Goal: Task Accomplishment & Management: Use online tool/utility

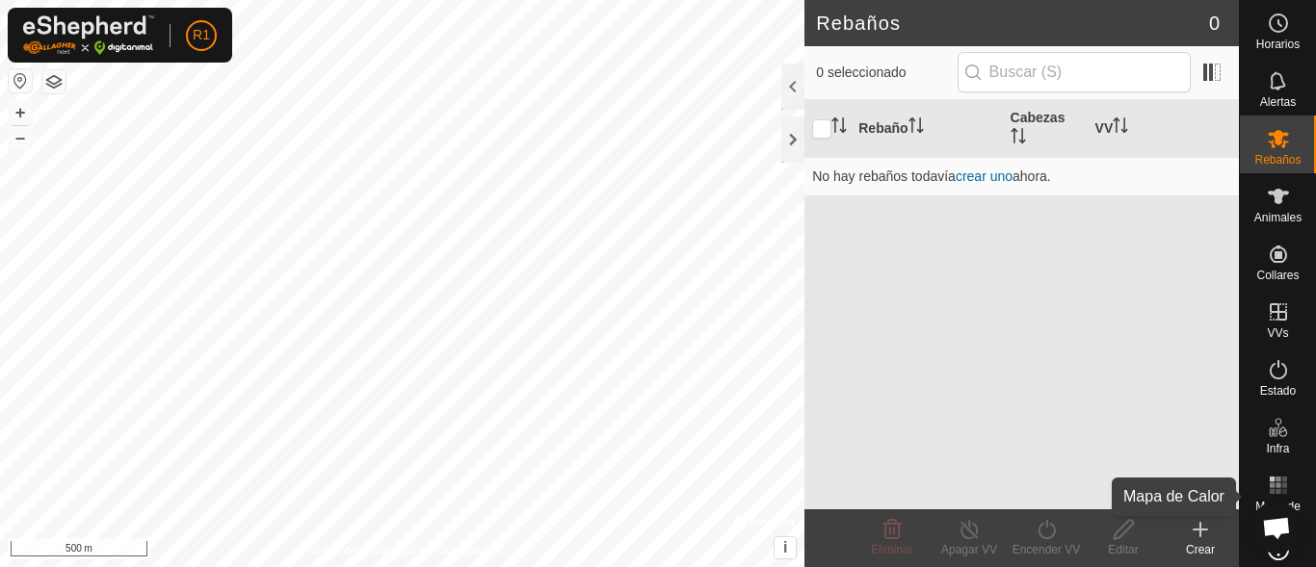
click at [1266, 496] on icon at bounding box center [1277, 485] width 23 height 23
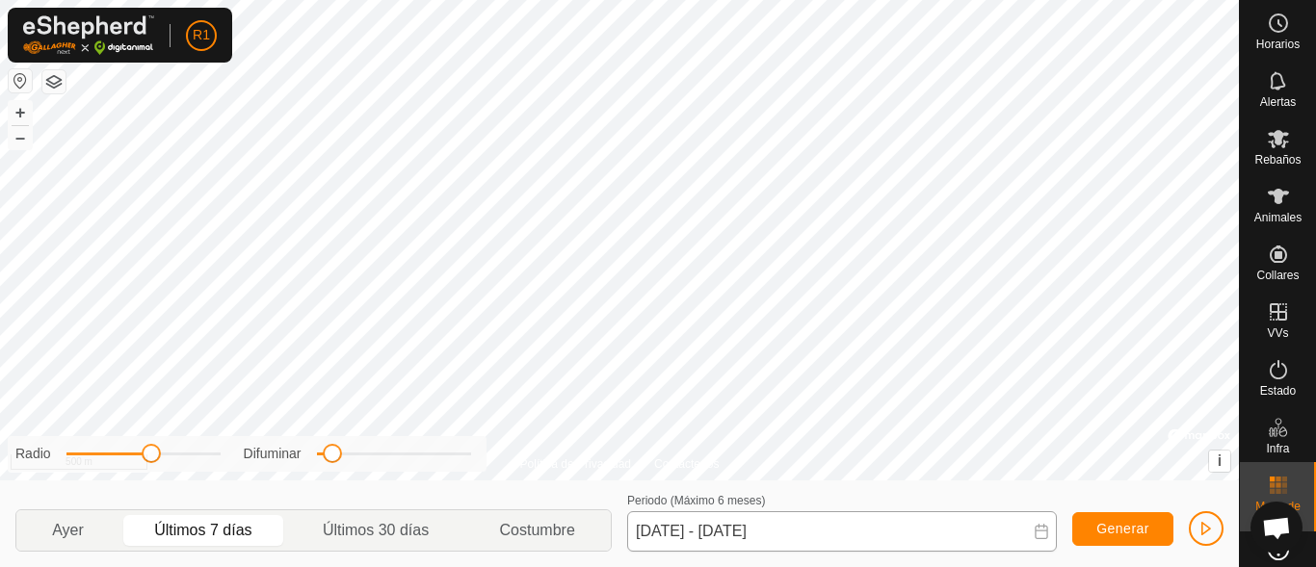
click at [726, 527] on div "Política de Privacidad Contáctenos + – ⇧ i © Mapbox , © OpenStreetMap , Improve…" at bounding box center [619, 283] width 1238 height 567
click at [23, 112] on button "+" at bounding box center [20, 112] width 23 height 23
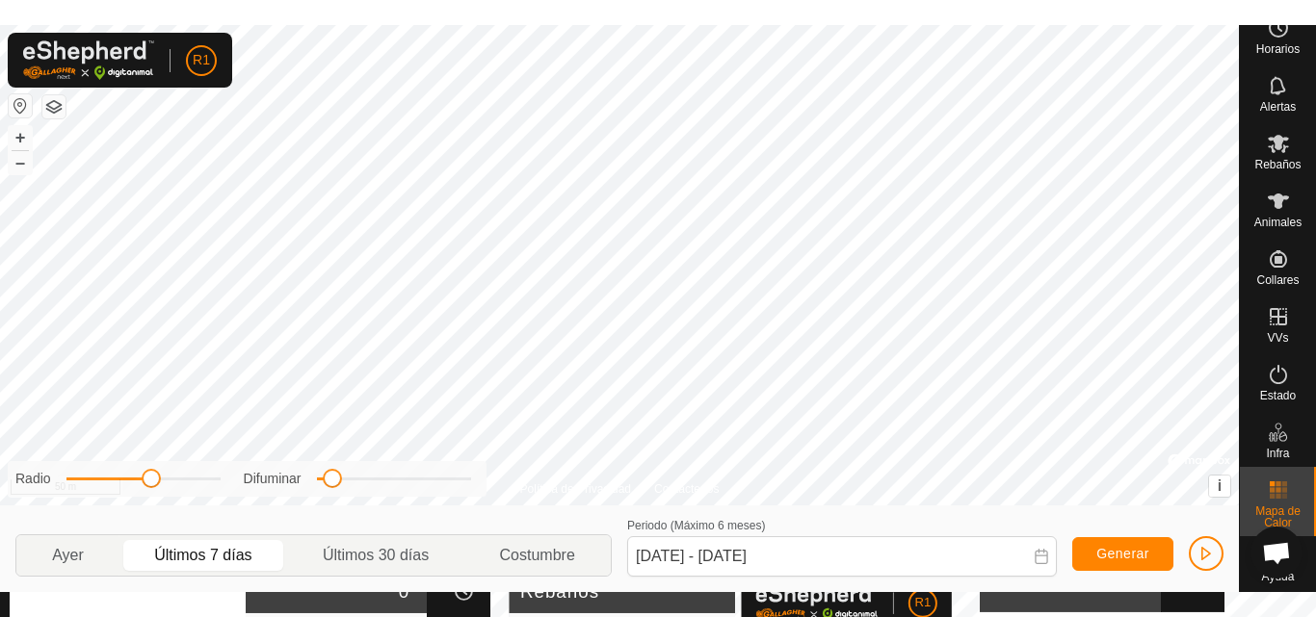
scroll to position [23, 0]
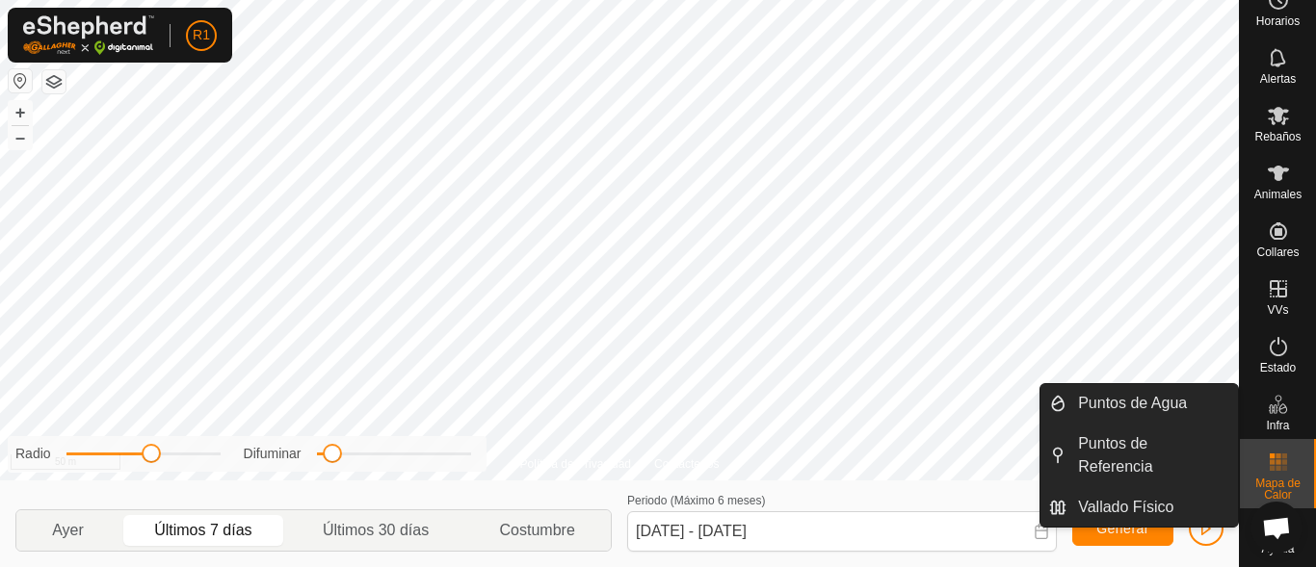
click at [1267, 410] on icon at bounding box center [1272, 409] width 10 height 10
click at [1191, 500] on link "Vallado Físico" at bounding box center [1151, 507] width 171 height 39
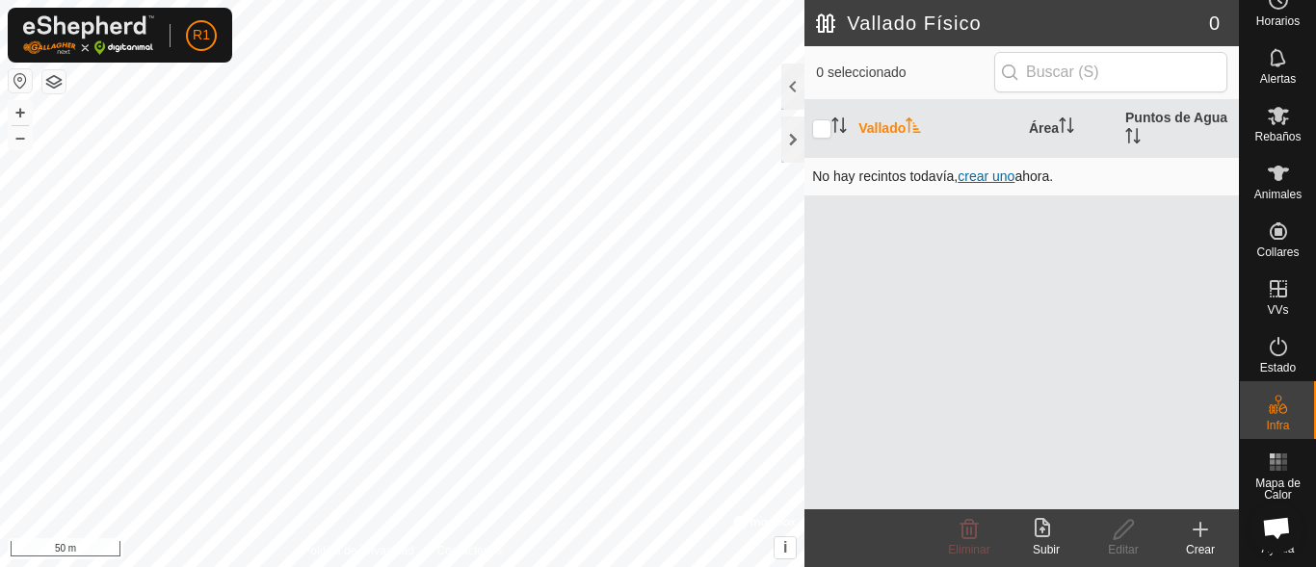
click at [991, 173] on span "crear uno" at bounding box center [985, 176] width 57 height 15
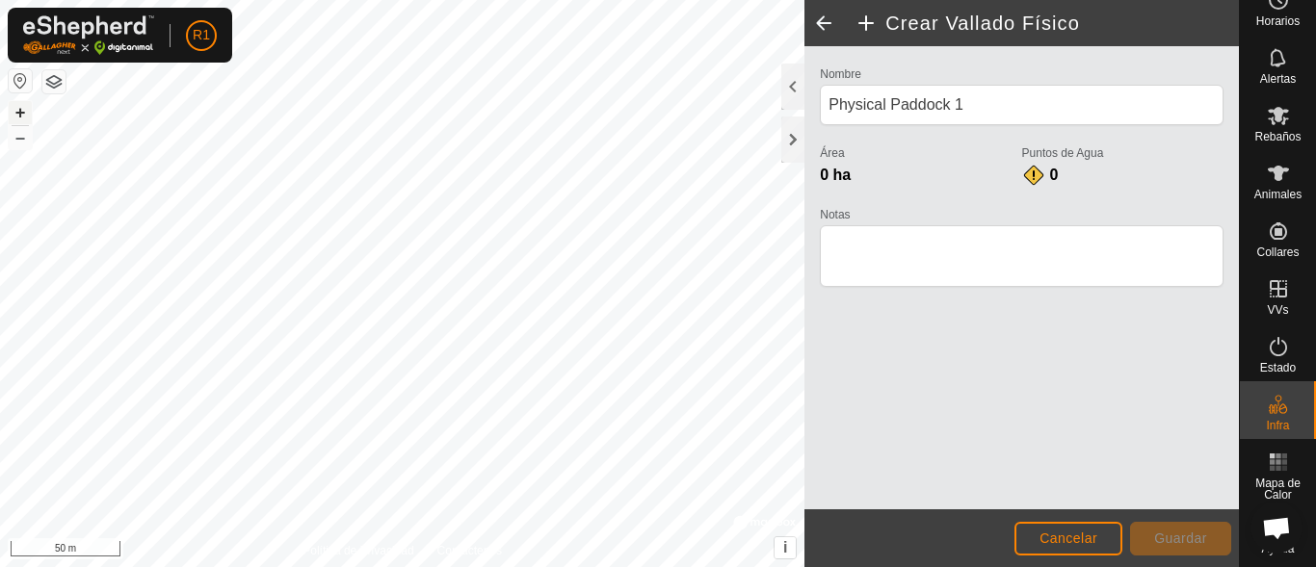
click at [19, 111] on button "+" at bounding box center [20, 112] width 23 height 23
click at [386, 0] on html "R1 Horarios Alertas Rebaños Animales Collares VVs Estado Infra Mapa de Calor Ay…" at bounding box center [658, 283] width 1316 height 567
click at [15, 140] on button "–" at bounding box center [20, 137] width 23 height 23
click at [24, 110] on button "+" at bounding box center [20, 112] width 23 height 23
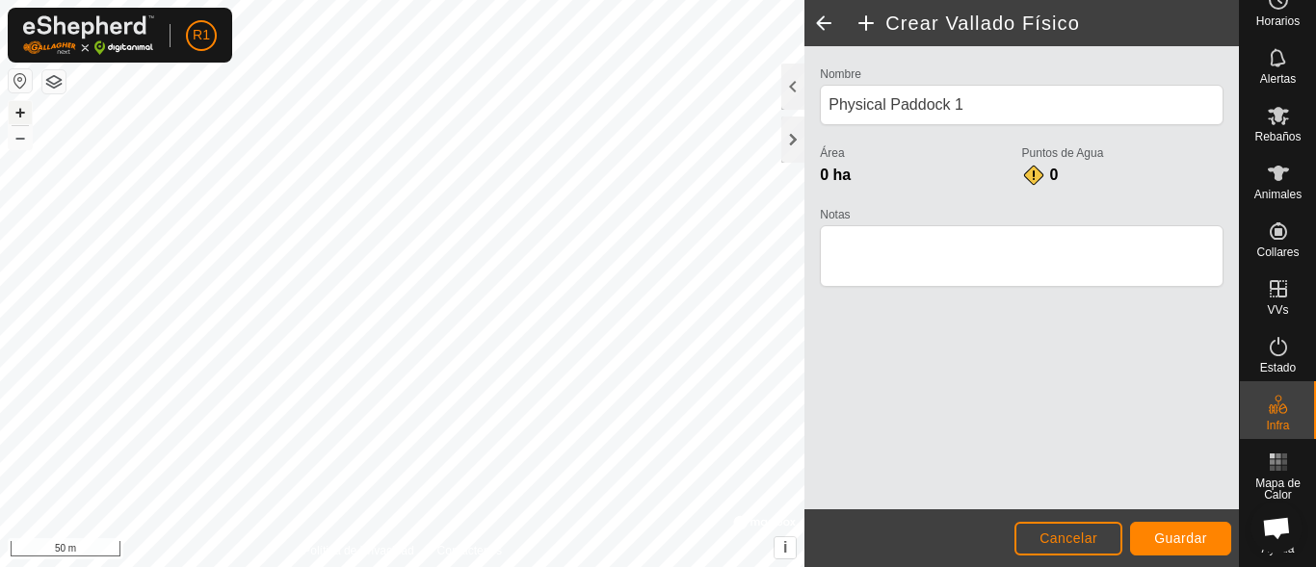
click at [24, 110] on button "+" at bounding box center [20, 112] width 23 height 23
click at [369, 566] on html "R1 Horarios Alertas Rebaños Animales Collares VVs Estado Infra Mapa de Calor Ay…" at bounding box center [658, 283] width 1316 height 567
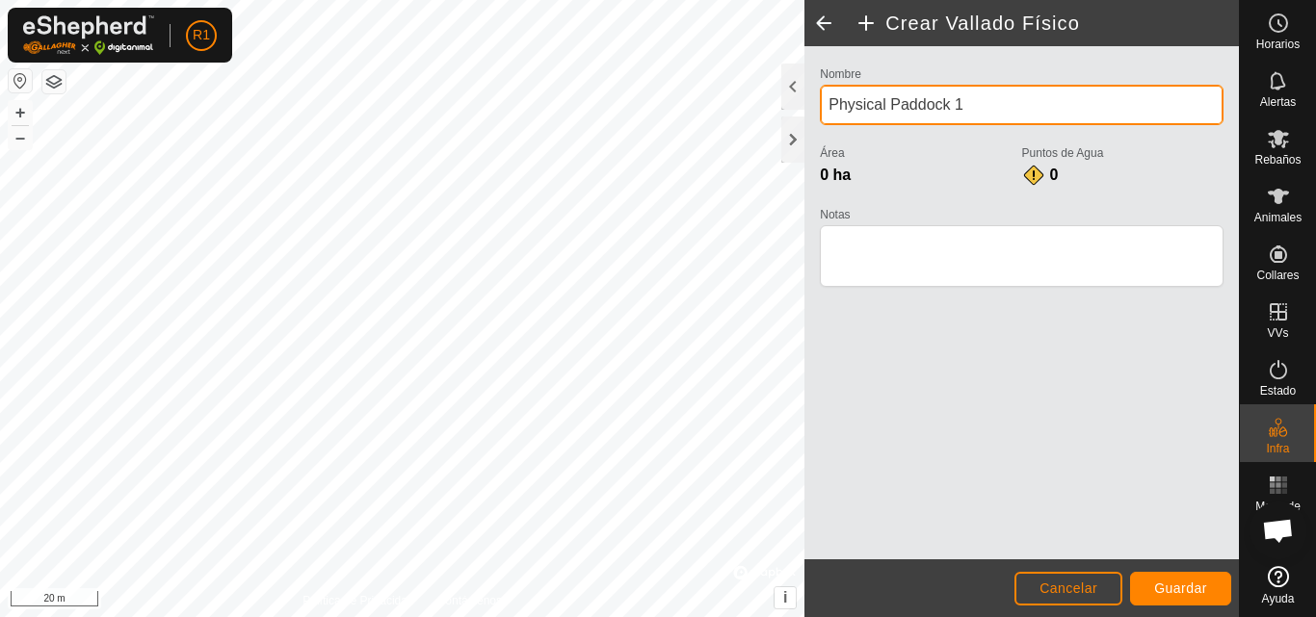
click at [979, 111] on input "Physical Paddock 1" at bounding box center [1022, 105] width 404 height 40
type input "P"
type input "BORDICA"
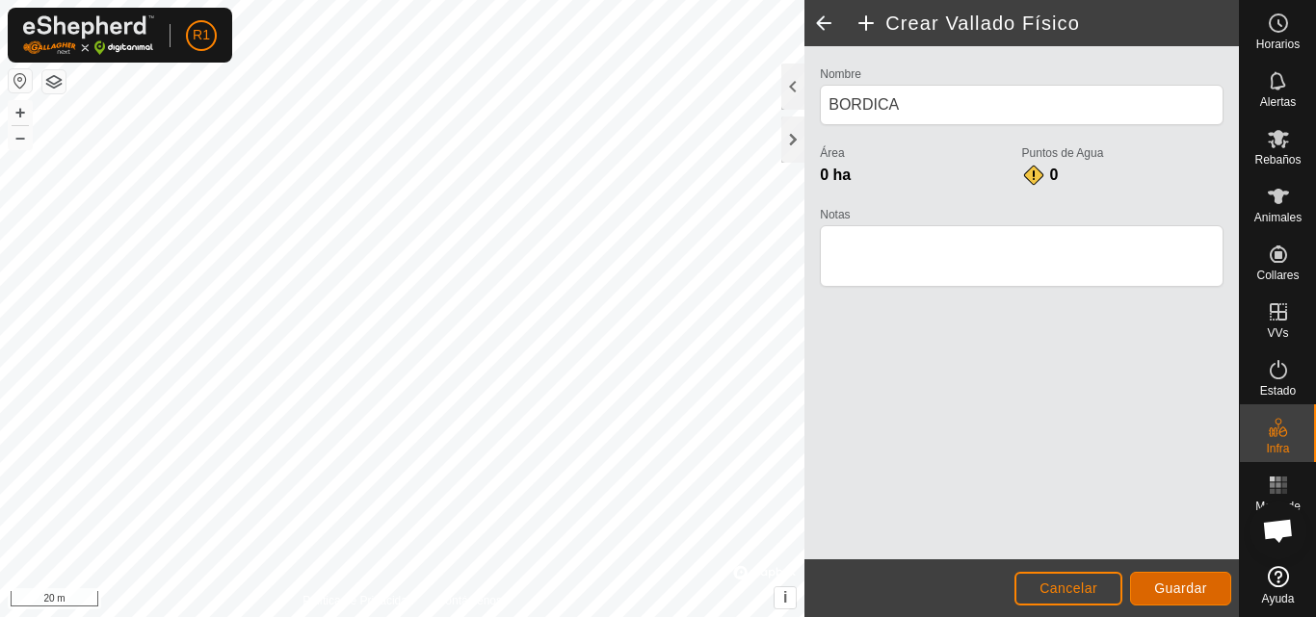
click at [1166, 566] on span "Guardar" at bounding box center [1180, 588] width 53 height 15
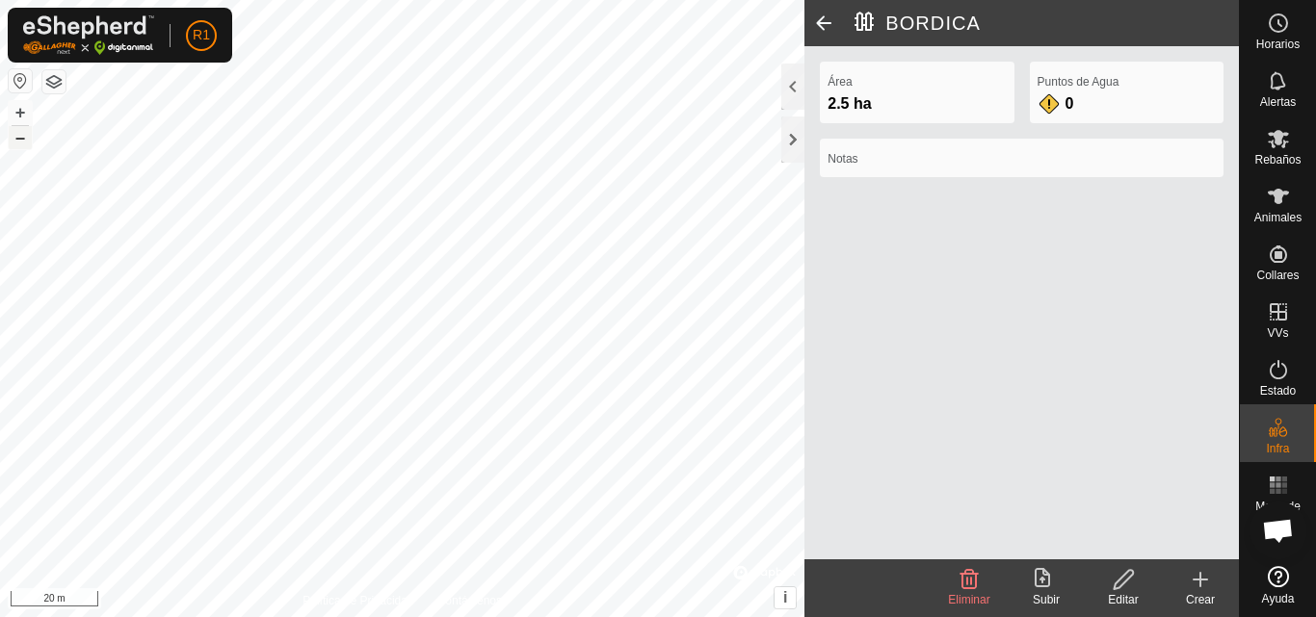
click at [20, 140] on button "–" at bounding box center [20, 137] width 23 height 23
click at [821, 13] on span at bounding box center [823, 23] width 39 height 46
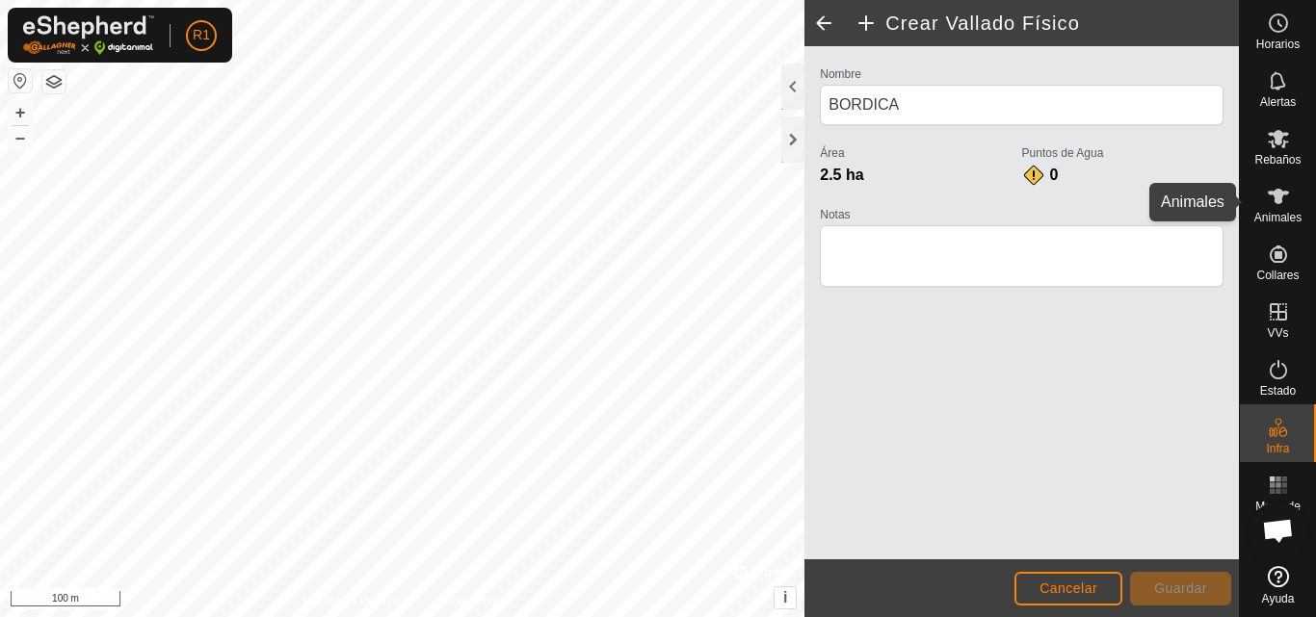
click at [1281, 196] on icon at bounding box center [1277, 196] width 21 height 15
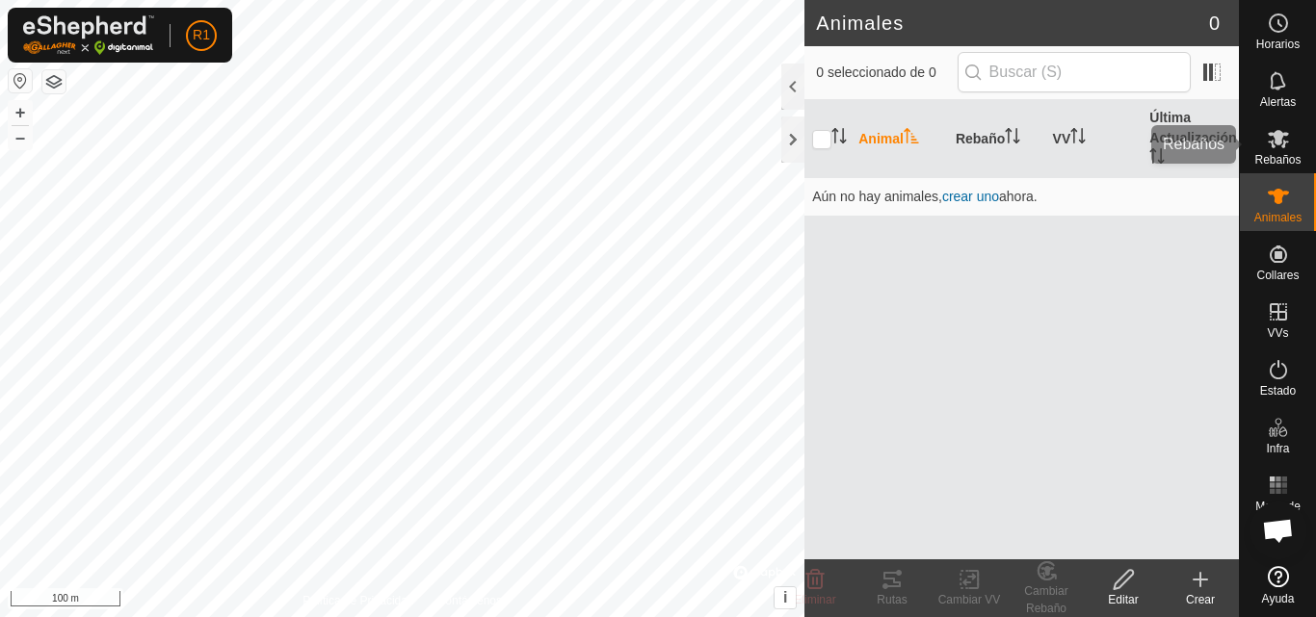
click at [1286, 150] on es-mob-svg-icon at bounding box center [1278, 138] width 35 height 31
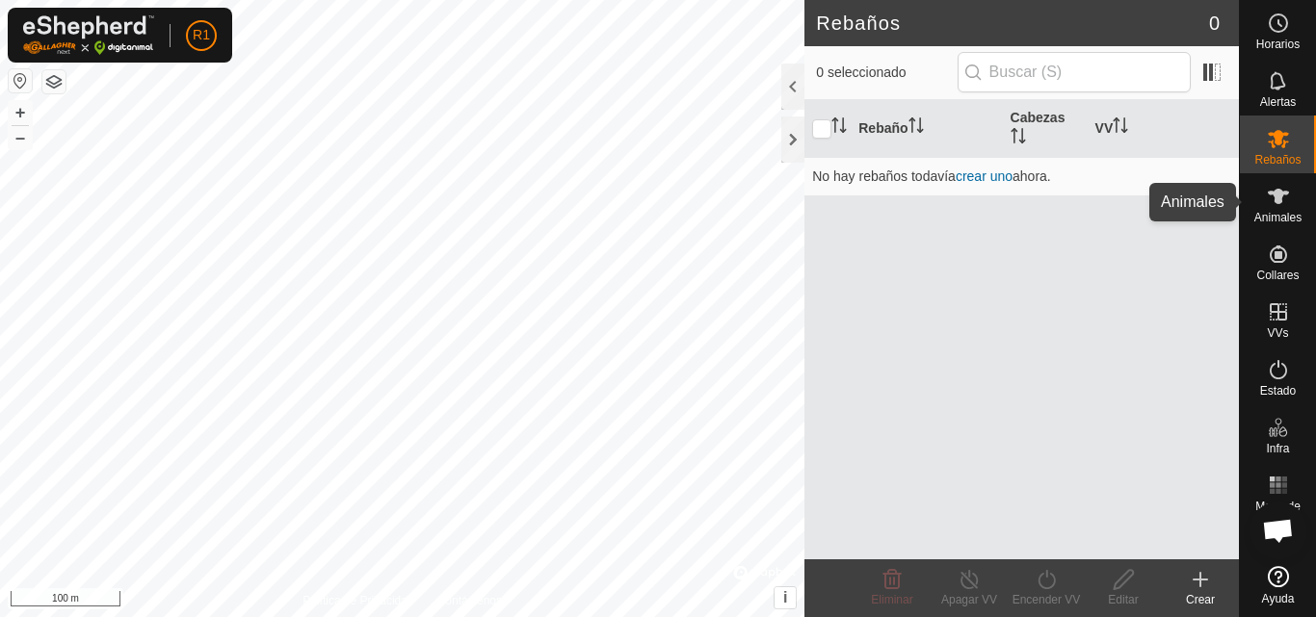
click at [1285, 214] on span "Animales" at bounding box center [1277, 218] width 47 height 12
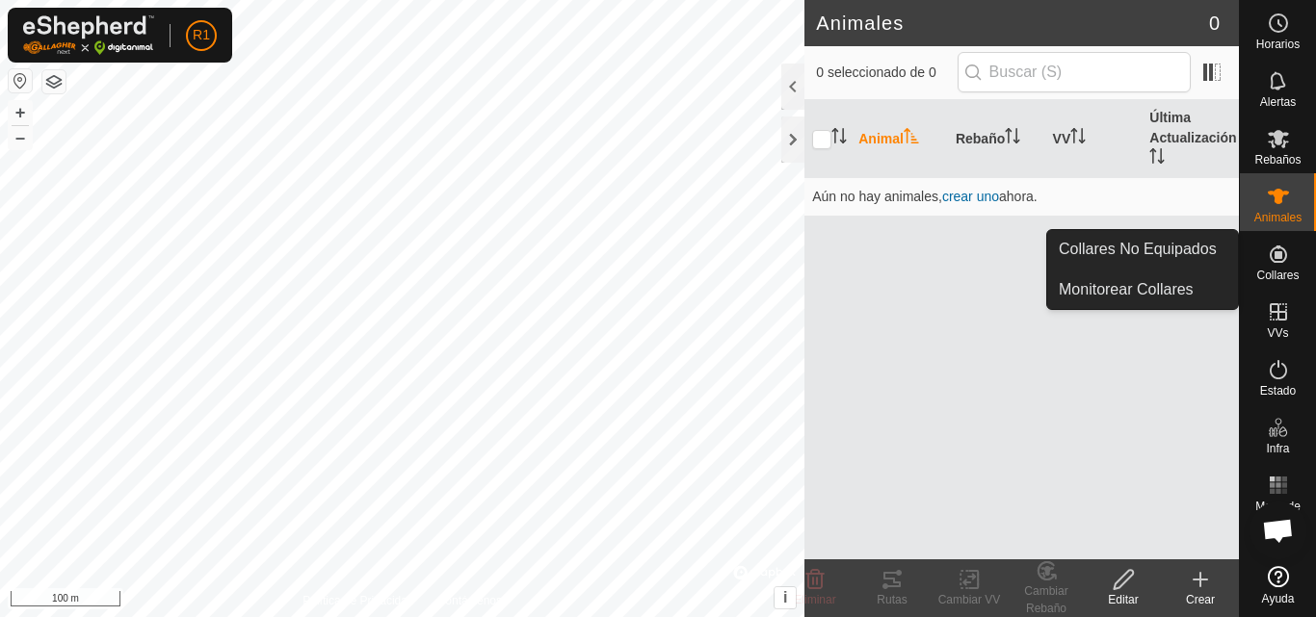
click at [1277, 248] on icon at bounding box center [1277, 254] width 17 height 17
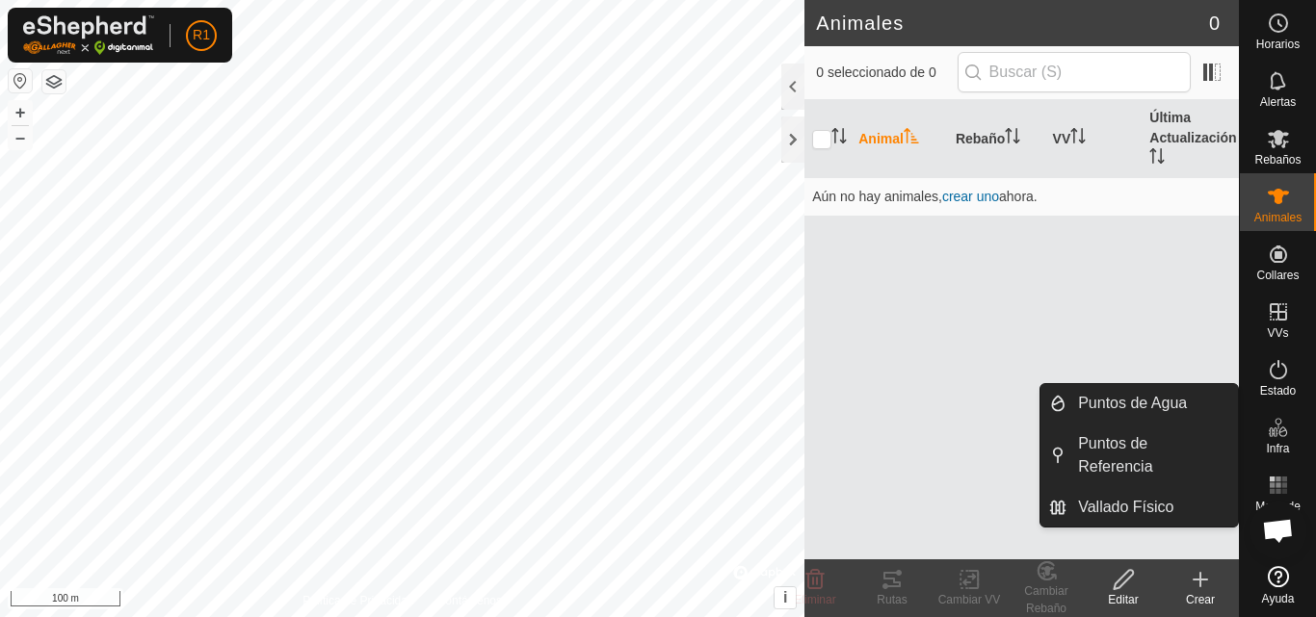
click at [1286, 446] on span "Infra" at bounding box center [1276, 449] width 23 height 12
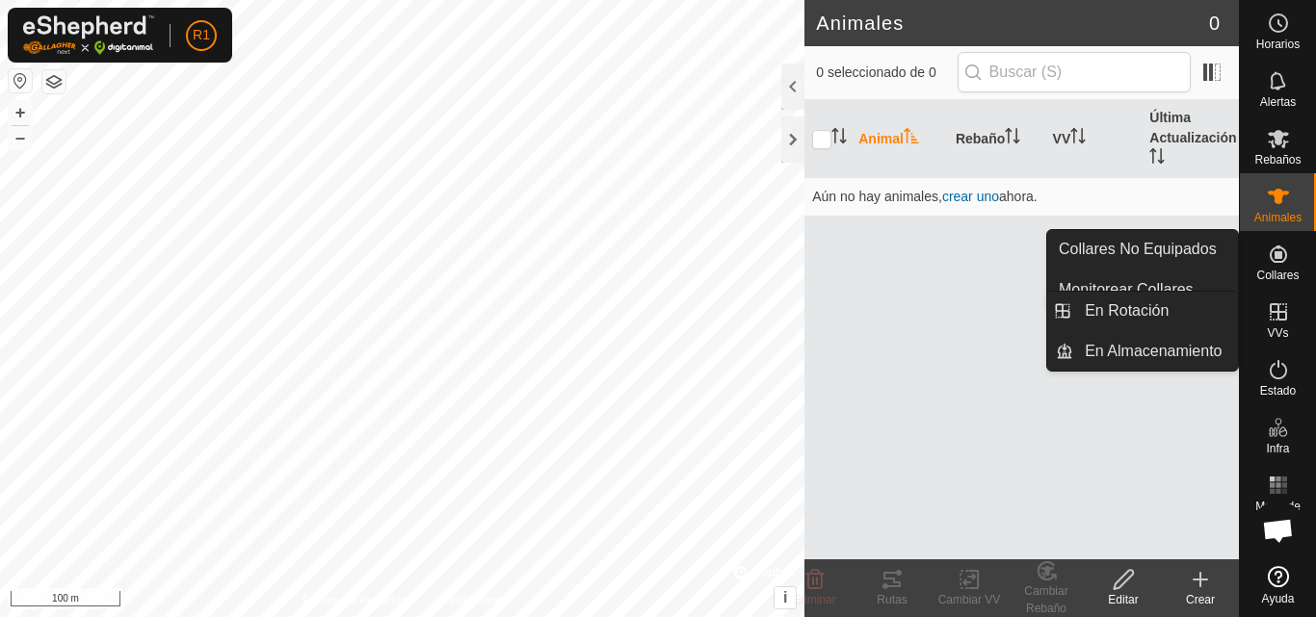
click at [1273, 317] on icon at bounding box center [1277, 311] width 23 height 23
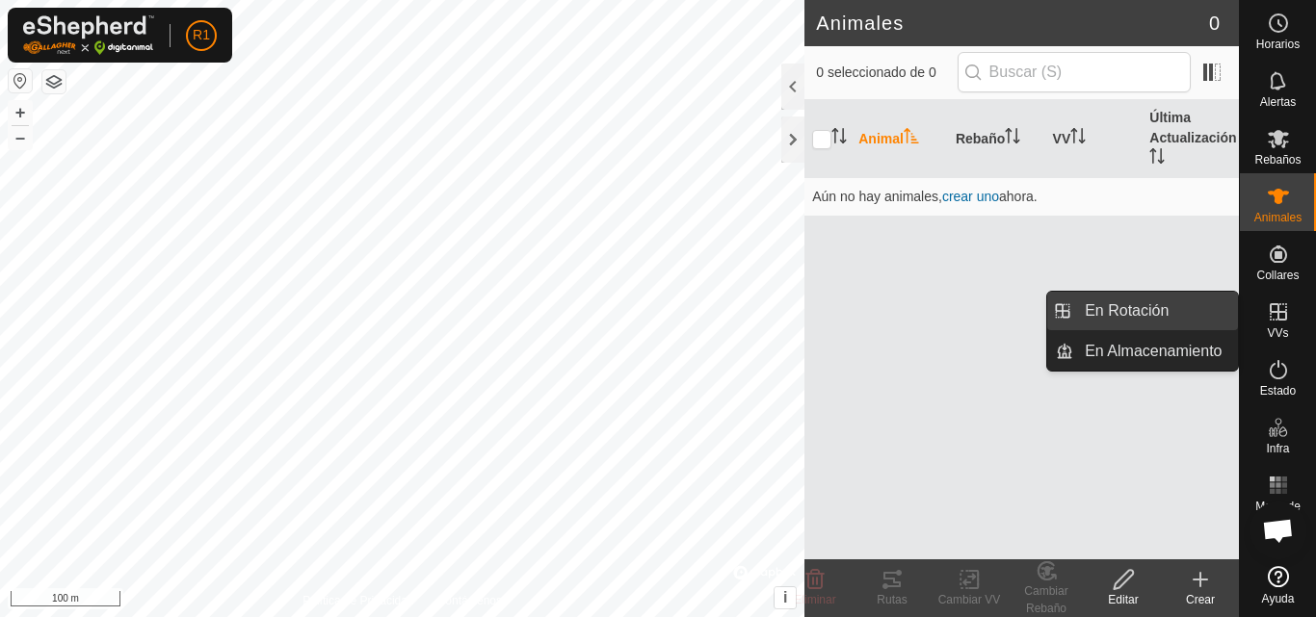
click at [1215, 321] on link "En Rotación" at bounding box center [1155, 311] width 165 height 39
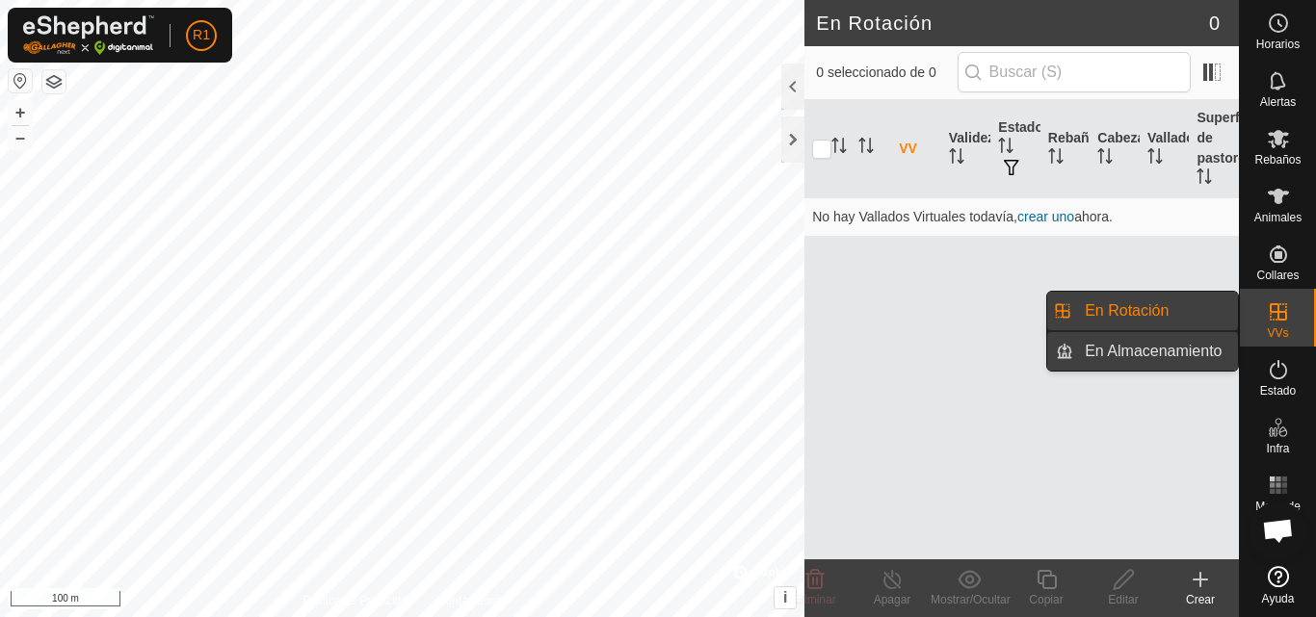
click at [1208, 346] on link "En Almacenamiento" at bounding box center [1155, 351] width 165 height 39
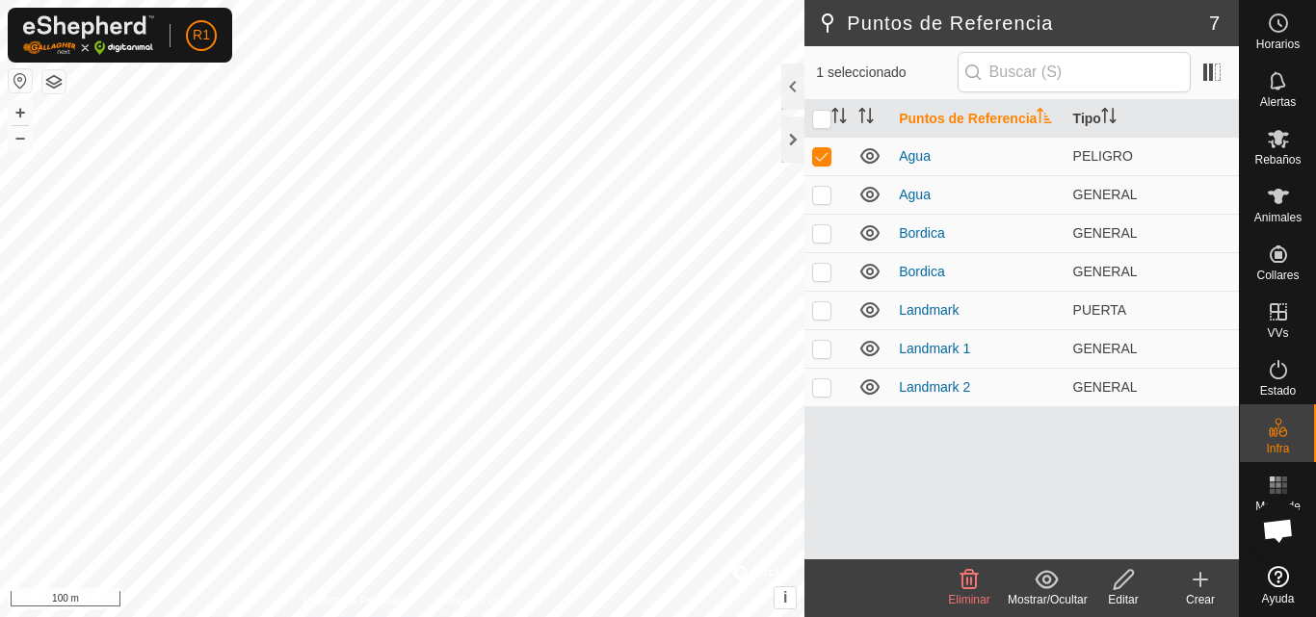
checkbox input "false"
click at [793, 153] on div at bounding box center [792, 140] width 23 height 46
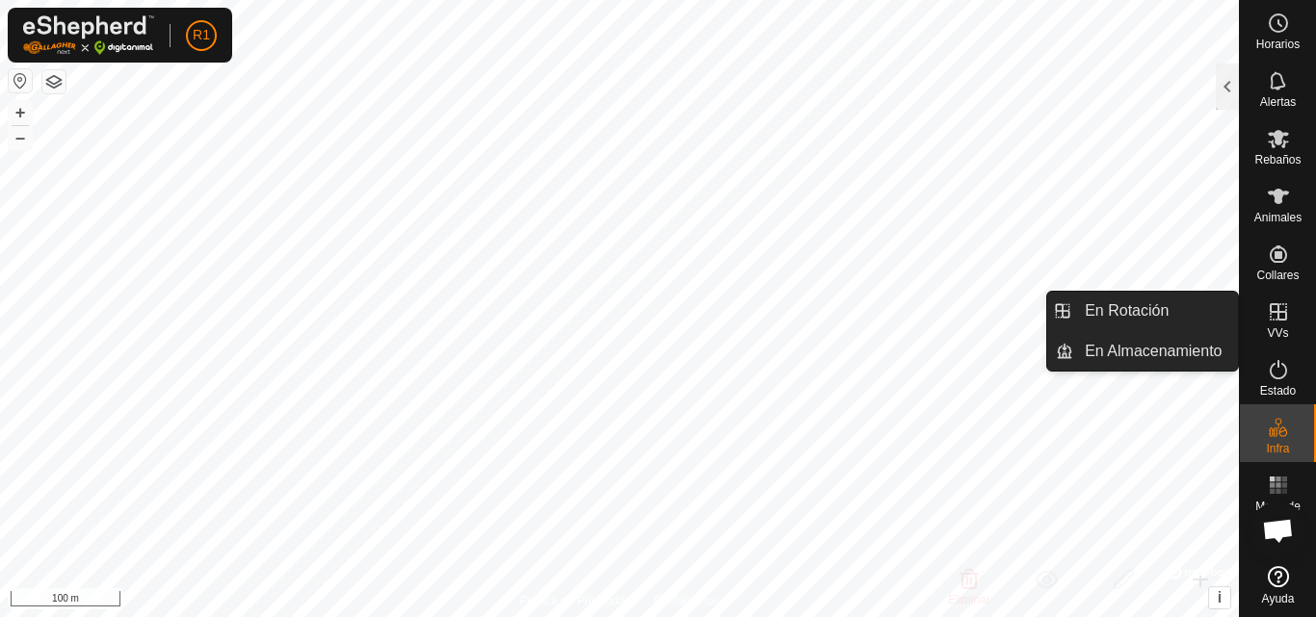
click at [1279, 314] on icon at bounding box center [1277, 311] width 23 height 23
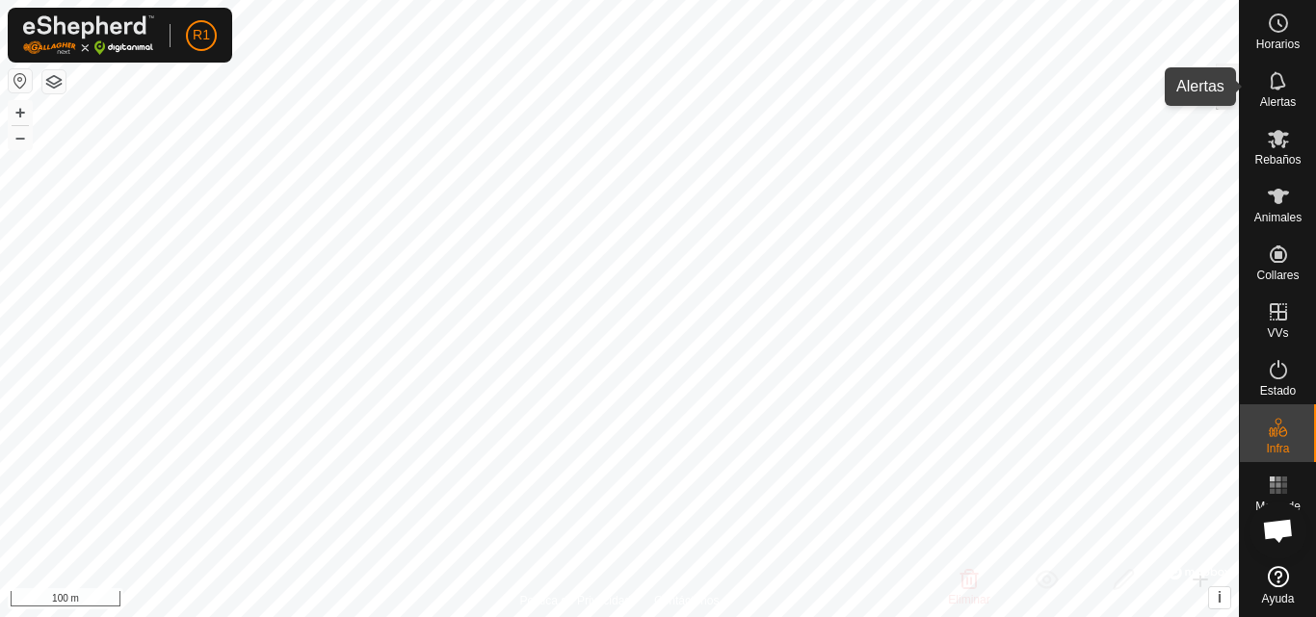
click at [1276, 89] on icon at bounding box center [1276, 80] width 15 height 18
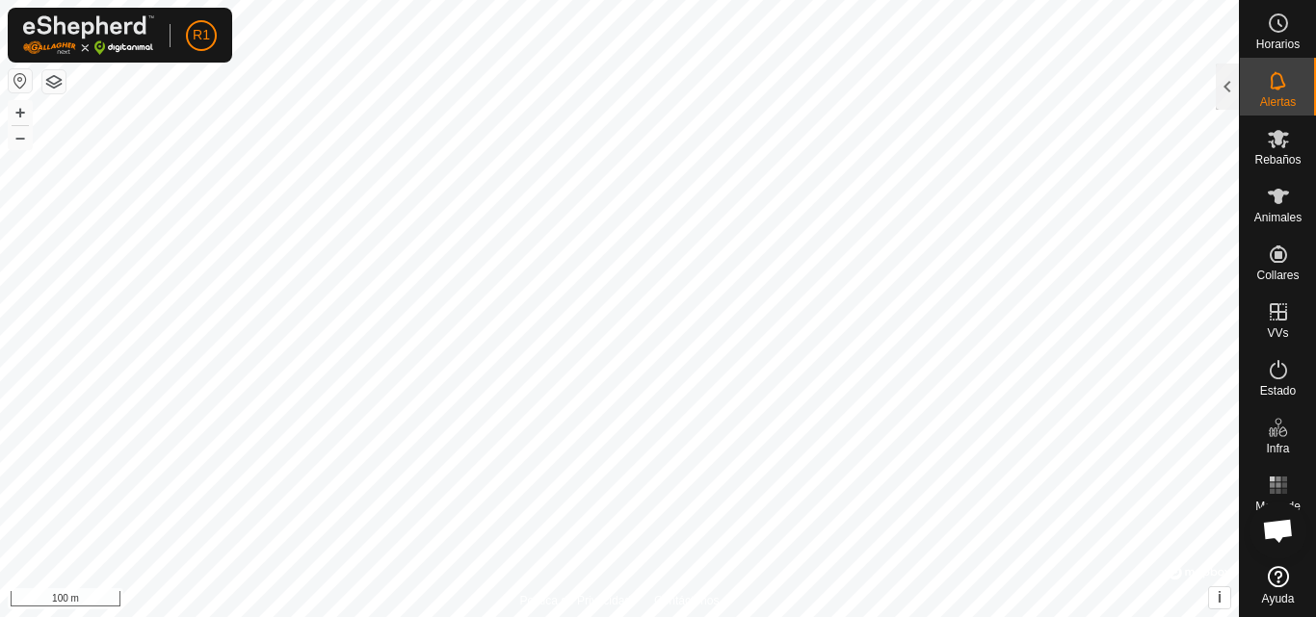
click at [1276, 91] on icon at bounding box center [1277, 80] width 23 height 23
click at [1231, 90] on div at bounding box center [1226, 87] width 23 height 46
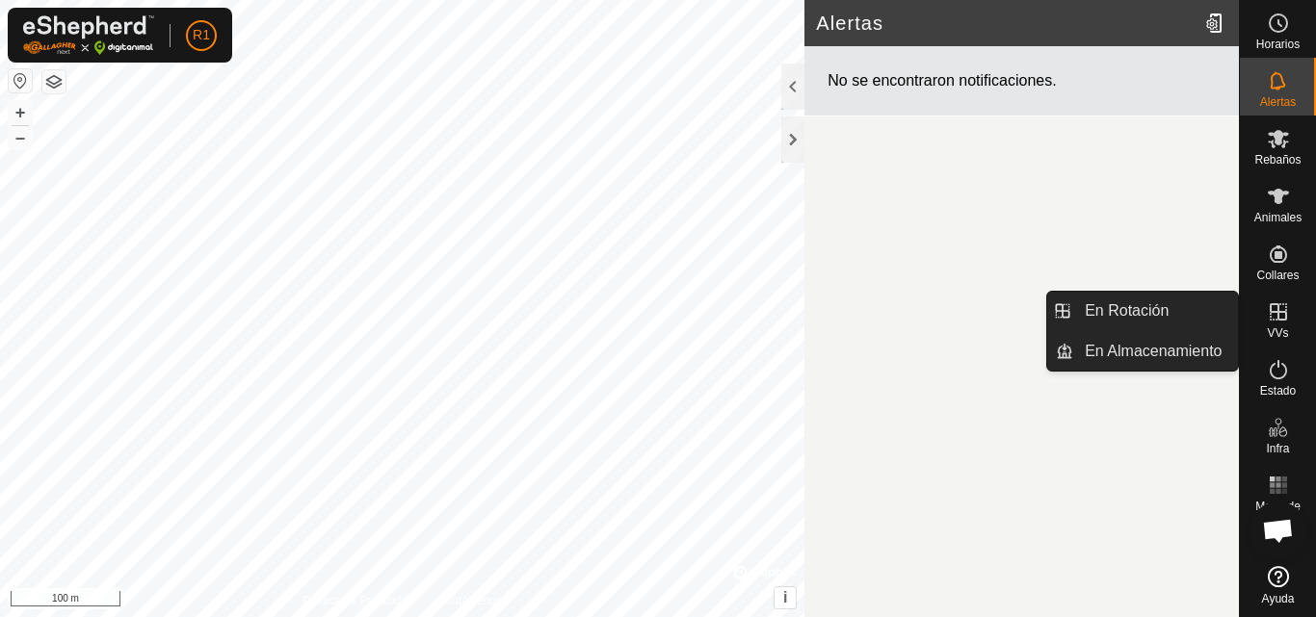
click at [1279, 327] on span "VVs" at bounding box center [1276, 333] width 21 height 12
click at [1269, 304] on icon at bounding box center [1277, 311] width 17 height 17
click at [1147, 318] on link "En Rotación" at bounding box center [1155, 311] width 165 height 39
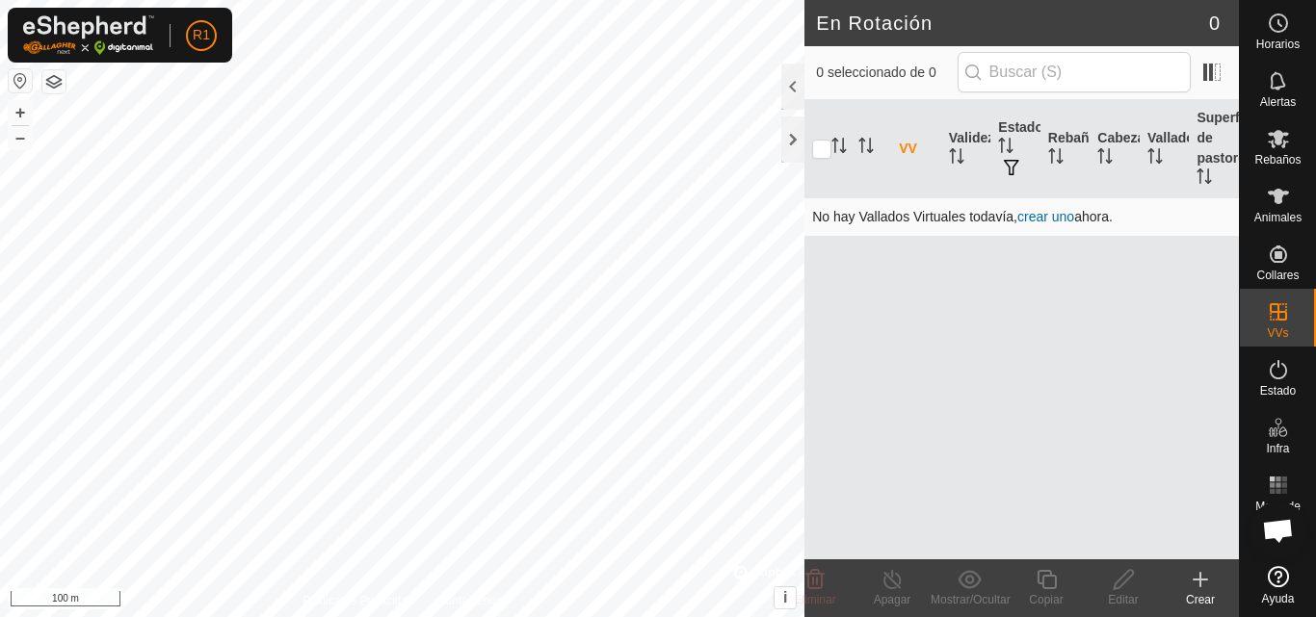
click at [1057, 212] on link "crear uno" at bounding box center [1045, 216] width 57 height 15
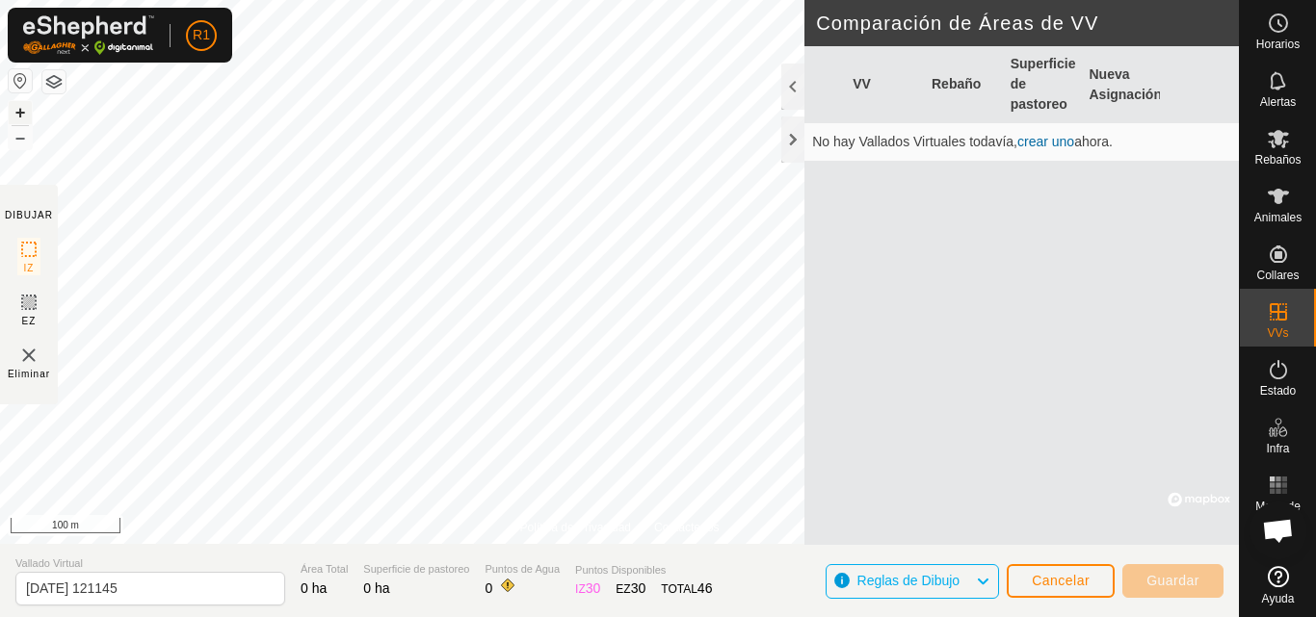
click at [20, 110] on button "+" at bounding box center [20, 112] width 23 height 23
click at [23, 253] on div "Política de Privacidad Contáctenos Agua + – ⇧ i © Mapbox , © OpenStreetMap , Im…" at bounding box center [619, 308] width 1238 height 617
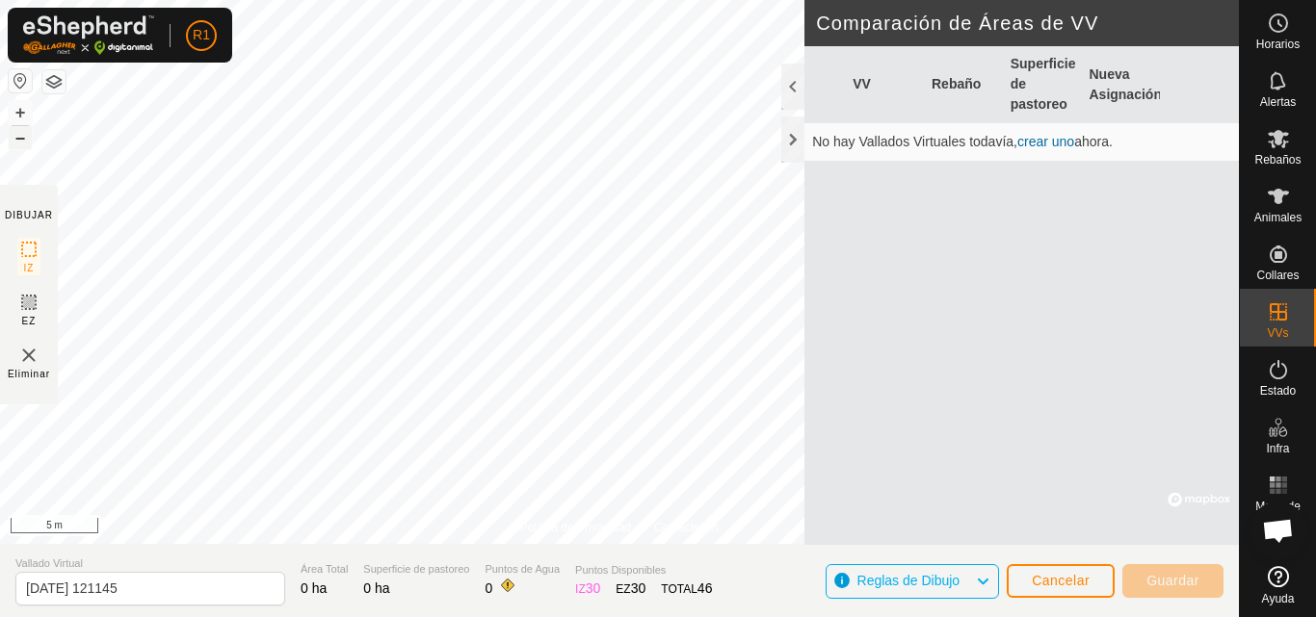
click at [25, 143] on button "–" at bounding box center [20, 137] width 23 height 23
click at [16, 112] on button "+" at bounding box center [20, 112] width 23 height 23
click at [23, 143] on button "–" at bounding box center [20, 137] width 23 height 23
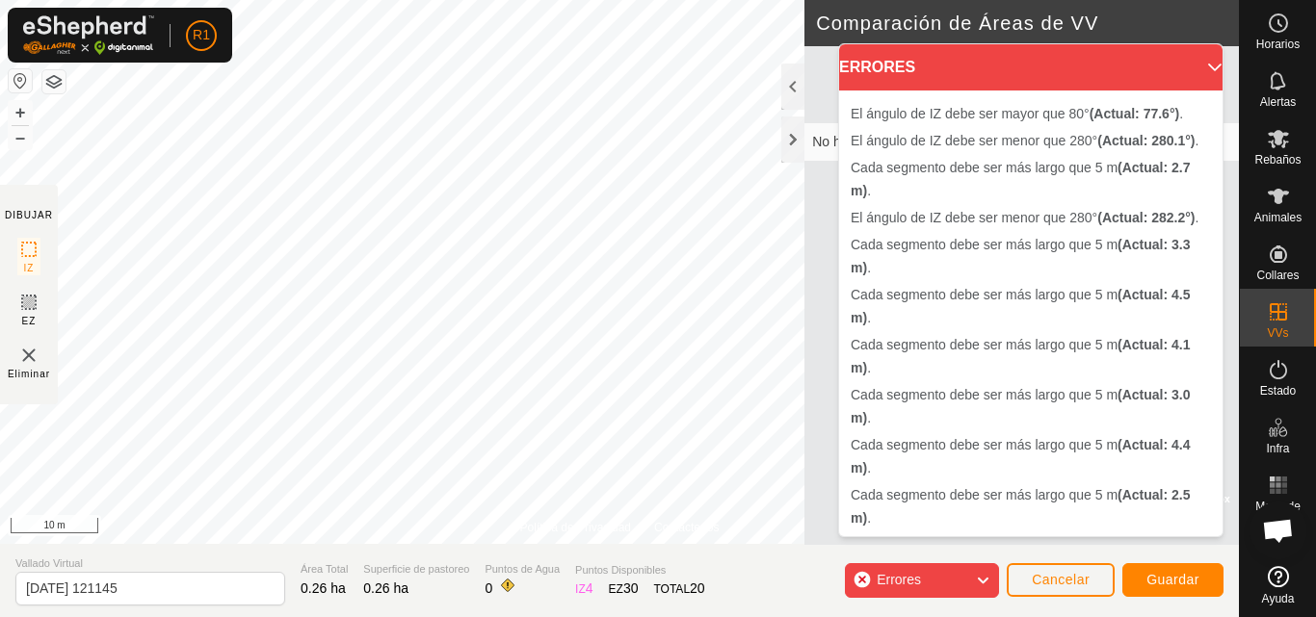
click at [959, 566] on div "Errores" at bounding box center [922, 580] width 154 height 35
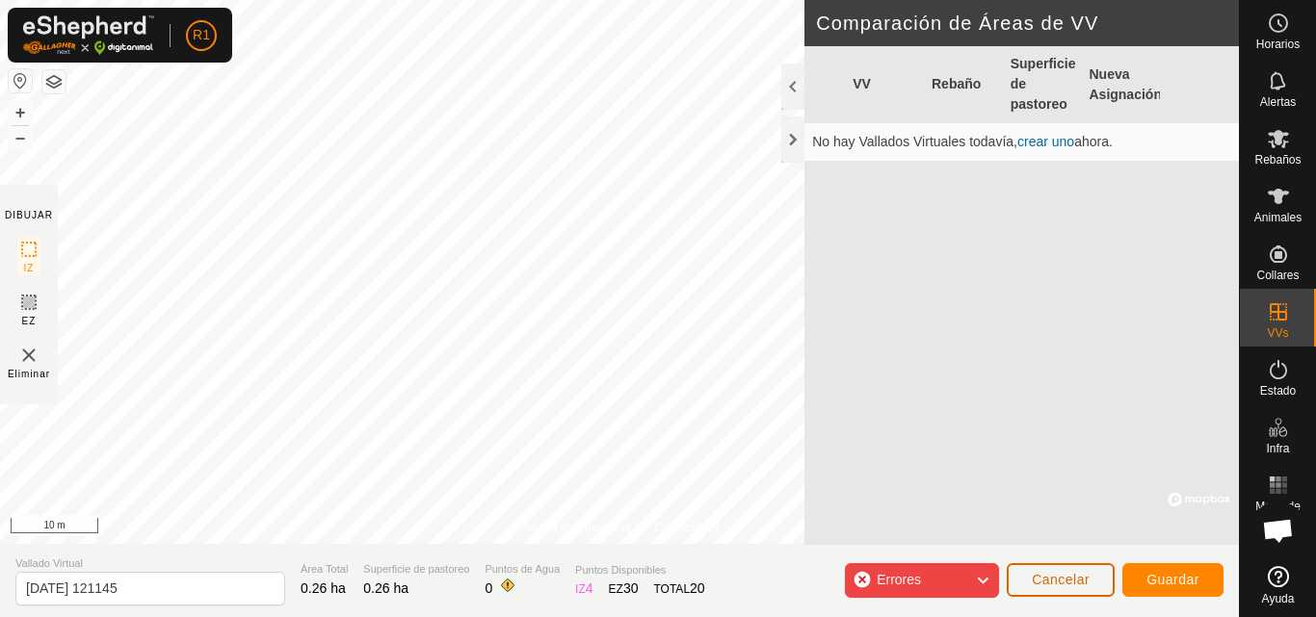
click at [1040, 566] on span "Cancelar" at bounding box center [1060, 579] width 58 height 15
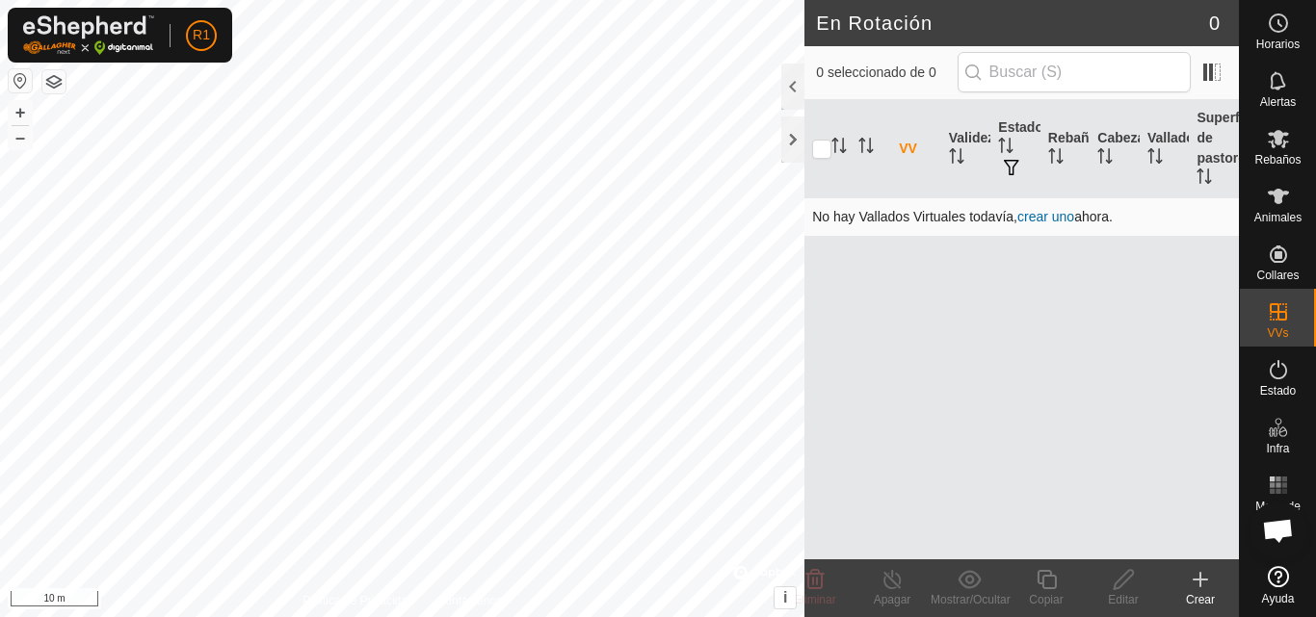
click at [1035, 214] on link "crear uno" at bounding box center [1045, 216] width 57 height 15
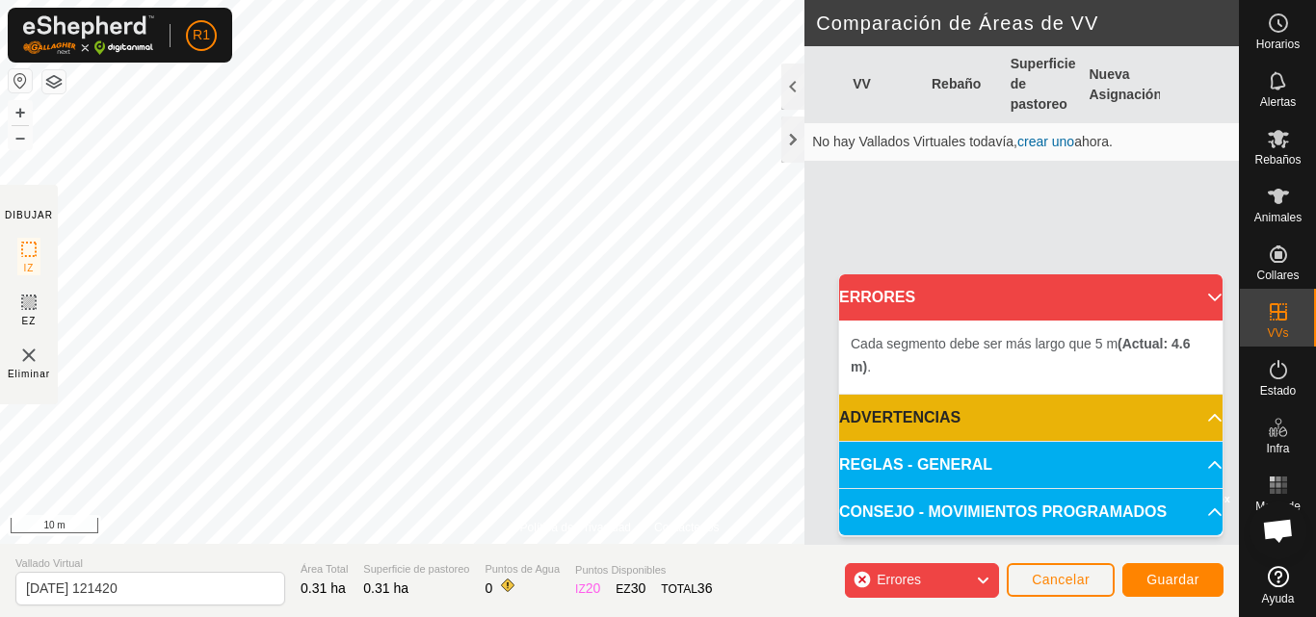
click at [1106, 508] on p-accordion-header "CONSEJO - MOVIMIENTOS PROGRAMADOS" at bounding box center [1030, 512] width 383 height 46
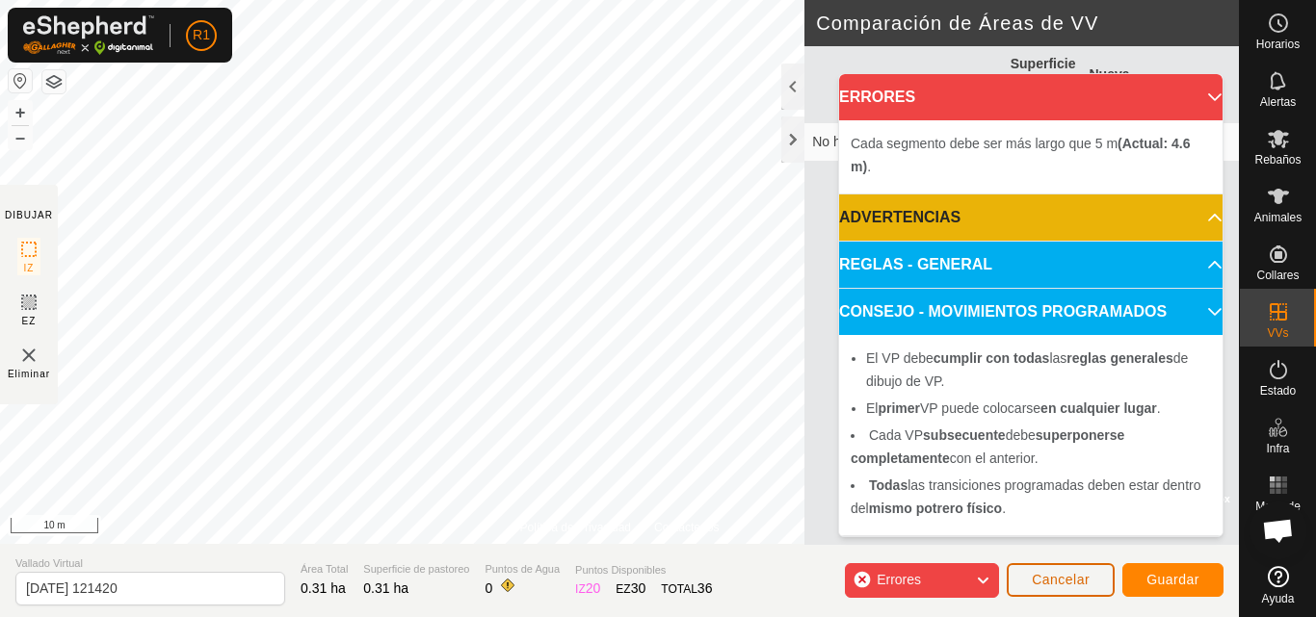
click at [1048, 566] on span "Cancelar" at bounding box center [1060, 579] width 58 height 15
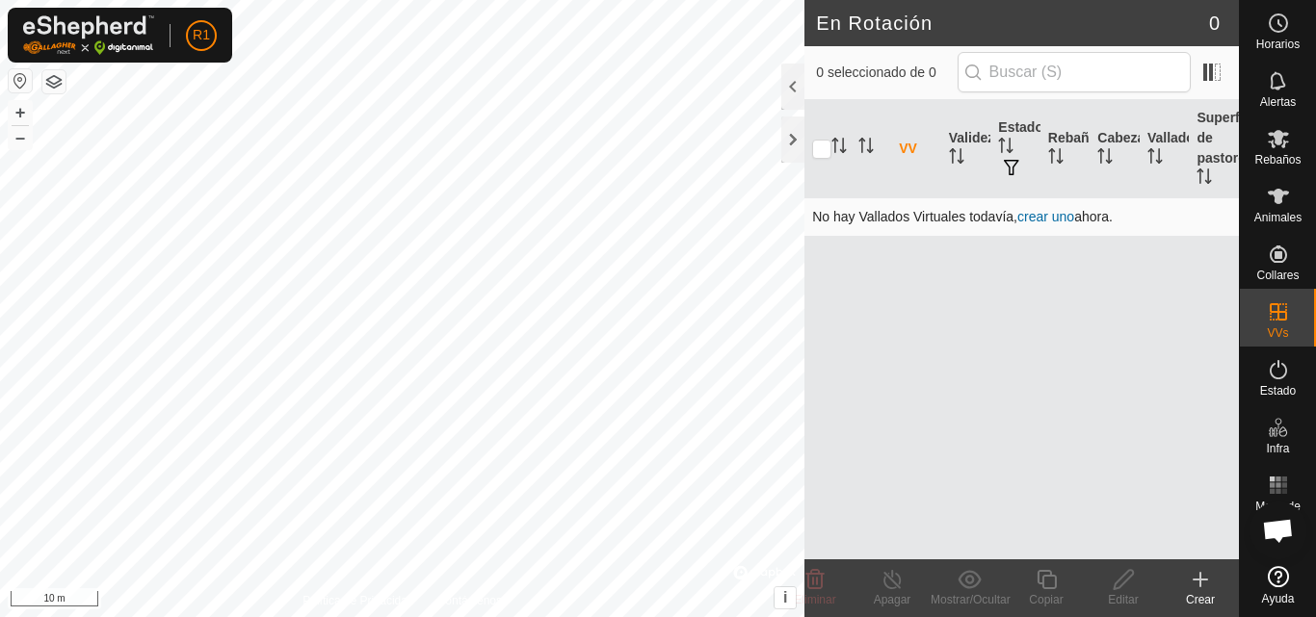
click at [1035, 218] on link "crear uno" at bounding box center [1045, 216] width 57 height 15
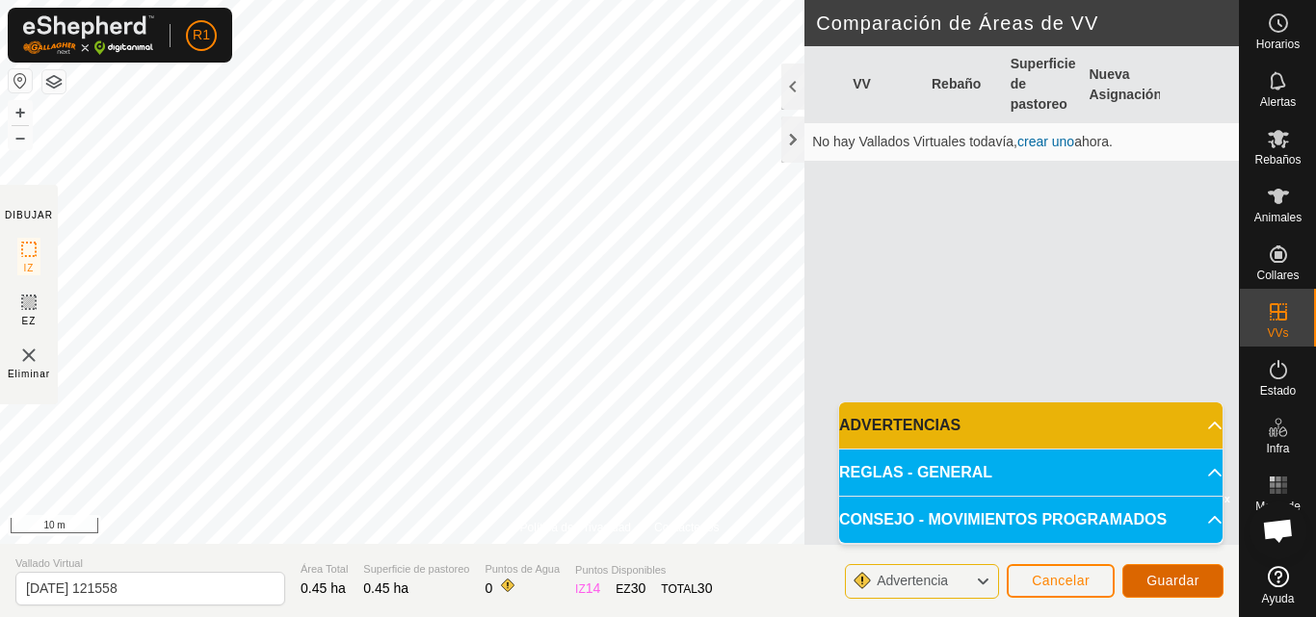
click at [1147, 566] on span "Guardar" at bounding box center [1172, 580] width 53 height 15
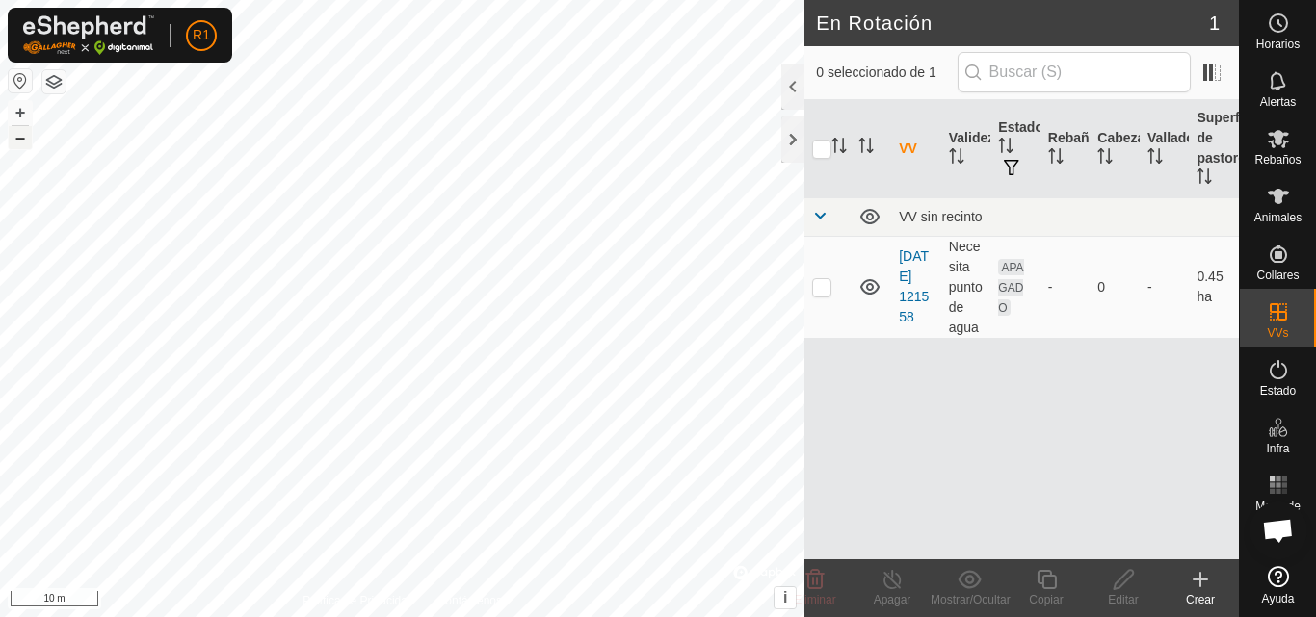
click at [16, 143] on button "–" at bounding box center [20, 137] width 23 height 23
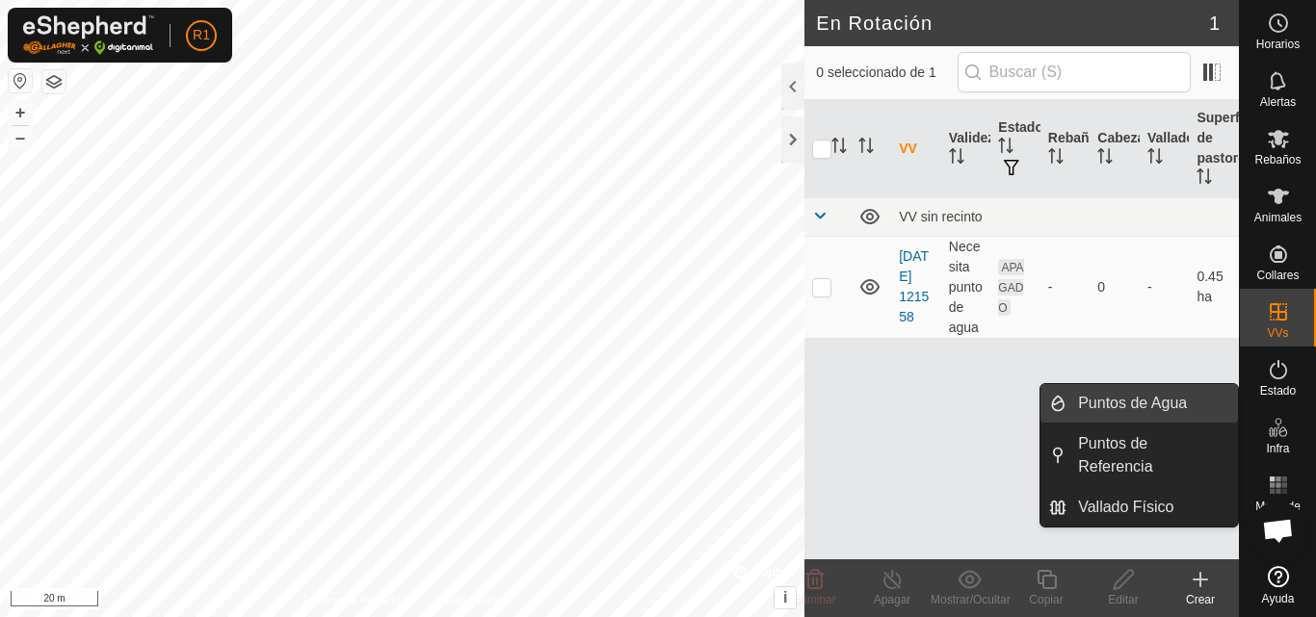
click at [1197, 404] on link "Puntos de Agua" at bounding box center [1151, 403] width 171 height 39
click at [1195, 406] on link "Puntos de Agua" at bounding box center [1151, 403] width 171 height 39
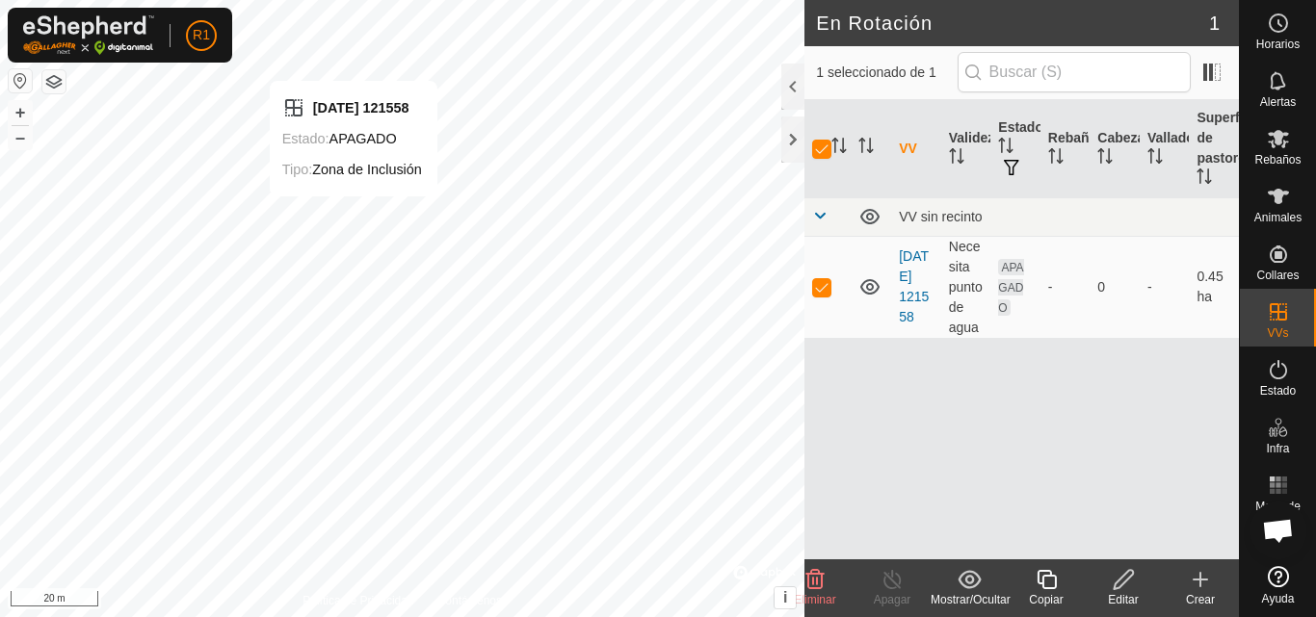
checkbox input "false"
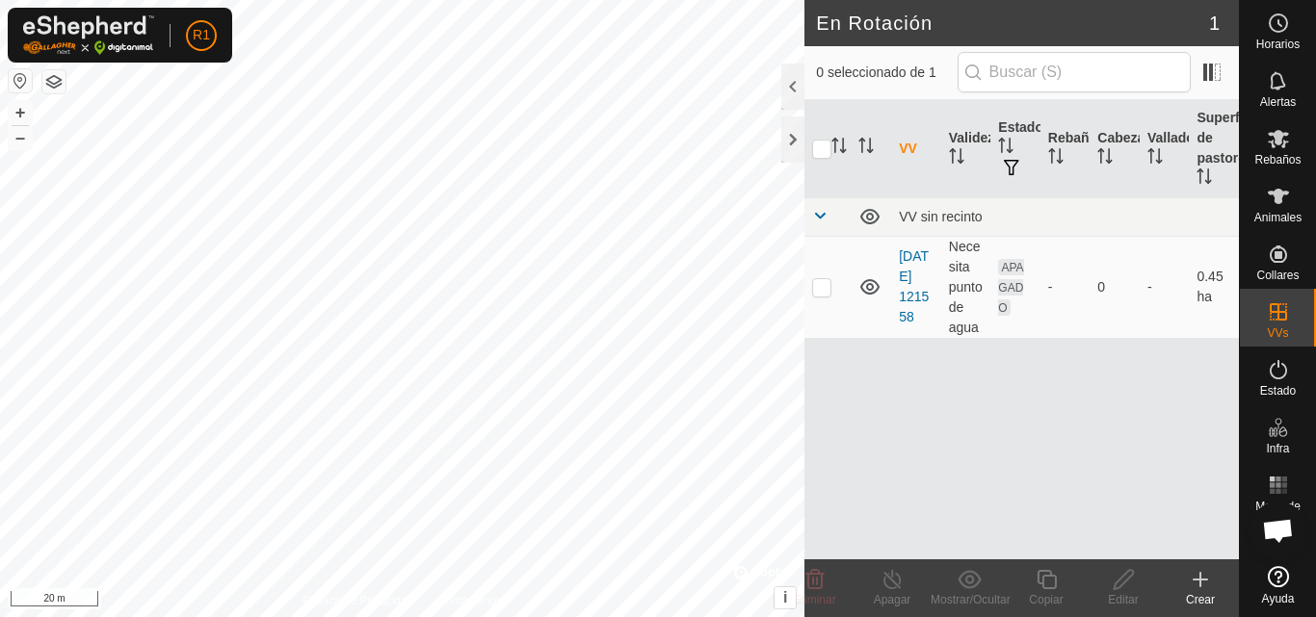
checkbox input "true"
drag, startPoint x: 1186, startPoint y: 399, endPoint x: 978, endPoint y: 135, distance: 336.0
click at [978, 135] on div "En Rotación 1 1 seleccionado de 1 VV Validez Estado Rebaño Cabezas Vallado Supe…" at bounding box center [619, 308] width 1238 height 617
click at [1204, 566] on icon at bounding box center [1199, 579] width 23 height 23
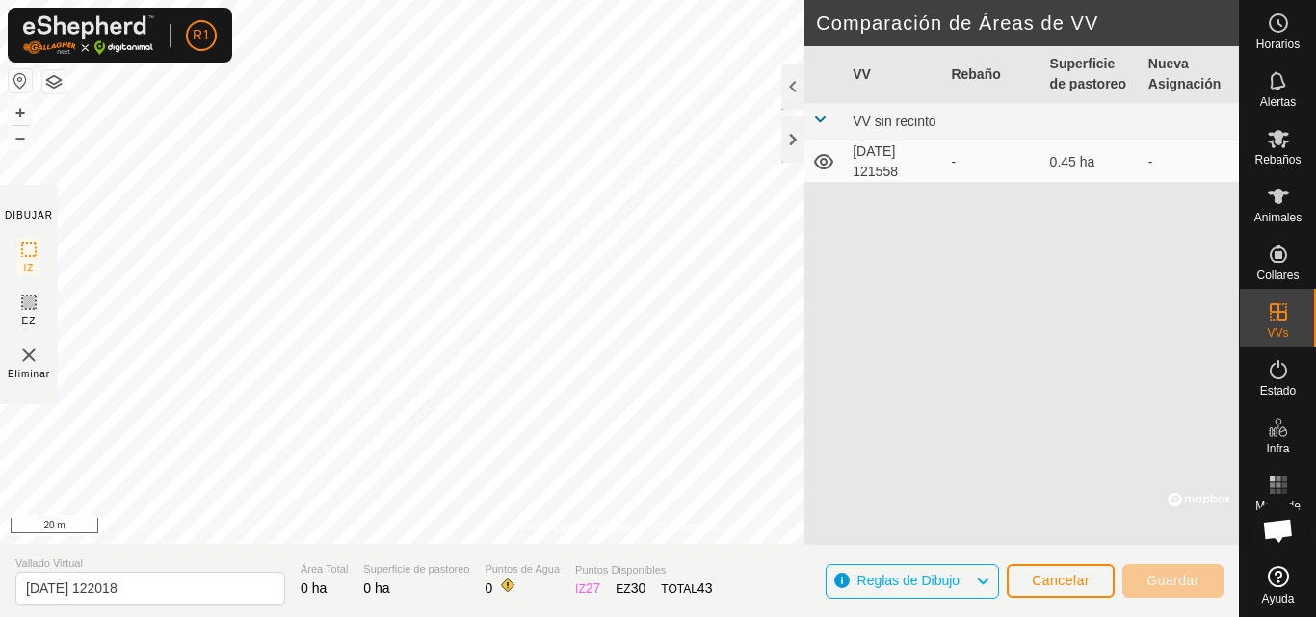
click at [511, 0] on html "R1 Horarios Alertas Rebaños Animales Collares VVs Estado Infra Mapa de Calor Ay…" at bounding box center [658, 308] width 1316 height 617
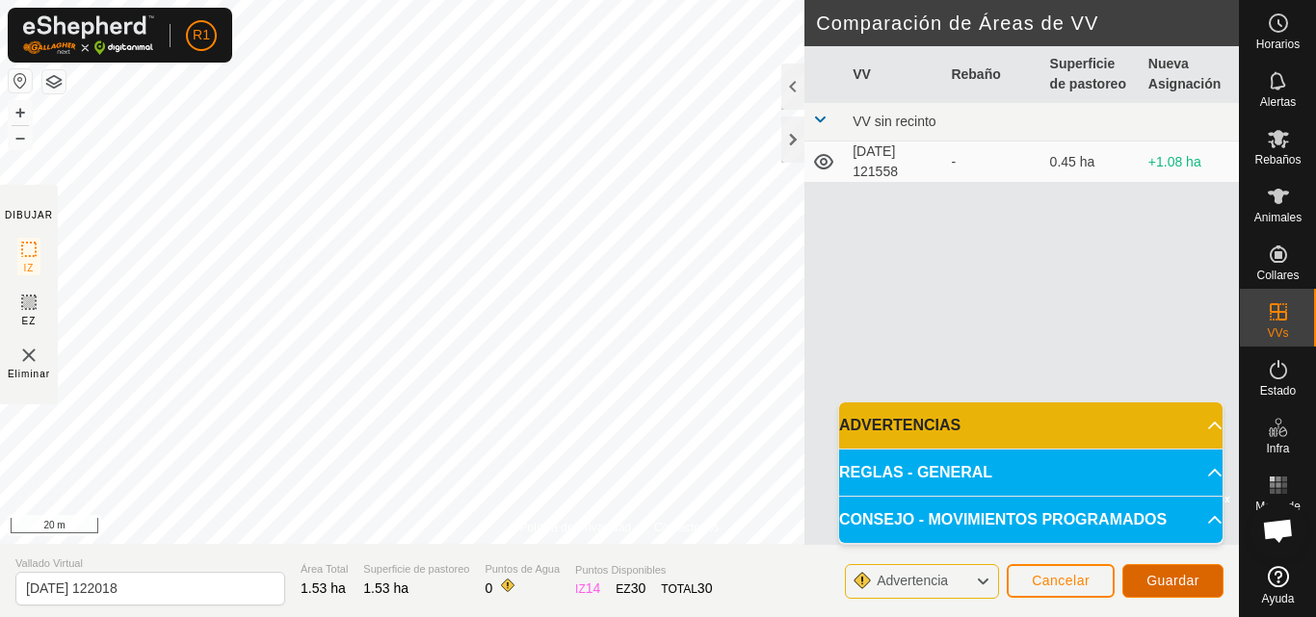
click at [1164, 566] on span "Guardar" at bounding box center [1172, 580] width 53 height 15
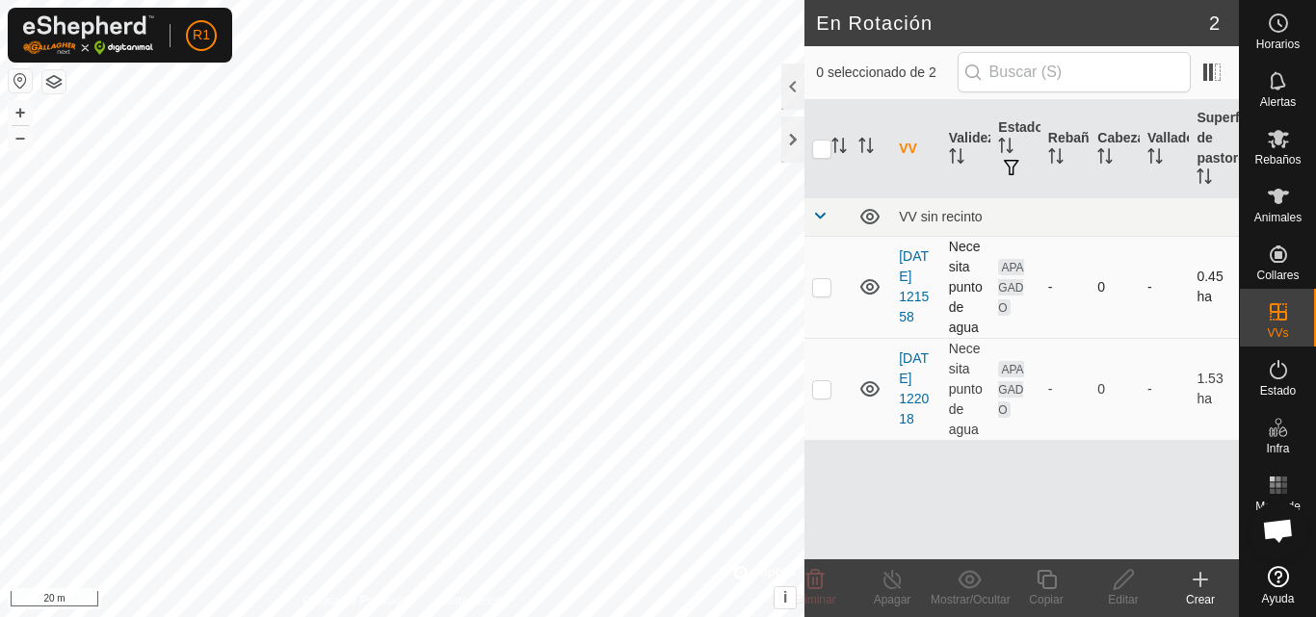
click at [939, 237] on td "[DATE] 121558" at bounding box center [916, 287] width 50 height 102
click at [947, 284] on td "Necesita punto de agua" at bounding box center [966, 287] width 50 height 102
drag, startPoint x: 1171, startPoint y: 154, endPoint x: 1073, endPoint y: 169, distance: 99.3
click at [1073, 169] on tr "VV Validez Estado Rebaño Cabezas Vallado Superficie de pastoreo" at bounding box center [1021, 149] width 434 height 98
click at [1082, 76] on input "text" at bounding box center [1073, 72] width 233 height 40
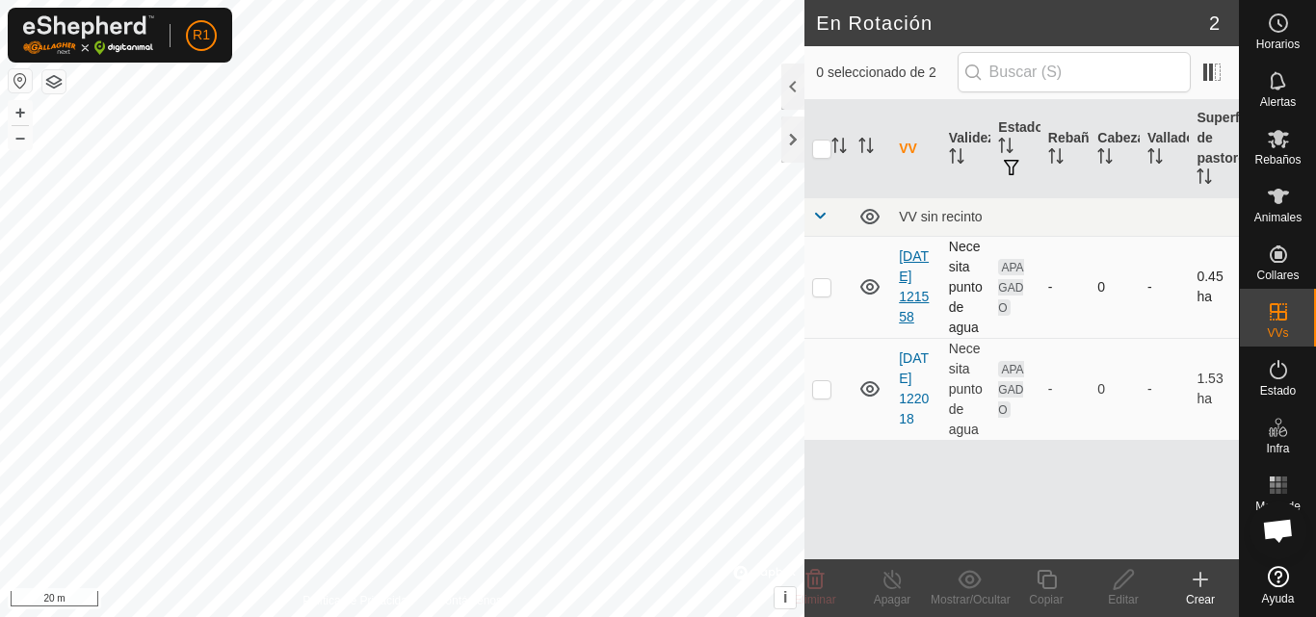
click at [909, 271] on link "[DATE] 121558" at bounding box center [914, 286] width 30 height 76
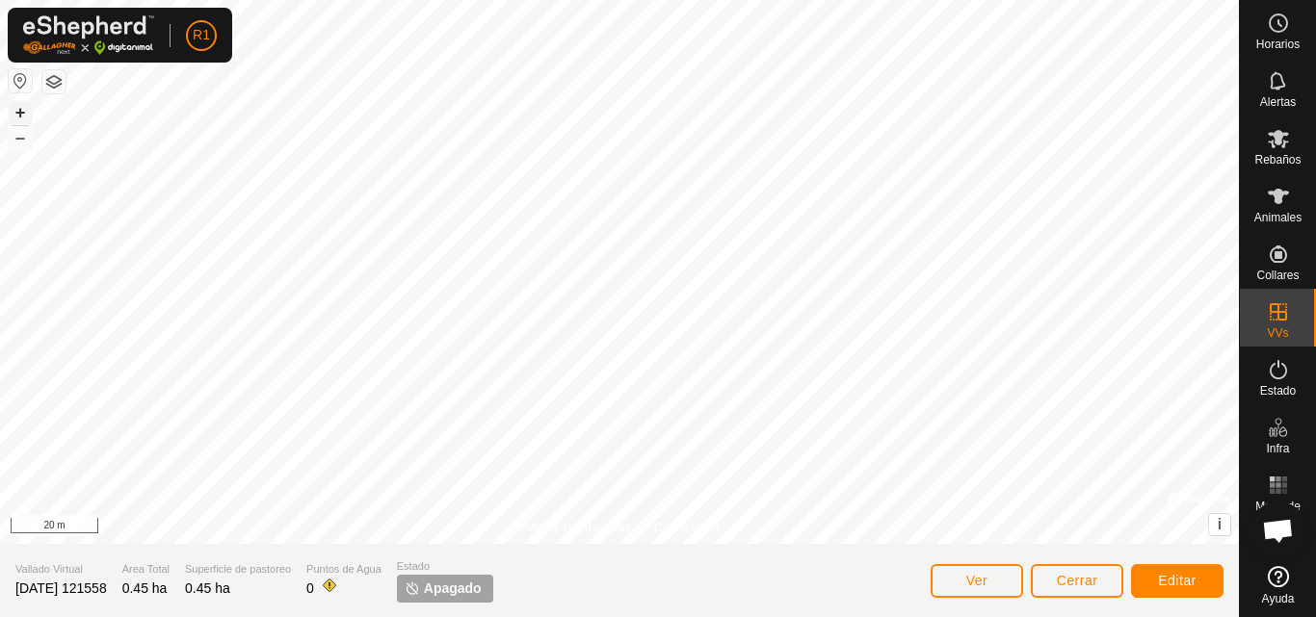
click at [13, 105] on button "+" at bounding box center [20, 112] width 23 height 23
click at [1159, 566] on span "Editar" at bounding box center [1177, 580] width 39 height 15
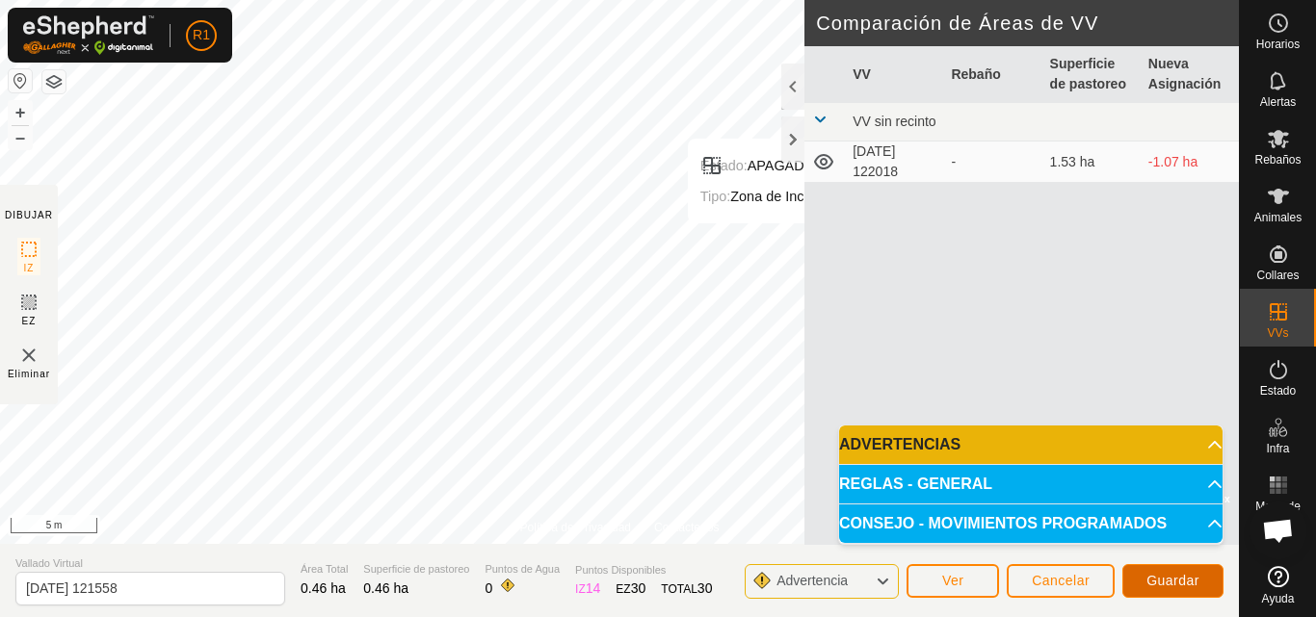
click at [1158, 566] on span "Guardar" at bounding box center [1172, 580] width 53 height 15
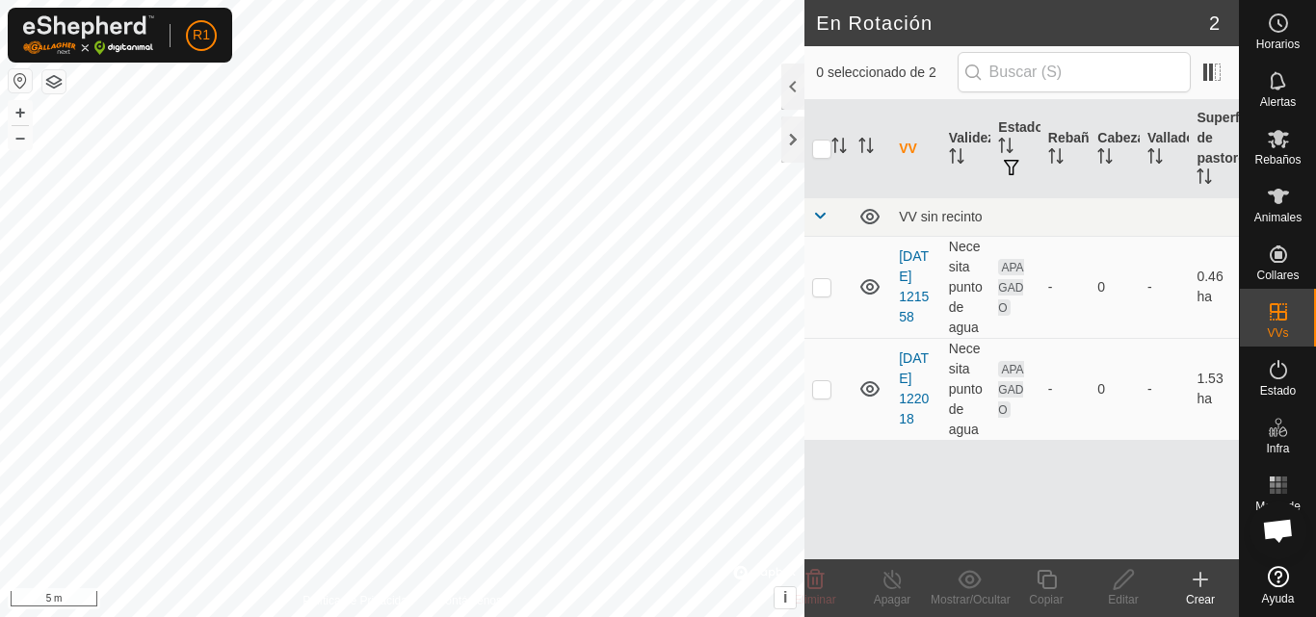
click at [889, 0] on html "R1 Horarios Alertas Rebaños Animales Collares VVs Estado Infra Mapa de Calor Ay…" at bounding box center [658, 308] width 1316 height 617
drag, startPoint x: 786, startPoint y: 64, endPoint x: 500, endPoint y: -46, distance: 306.4
click at [500, 0] on html "R1 Horarios Alertas Rebaños Animales Collares VVs Estado Infra Mapa de Calor Ay…" at bounding box center [658, 308] width 1316 height 617
click at [805, 526] on div "En Rotación 2 0 seleccionado de 2 VV Validez Estado Rebaño Cabezas Vallado Supe…" at bounding box center [619, 308] width 1238 height 617
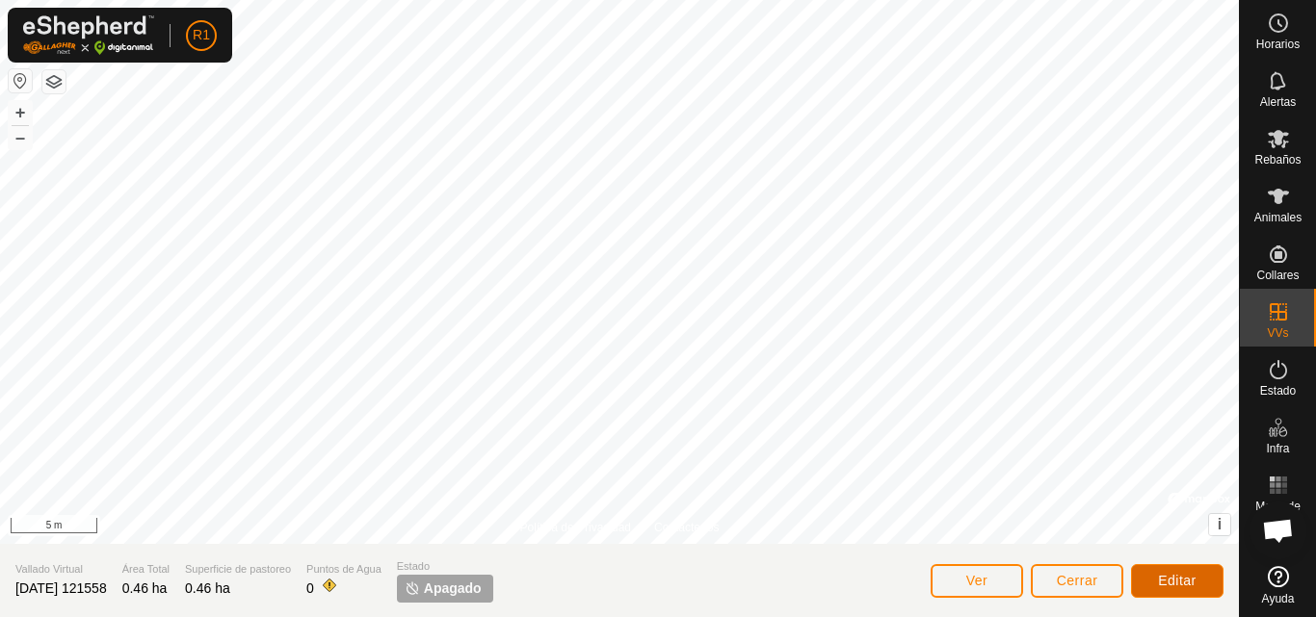
click at [1182, 566] on span "Editar" at bounding box center [1177, 580] width 39 height 15
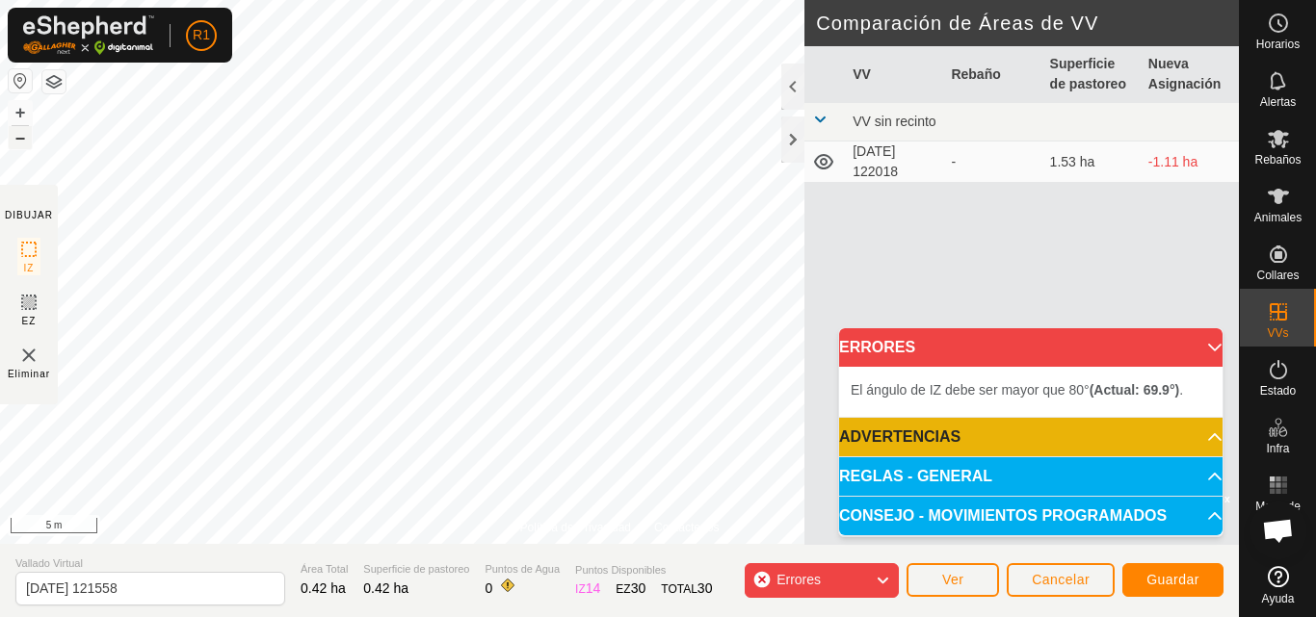
click at [17, 146] on button "–" at bounding box center [20, 137] width 23 height 23
click at [18, 139] on button "–" at bounding box center [20, 137] width 23 height 23
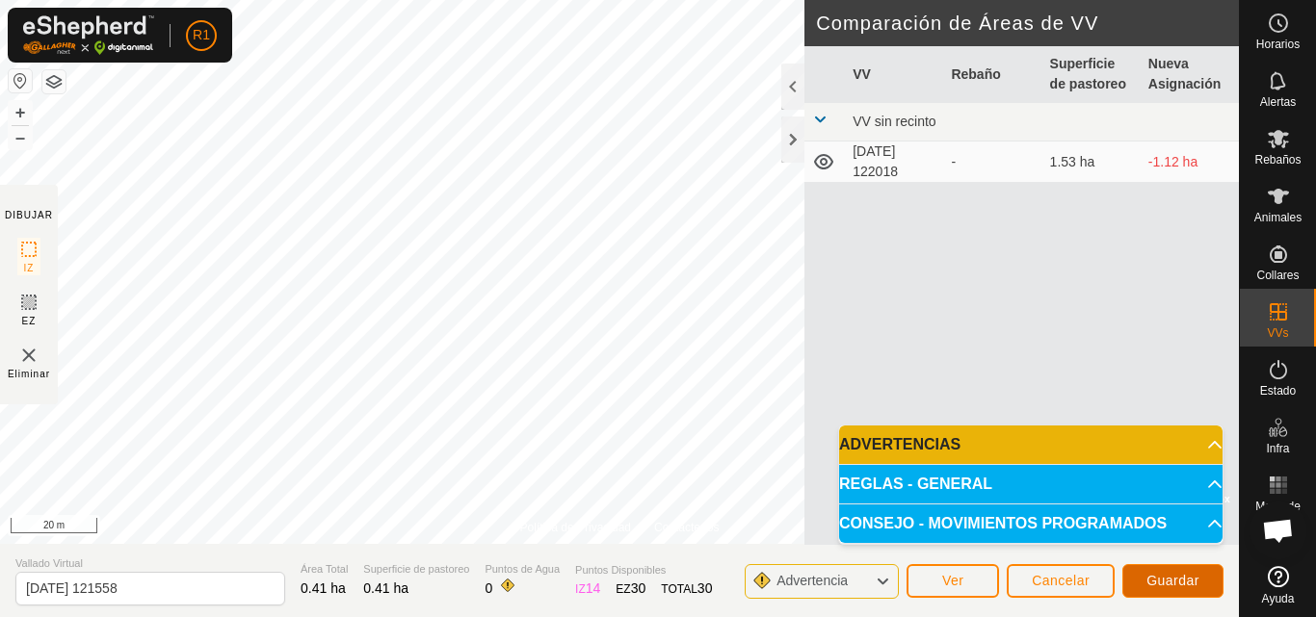
click at [1160, 566] on span "Guardar" at bounding box center [1172, 580] width 53 height 15
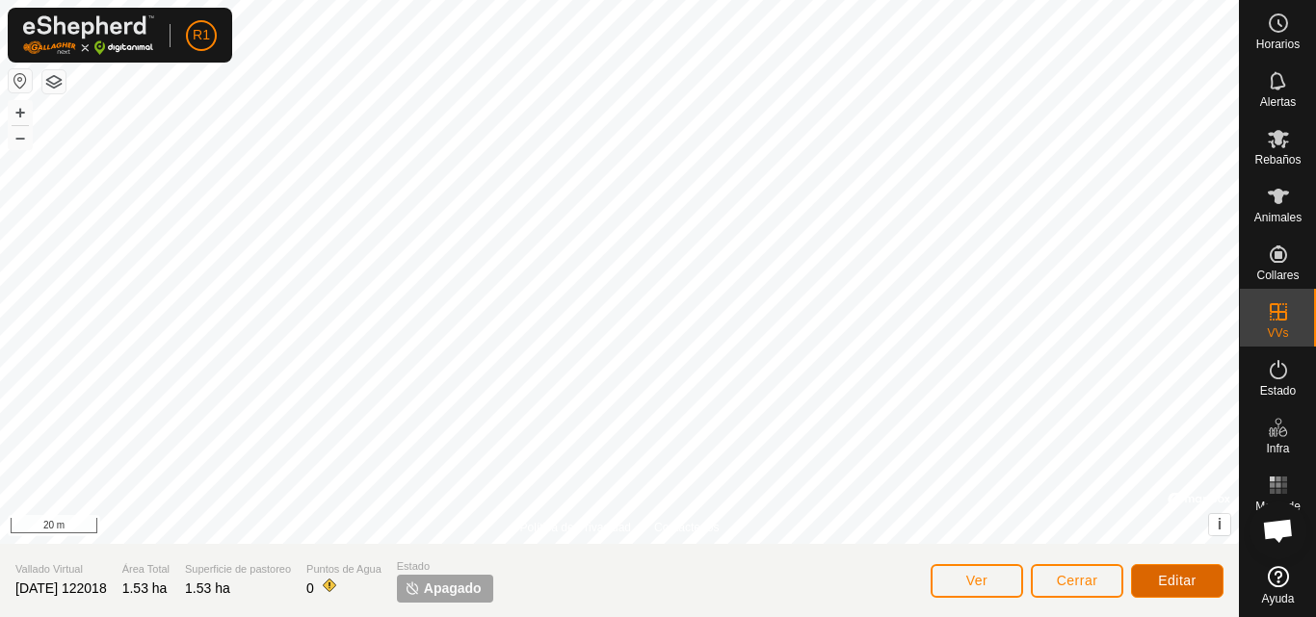
click at [1177, 566] on span "Editar" at bounding box center [1177, 580] width 39 height 15
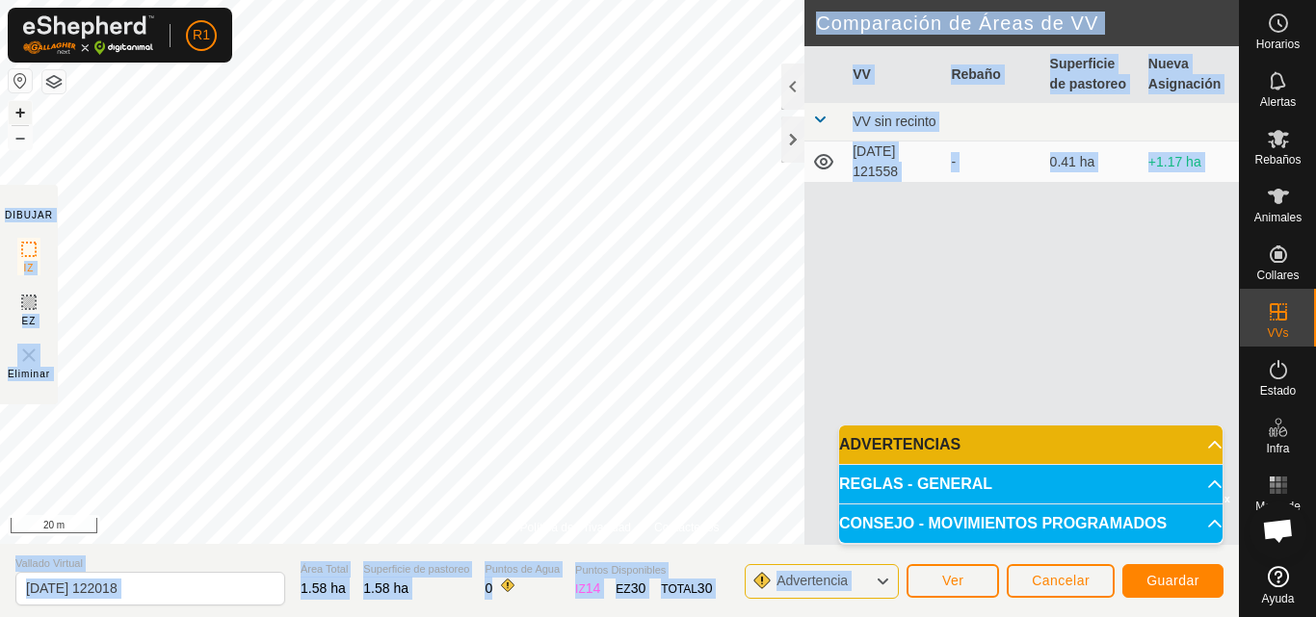
click at [25, 113] on button "+" at bounding box center [20, 112] width 23 height 23
click at [217, 268] on div "Estado: APAGADO Tipo: Zona de Inclusión + – ⇧ i © Mapbox , © OpenStreetMap , Im…" at bounding box center [619, 272] width 1238 height 544
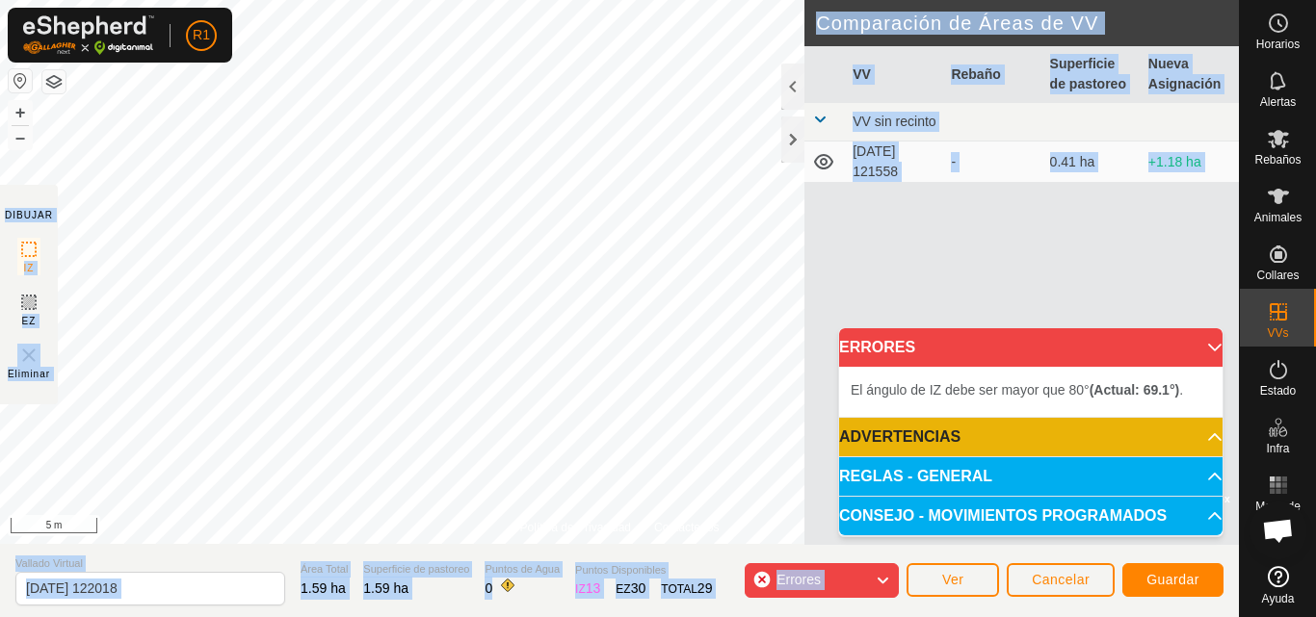
drag, startPoint x: 25, startPoint y: 113, endPoint x: 414, endPoint y: -4, distance: 406.2
click at [414, 0] on html "R1 Horarios Alertas Rebaños Animales Collares VVs Estado Infra Mapa de Calor Ay…" at bounding box center [658, 308] width 1316 height 617
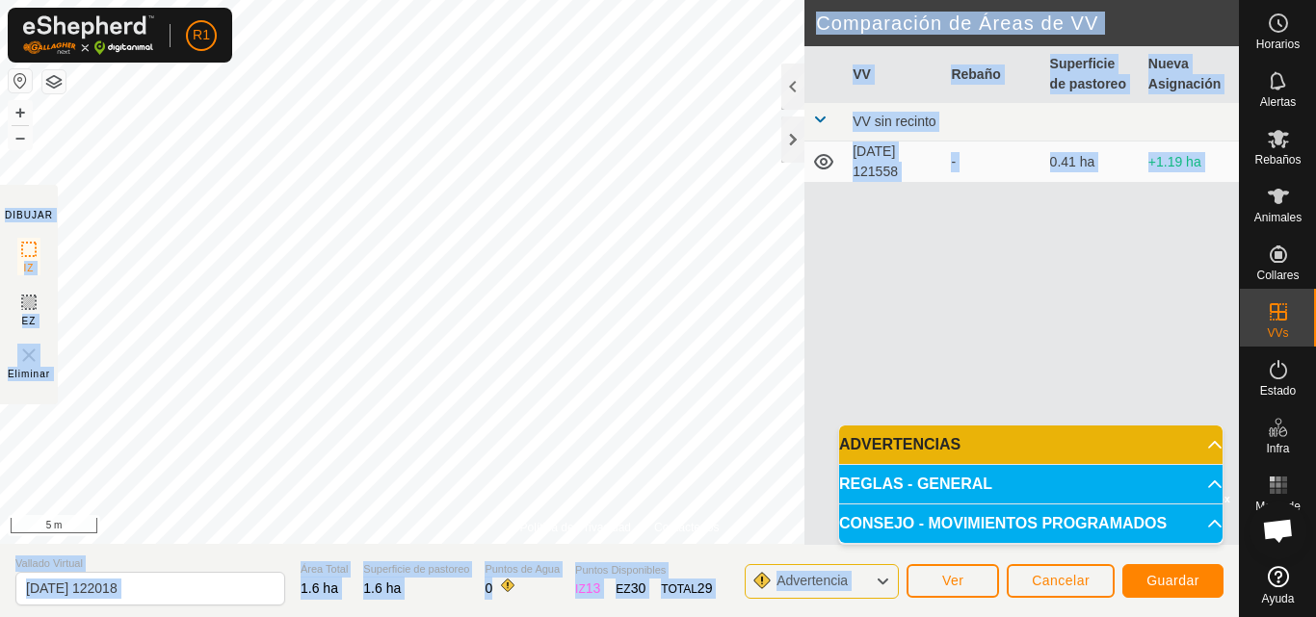
click at [1049, 331] on div "VV Rebaño Superficie de pastoreo Nueva Asignación VV sin recinto [DATE] 121558 …" at bounding box center [1021, 295] width 434 height 499
click at [1167, 566] on span "Guardar" at bounding box center [1172, 580] width 53 height 15
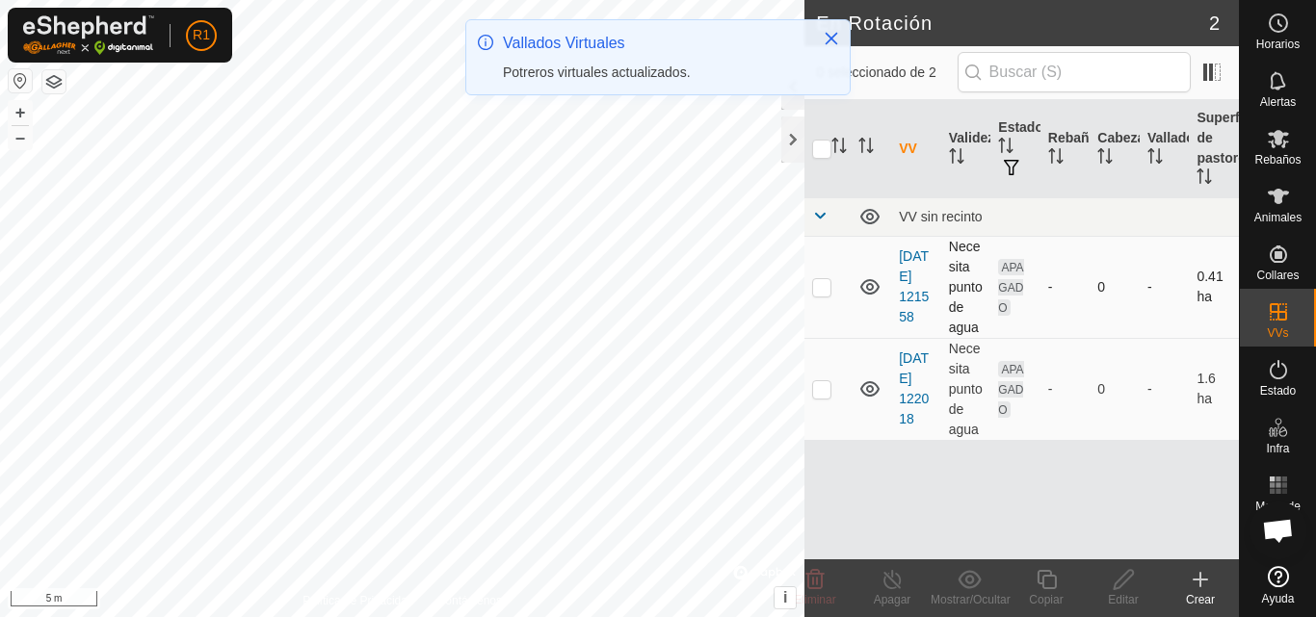
click at [820, 291] on p-checkbox at bounding box center [821, 286] width 19 height 15
checkbox input "true"
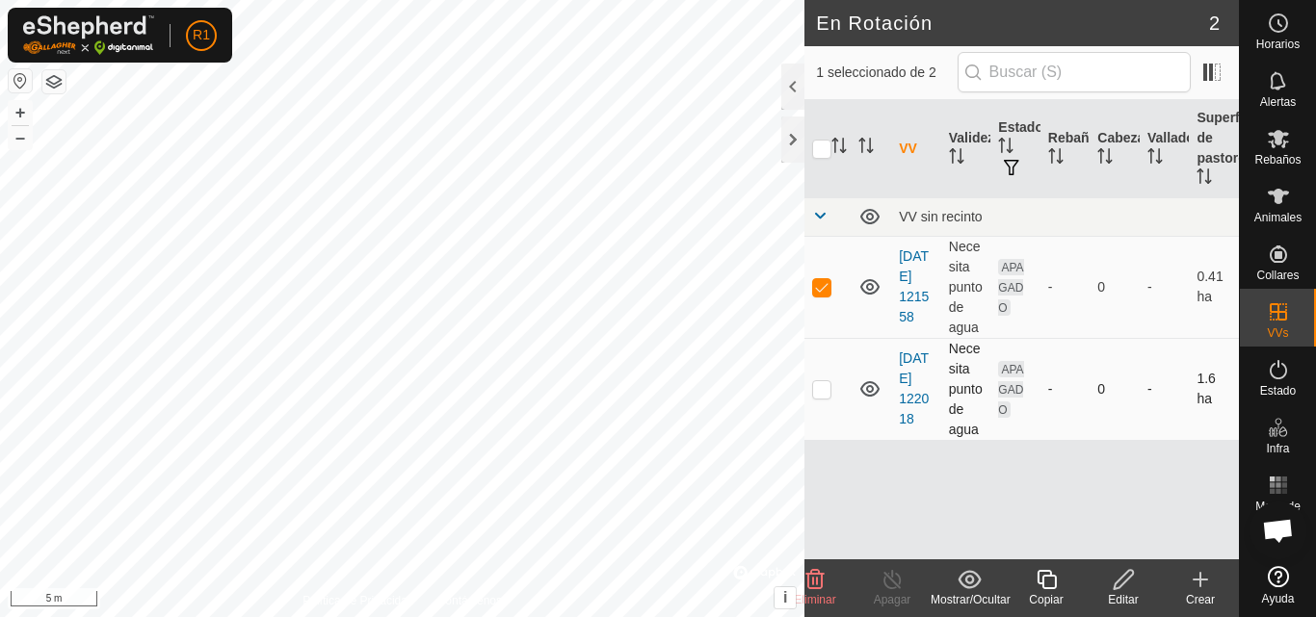
click at [873, 390] on icon at bounding box center [869, 388] width 19 height 15
click at [23, 144] on button "–" at bounding box center [20, 137] width 23 height 23
click at [57, 74] on button "button" at bounding box center [53, 81] width 23 height 23
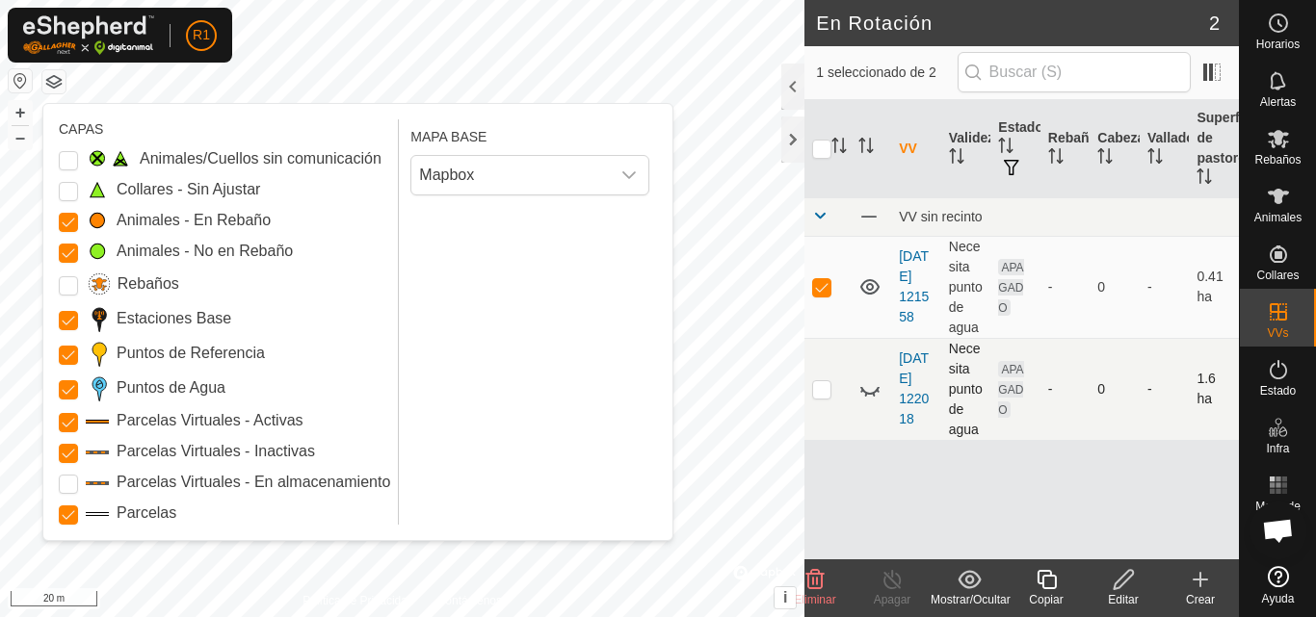
click at [171, 389] on label "Puntos de Agua" at bounding box center [171, 388] width 109 height 23
click at [78, 389] on Points "Puntos de Agua" at bounding box center [68, 389] width 19 height 19
click at [171, 389] on label "Puntos de Agua" at bounding box center [171, 388] width 109 height 23
click at [78, 389] on Points "Puntos de Agua" at bounding box center [68, 389] width 19 height 19
click at [65, 282] on input "Rebaños" at bounding box center [68, 285] width 19 height 19
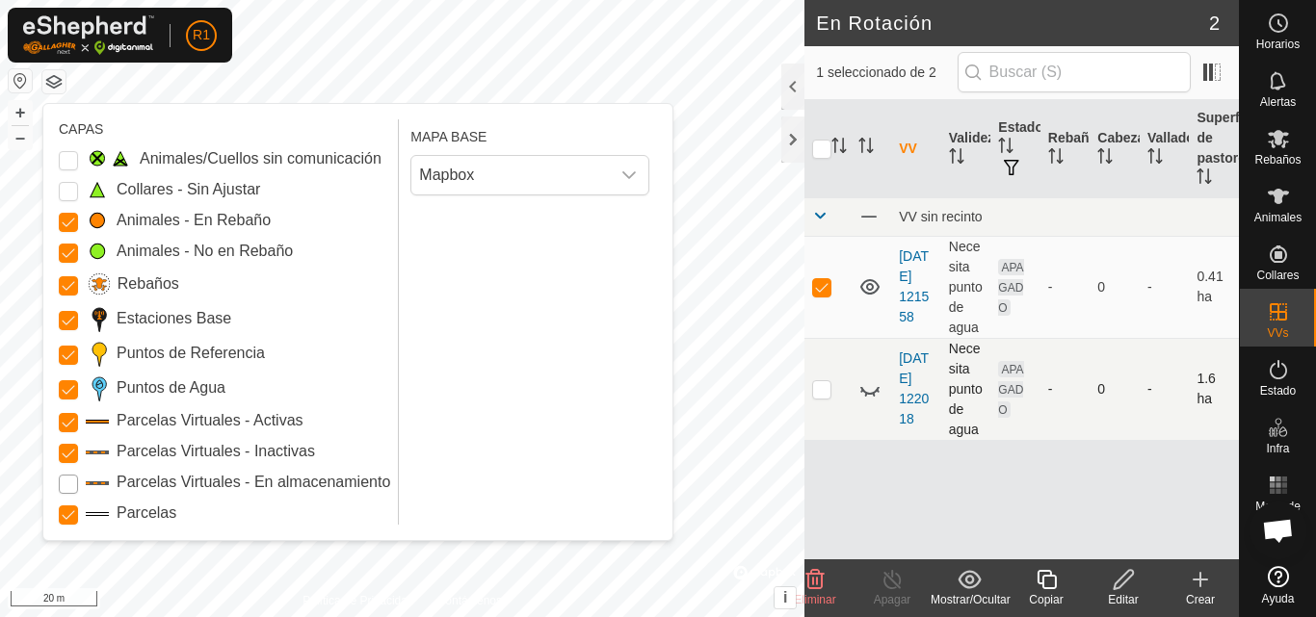
click at [62, 487] on Storage "Parcelas Virtuales - En almacenamiento" at bounding box center [68, 484] width 19 height 19
click at [68, 168] on Issue "Animales/Cuellos sin comunicación" at bounding box center [68, 160] width 19 height 19
click at [70, 192] on Unfitted "Collares - Sin Ajustar" at bounding box center [68, 191] width 19 height 19
click at [557, 177] on span "Mapbox" at bounding box center [510, 175] width 198 height 39
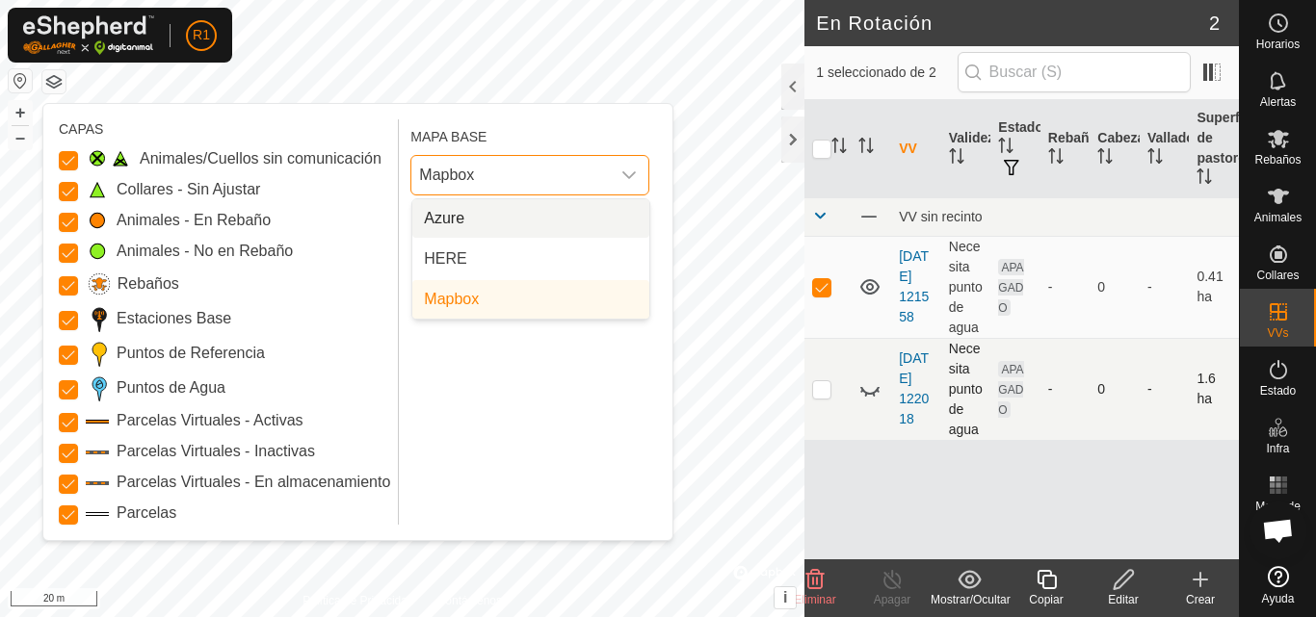
click at [572, 172] on span "Mapbox" at bounding box center [510, 175] width 198 height 39
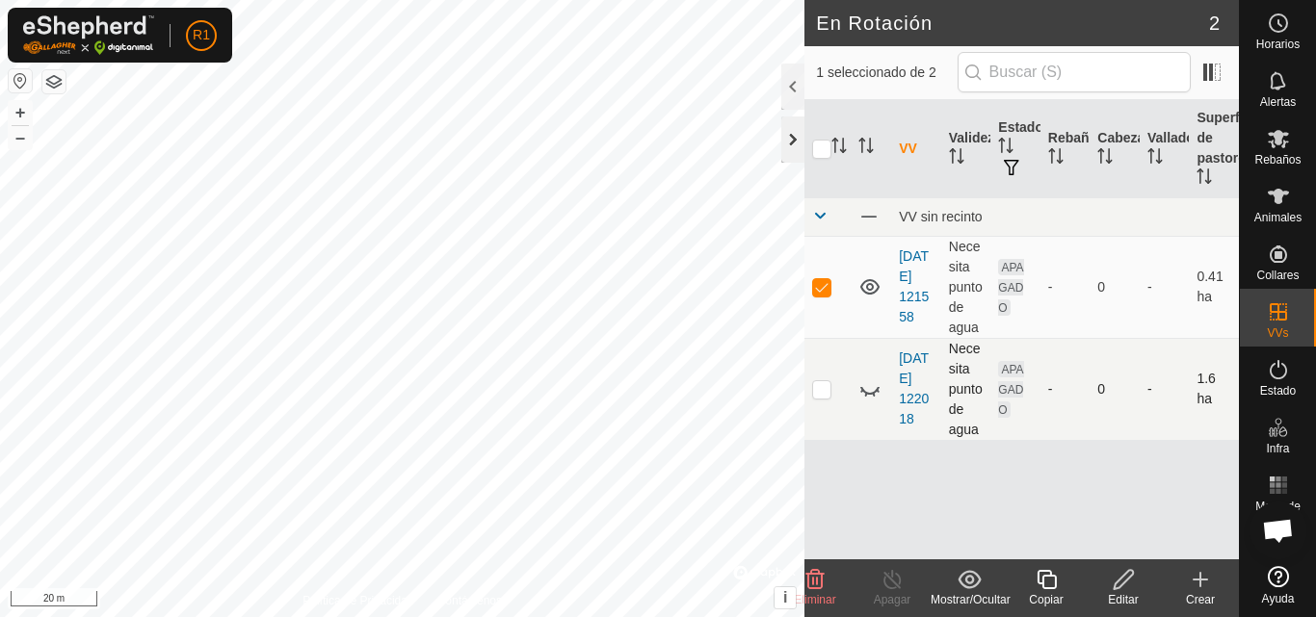
click at [789, 140] on div at bounding box center [792, 140] width 23 height 46
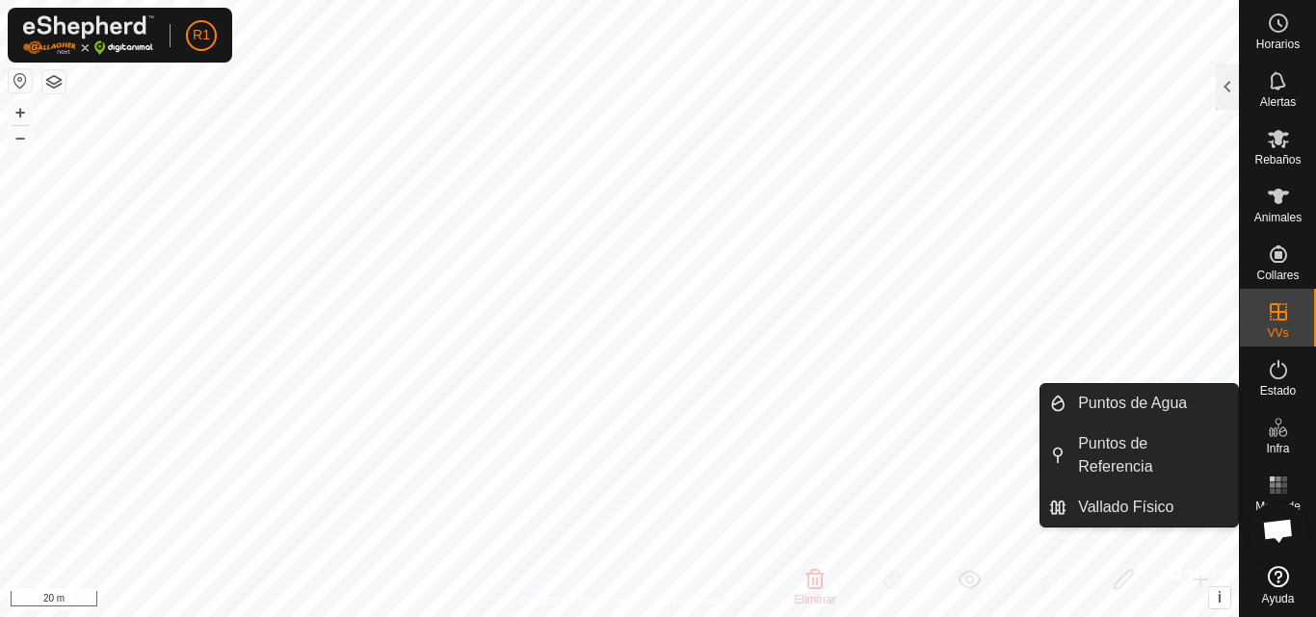
click at [1274, 440] on es-infrastructure-svg-icon at bounding box center [1278, 427] width 35 height 31
click at [1269, 434] on icon at bounding box center [1272, 433] width 10 height 10
click at [1229, 410] on link "Puntos de Agua" at bounding box center [1151, 403] width 171 height 39
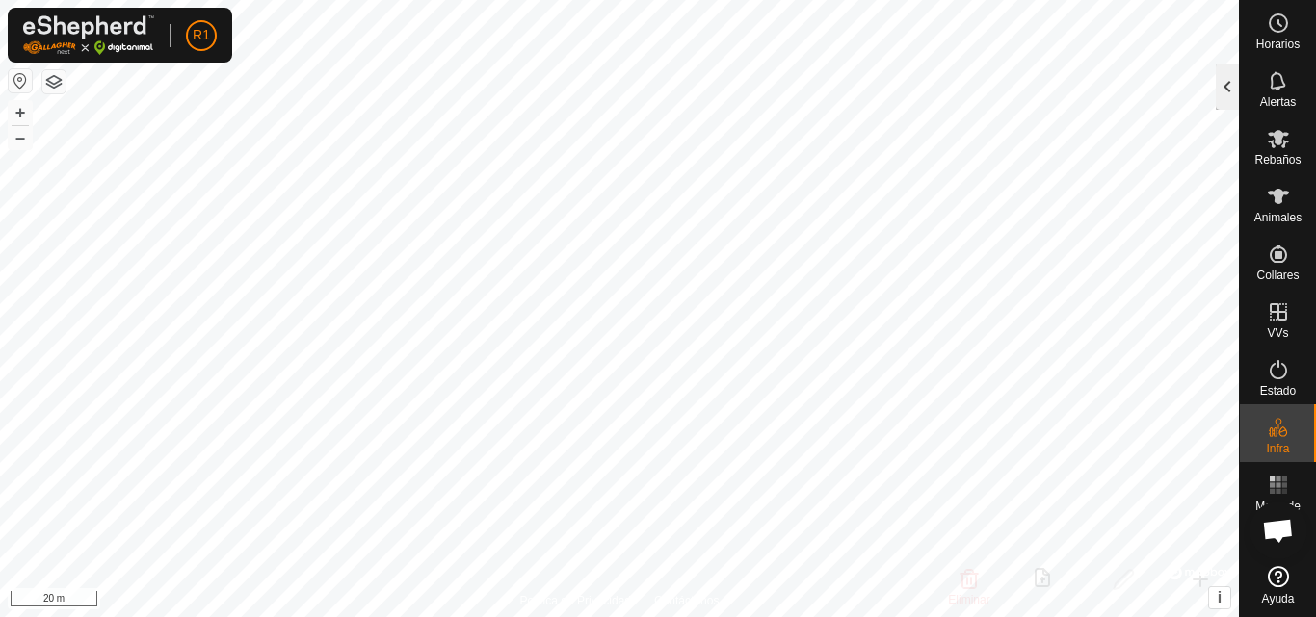
click at [1230, 81] on div at bounding box center [1226, 87] width 23 height 46
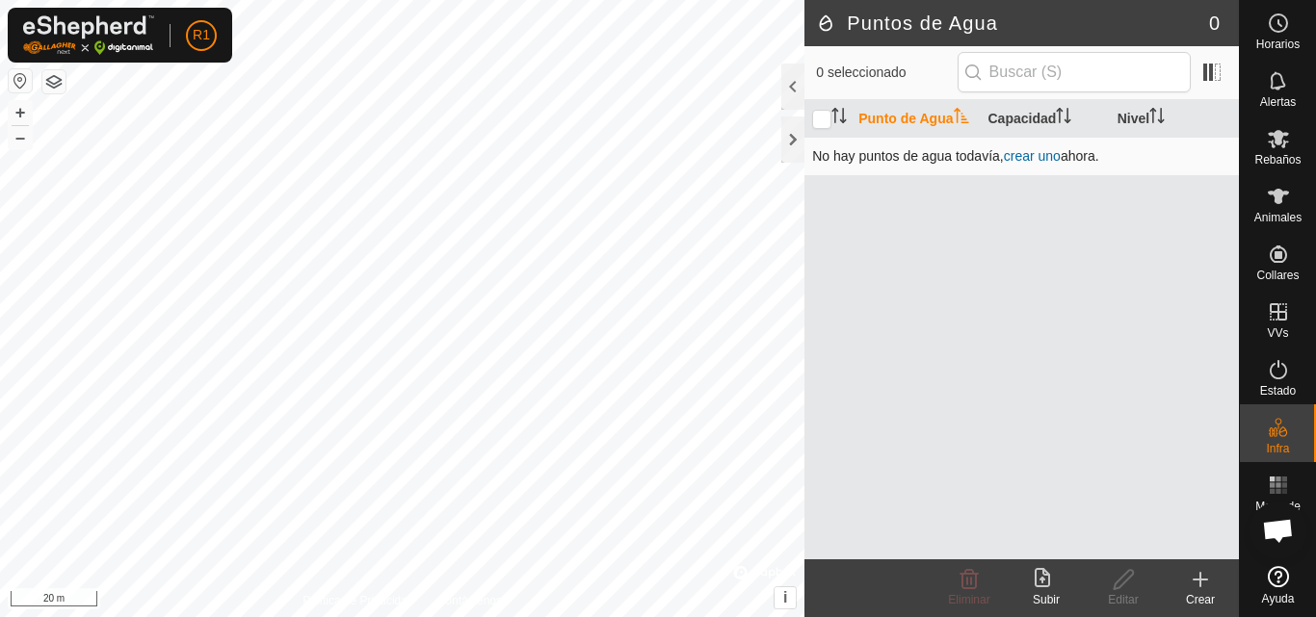
click at [1039, 160] on link "crear uno" at bounding box center [1032, 155] width 57 height 15
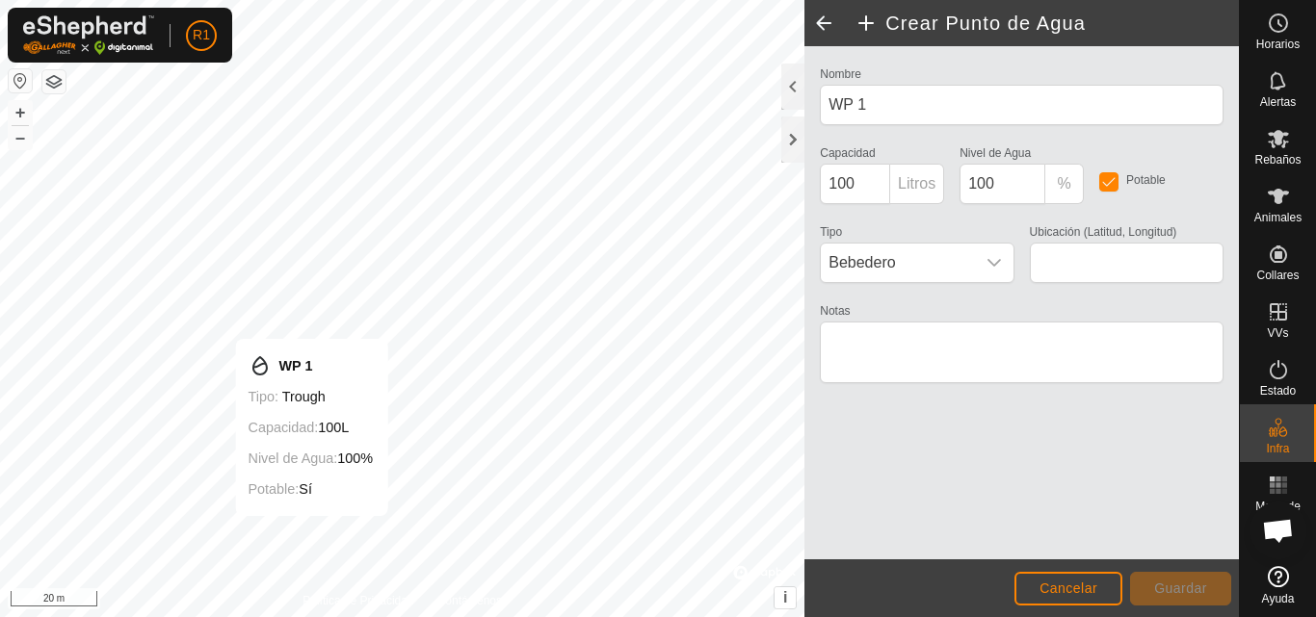
type input "42.735263, -0.982297"
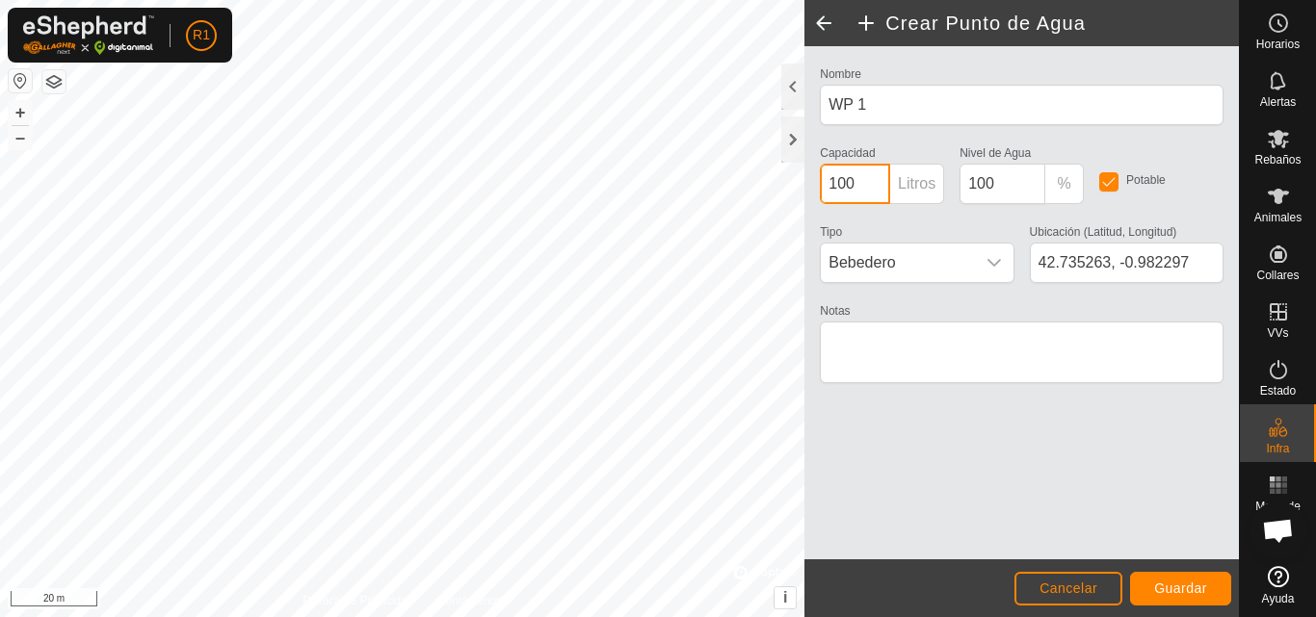
click at [880, 184] on input "100" at bounding box center [855, 184] width 70 height 40
type input "1"
type input "400"
click at [967, 137] on div "Nombre WP 1 Capacidad 400 Litros Nivel de Agua 100 % Potable Tipo Bebedero Ubic…" at bounding box center [1021, 234] width 419 height 344
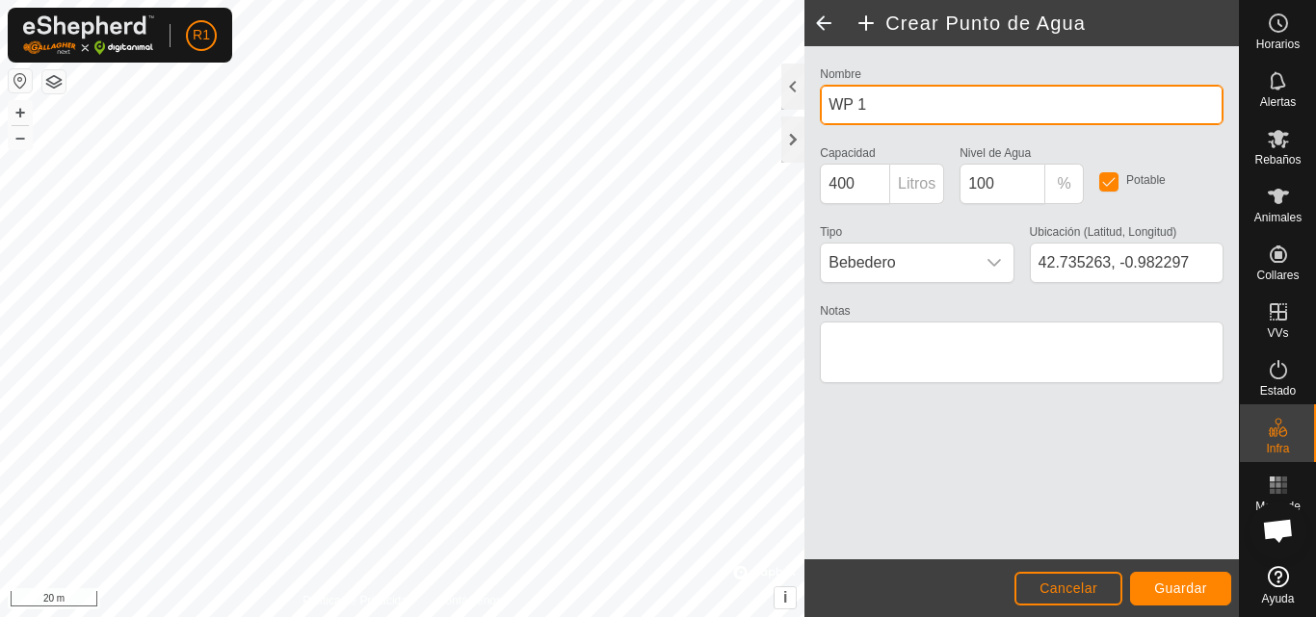
click at [959, 114] on input "WP 1" at bounding box center [1022, 105] width 404 height 40
type input "W"
type input "BEBEDERO NAVE"
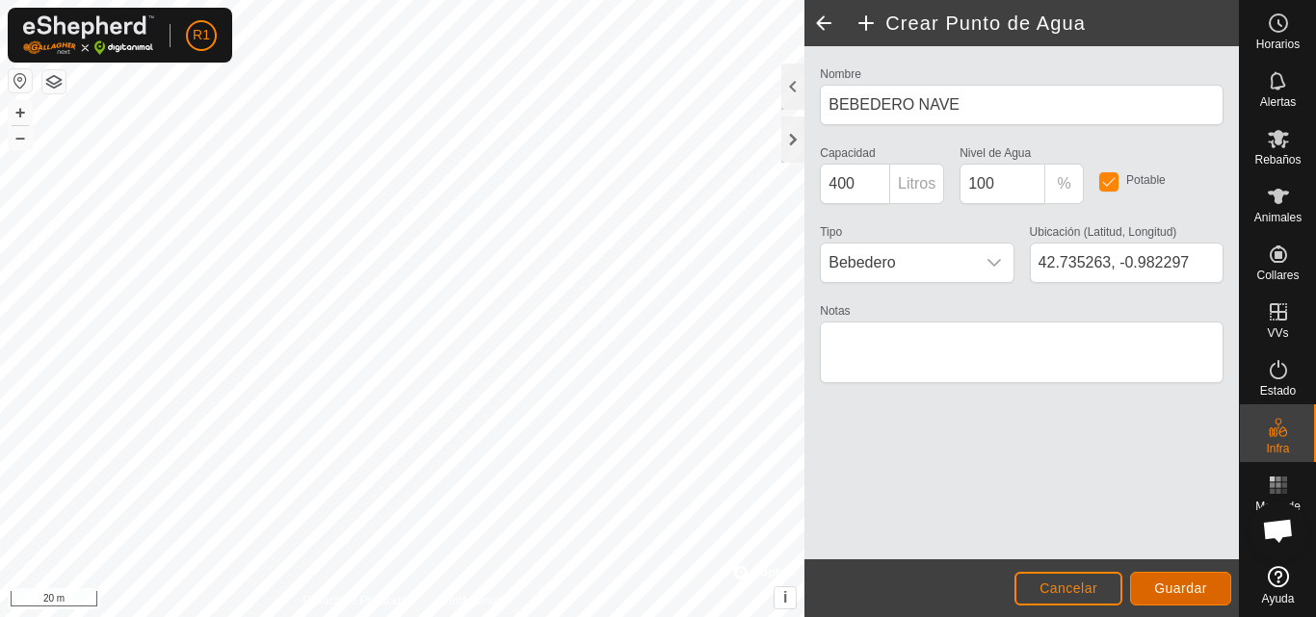
click at [1169, 566] on span "Guardar" at bounding box center [1180, 588] width 53 height 15
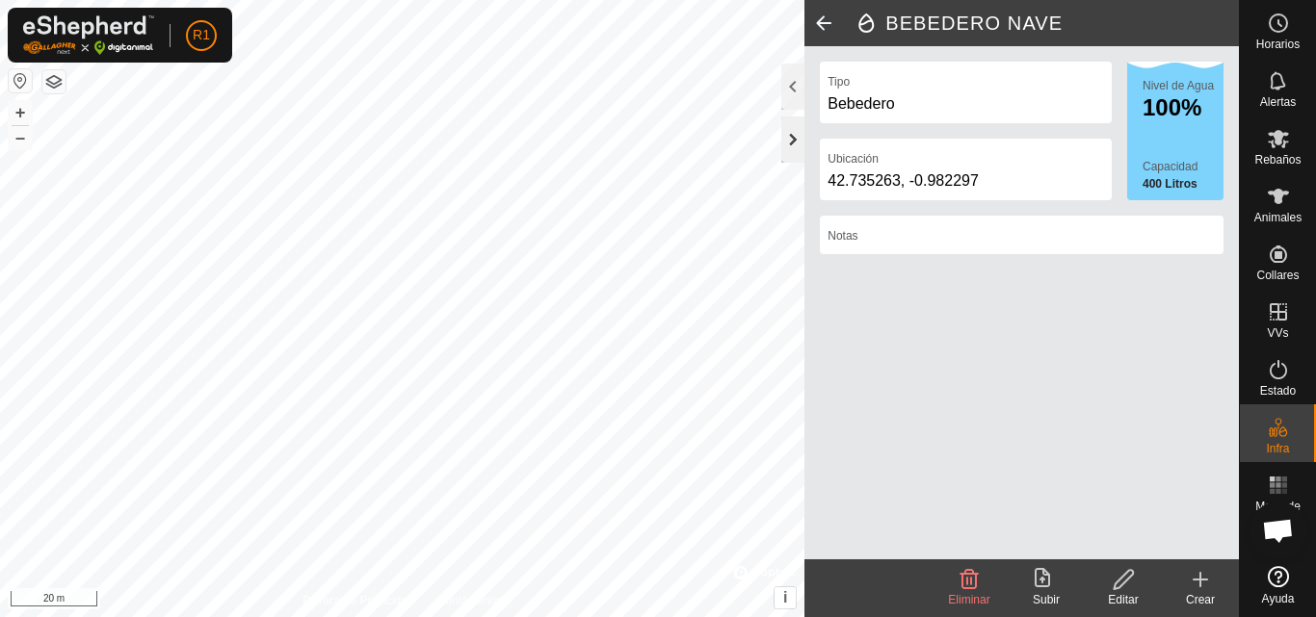
click at [788, 138] on div at bounding box center [792, 140] width 23 height 46
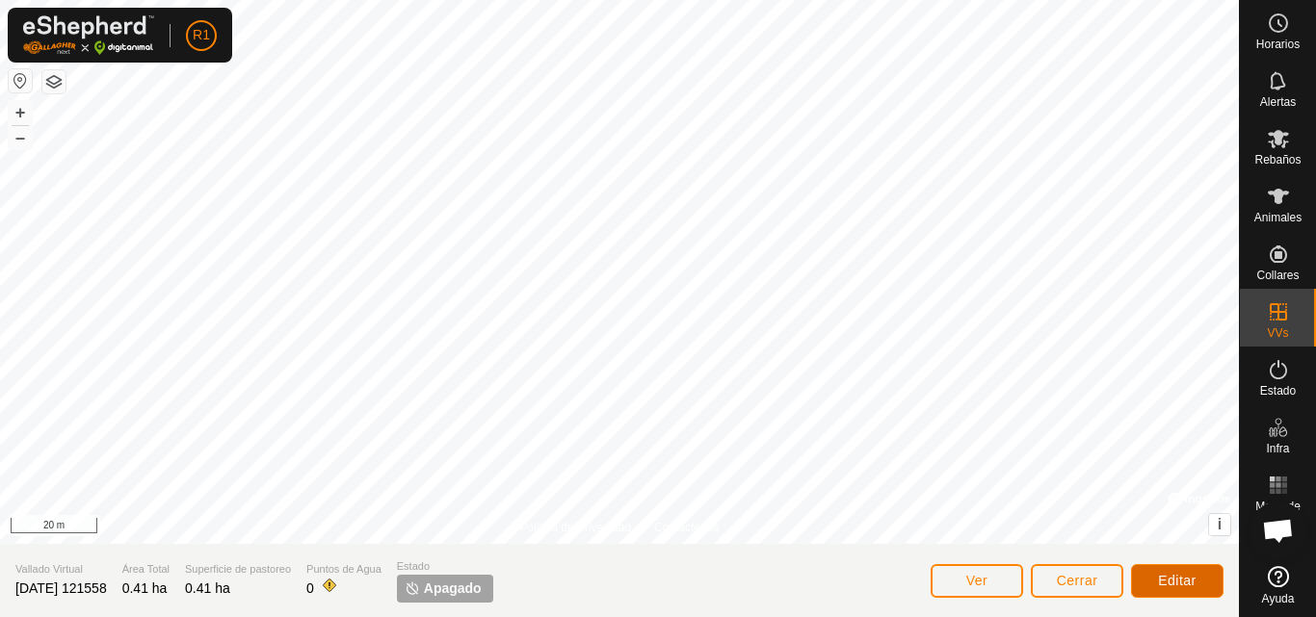
click at [1176, 566] on span "Editar" at bounding box center [1177, 580] width 39 height 15
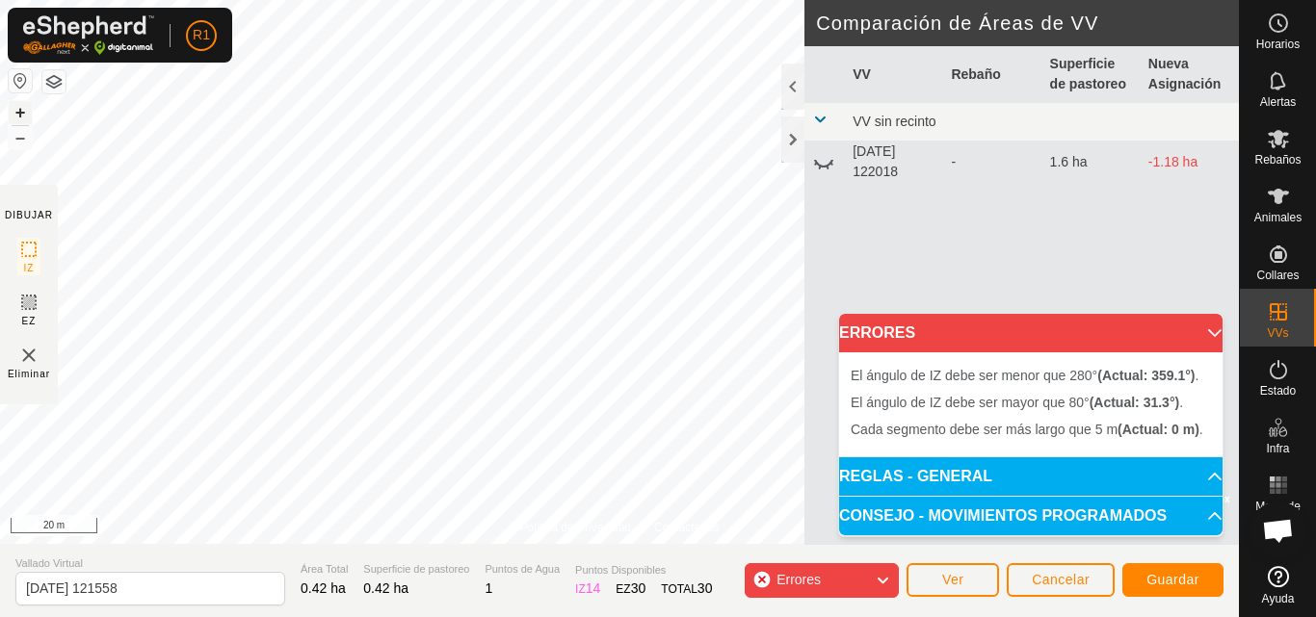
click at [16, 111] on button "+" at bounding box center [20, 112] width 23 height 23
click at [32, 360] on img at bounding box center [28, 355] width 23 height 23
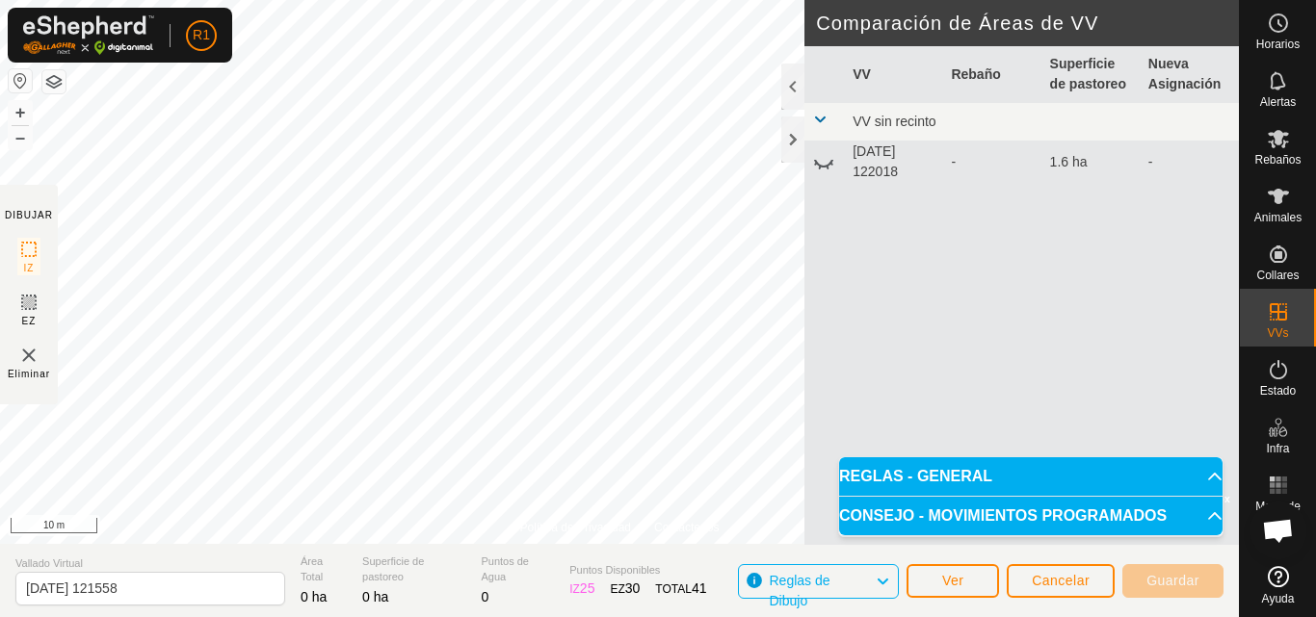
click at [811, 566] on span "Reglas de Dibujo" at bounding box center [799, 591] width 61 height 36
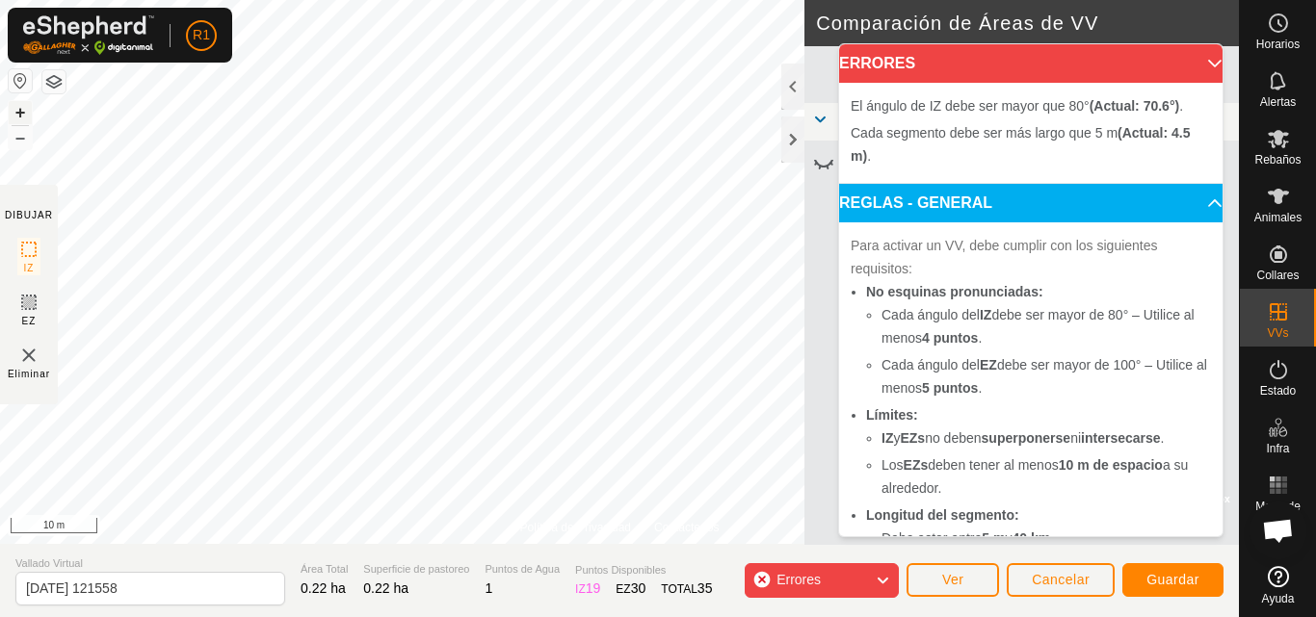
click at [13, 108] on button "+" at bounding box center [20, 112] width 23 height 23
click at [831, 360] on div "Política de Privacidad Contáctenos + – ⇧ i © Mapbox , © OpenStreetMap , Improve…" at bounding box center [619, 308] width 1238 height 617
click at [17, 137] on button "–" at bounding box center [20, 137] width 23 height 23
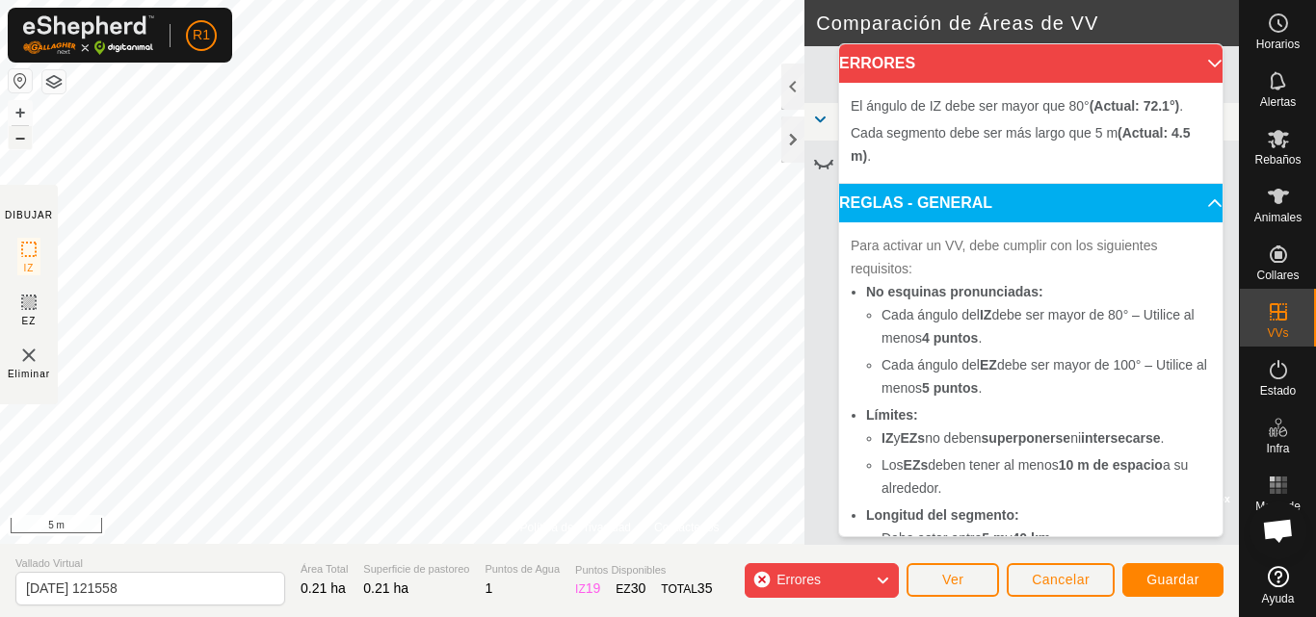
click at [17, 137] on button "–" at bounding box center [20, 137] width 23 height 23
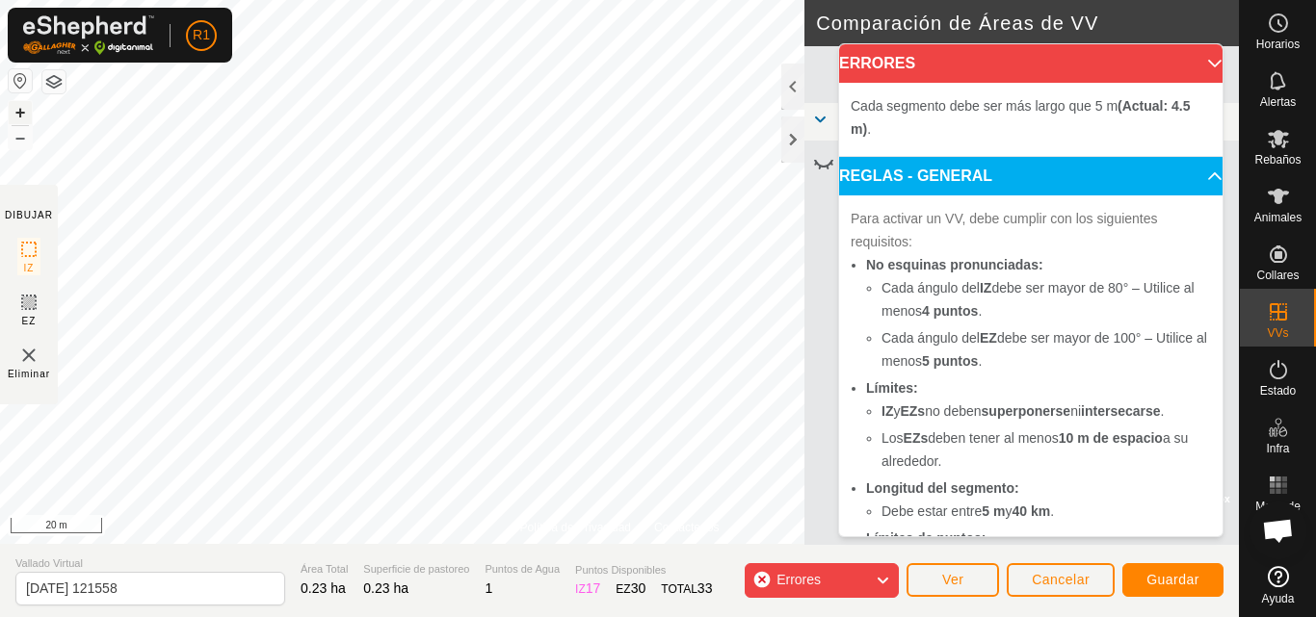
click at [25, 110] on button "+" at bounding box center [20, 112] width 23 height 23
click at [17, 108] on button "+" at bounding box center [20, 112] width 23 height 23
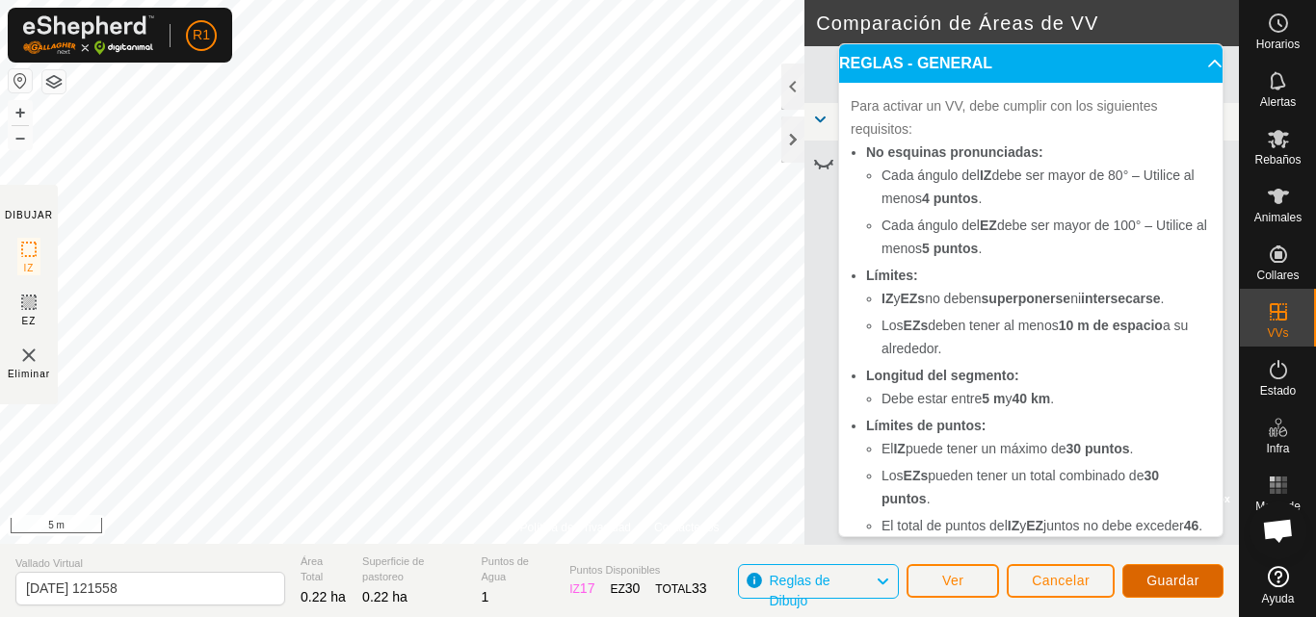
click at [1151, 566] on span "Guardar" at bounding box center [1172, 580] width 53 height 15
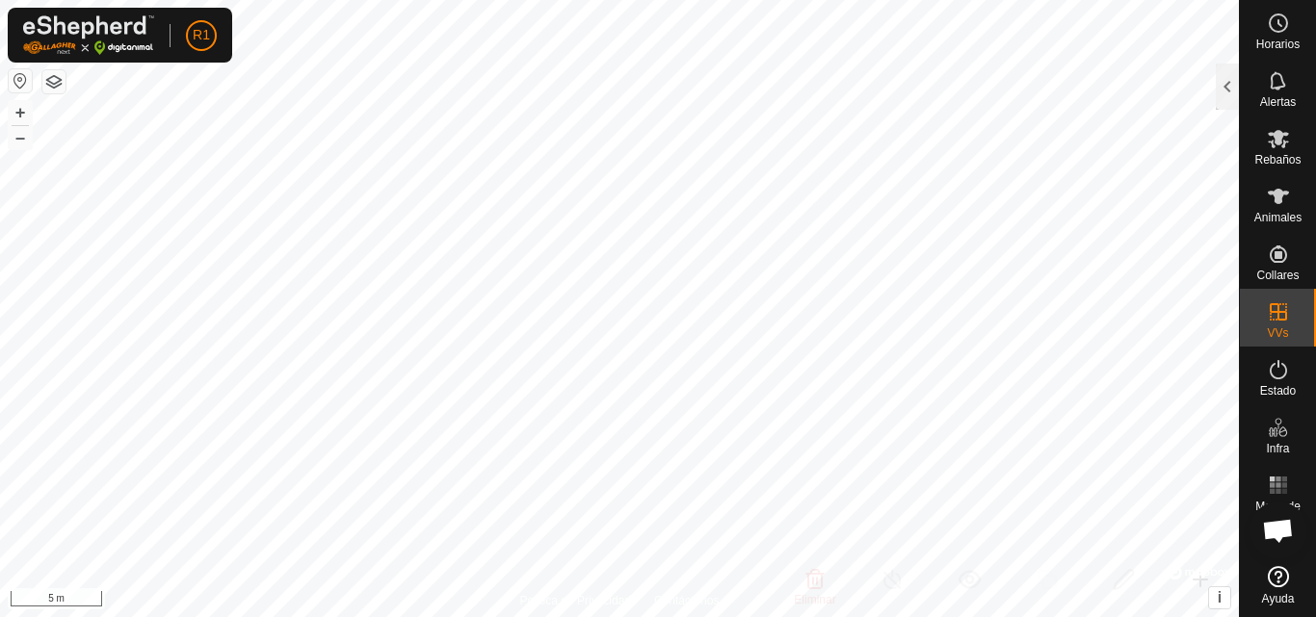
click at [693, 566] on html "R1 Horarios Alertas Rebaños Animales Collares VVs Estado Infra Mapa de Calor Ay…" at bounding box center [658, 308] width 1316 height 617
click at [558, 566] on html "R1 Horarios Alertas Rebaños Animales Collares VVs Estado Infra Mapa de Calor Ay…" at bounding box center [658, 308] width 1316 height 617
click at [19, 143] on button "–" at bounding box center [20, 137] width 23 height 23
click at [507, 302] on div "R1 Horarios Alertas Rebaños Animales Collares VVs Estado Infra Mapa de Calor Ay…" at bounding box center [658, 308] width 1316 height 617
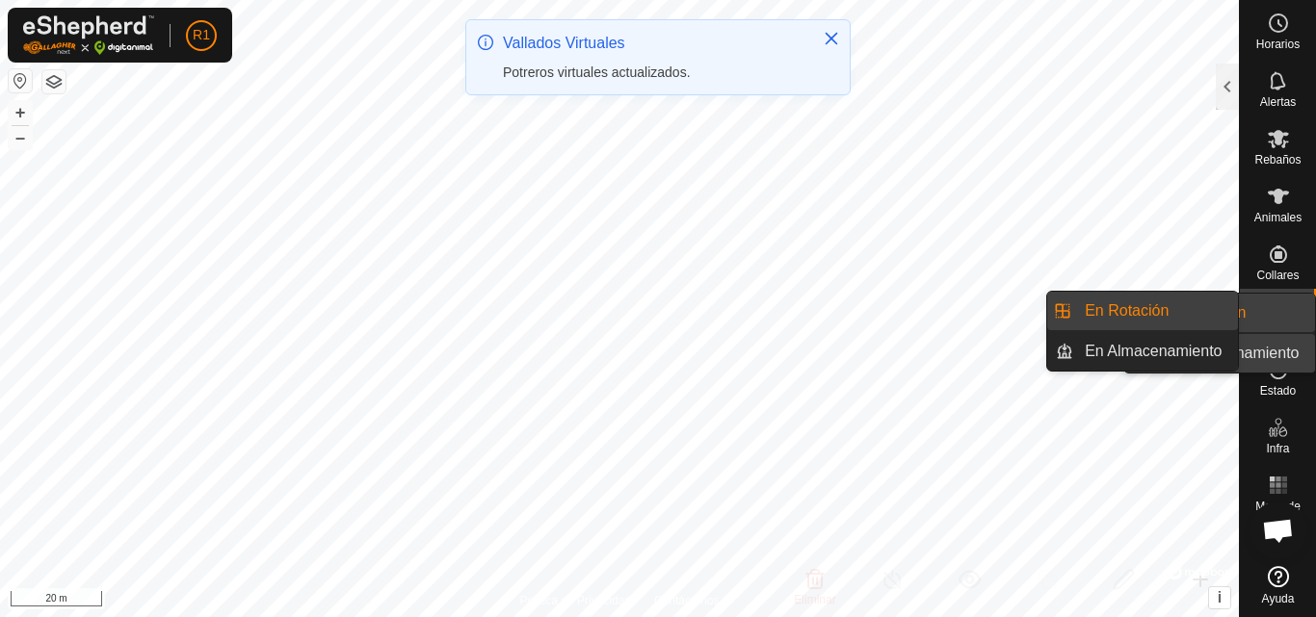
click at [1266, 307] on link "En Rotación" at bounding box center [1232, 313] width 165 height 39
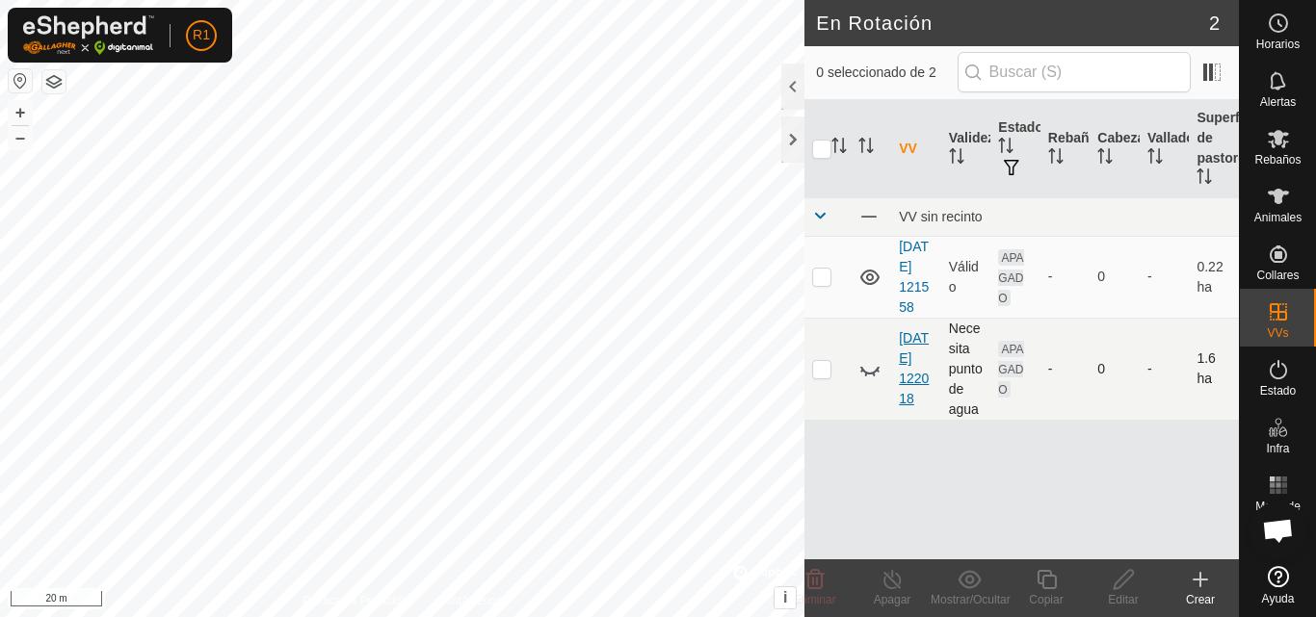
click at [907, 391] on link "[DATE] 122018" at bounding box center [914, 368] width 30 height 76
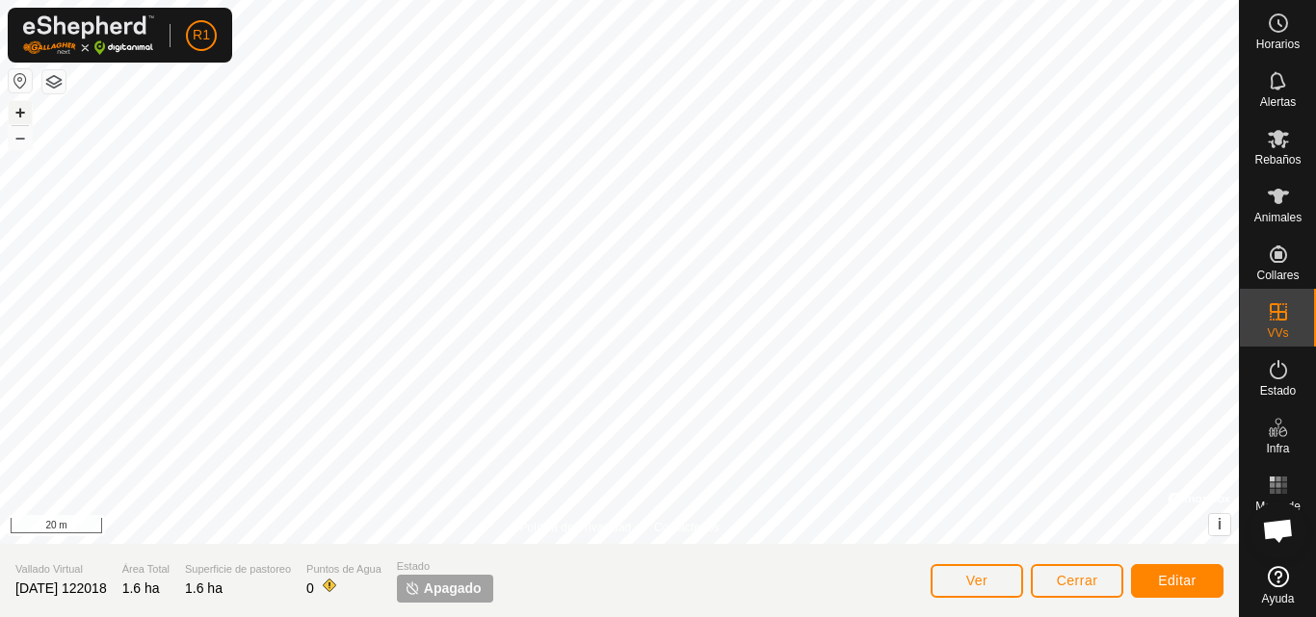
click at [16, 112] on button "+" at bounding box center [20, 112] width 23 height 23
click at [1156, 586] on button "Editar" at bounding box center [1177, 581] width 92 height 34
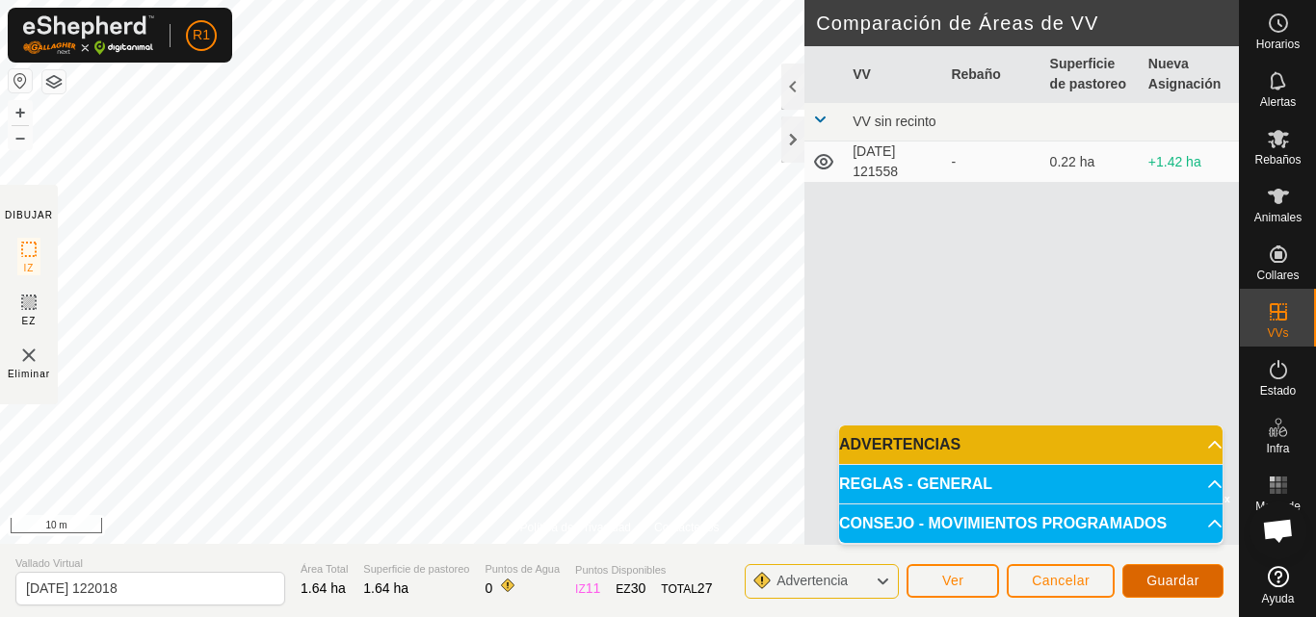
click at [1147, 580] on span "Guardar" at bounding box center [1172, 580] width 53 height 15
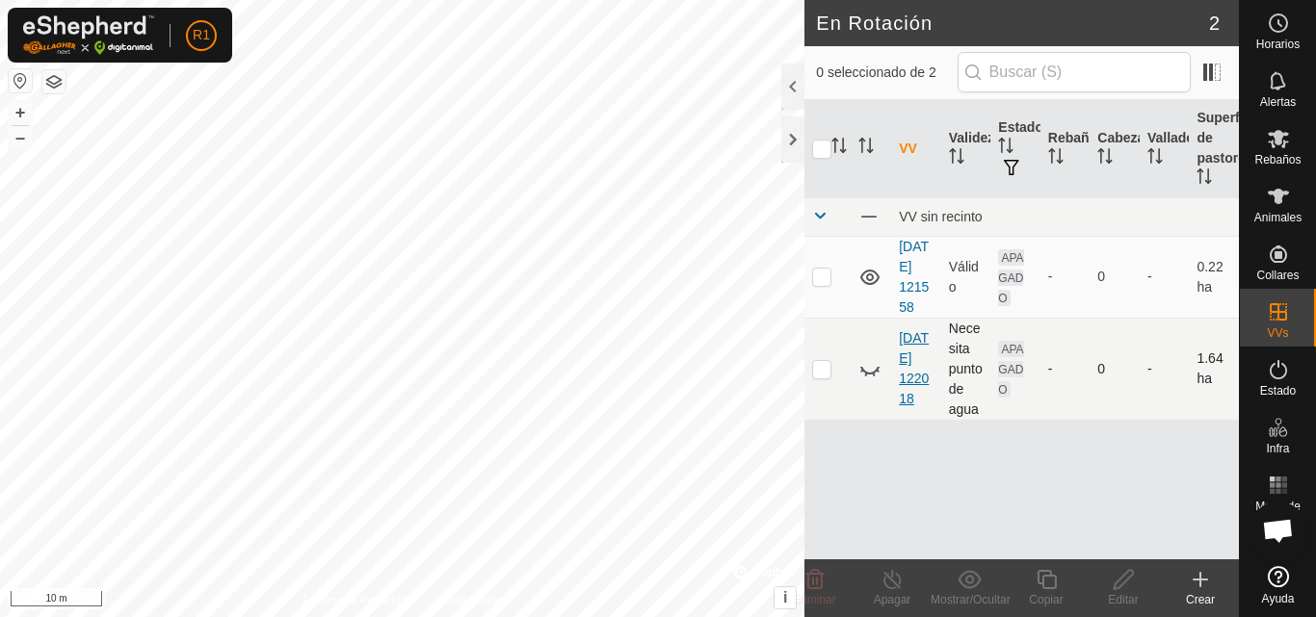
click at [908, 381] on link "[DATE] 122018" at bounding box center [914, 368] width 30 height 76
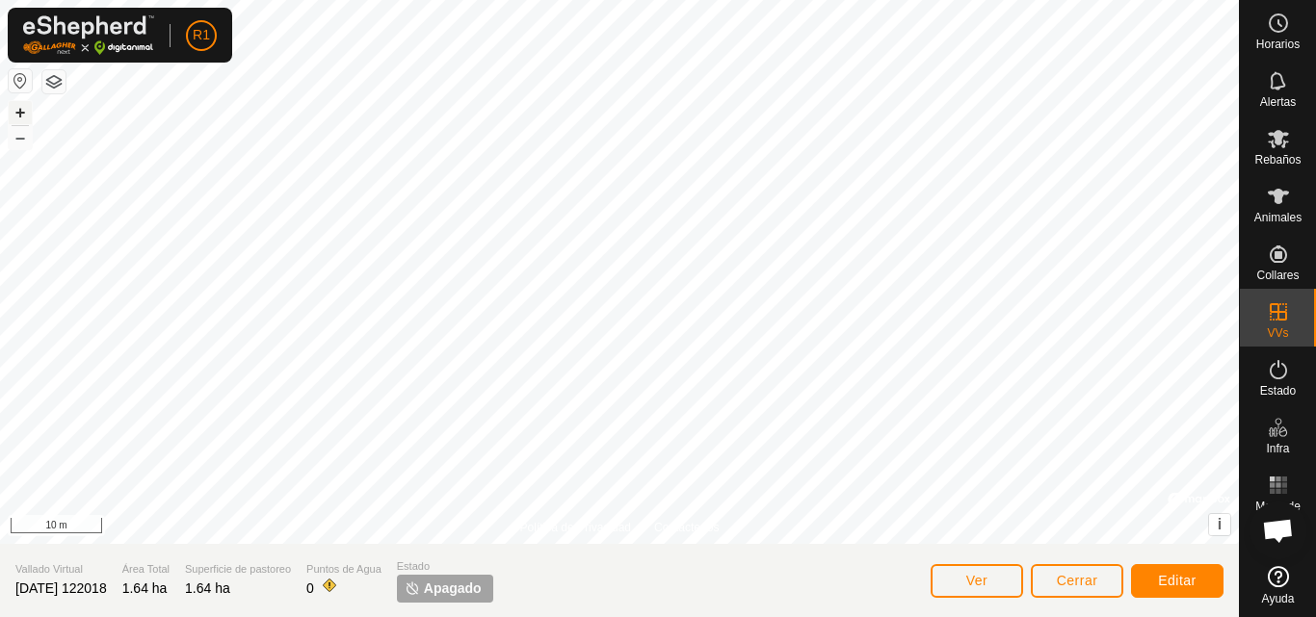
click at [13, 107] on button "+" at bounding box center [20, 112] width 23 height 23
click at [16, 107] on button "+" at bounding box center [20, 112] width 23 height 23
click at [1182, 587] on span "Editar" at bounding box center [1177, 580] width 39 height 15
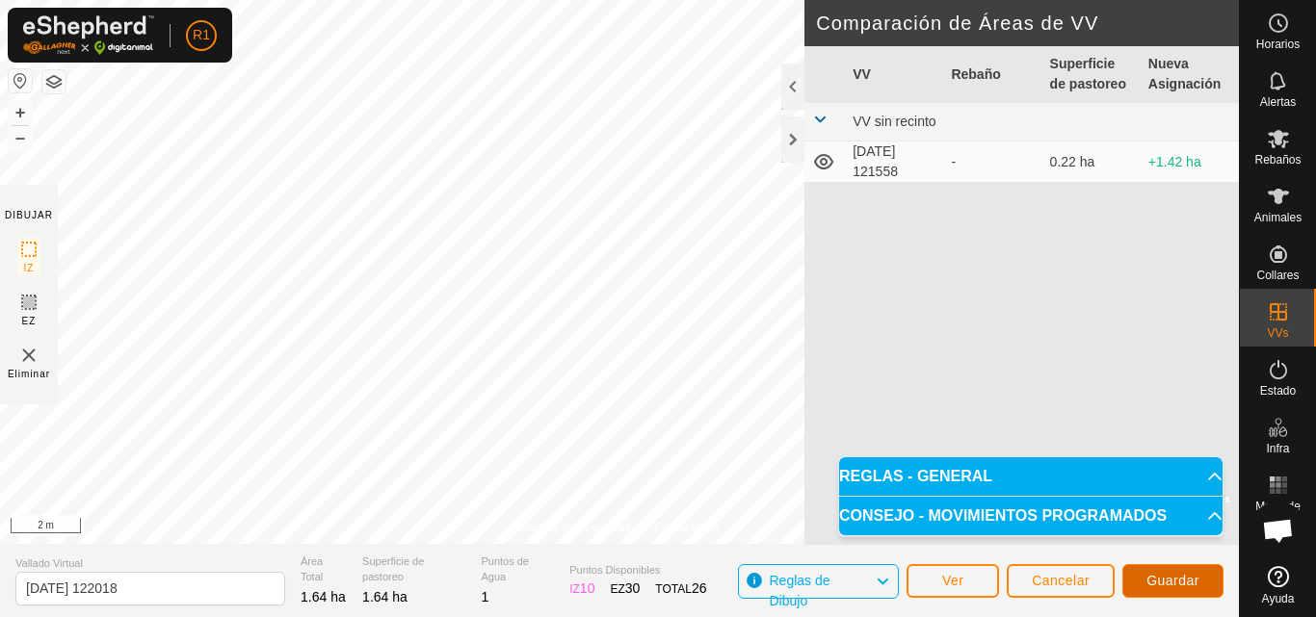
click at [1160, 587] on span "Guardar" at bounding box center [1172, 580] width 53 height 15
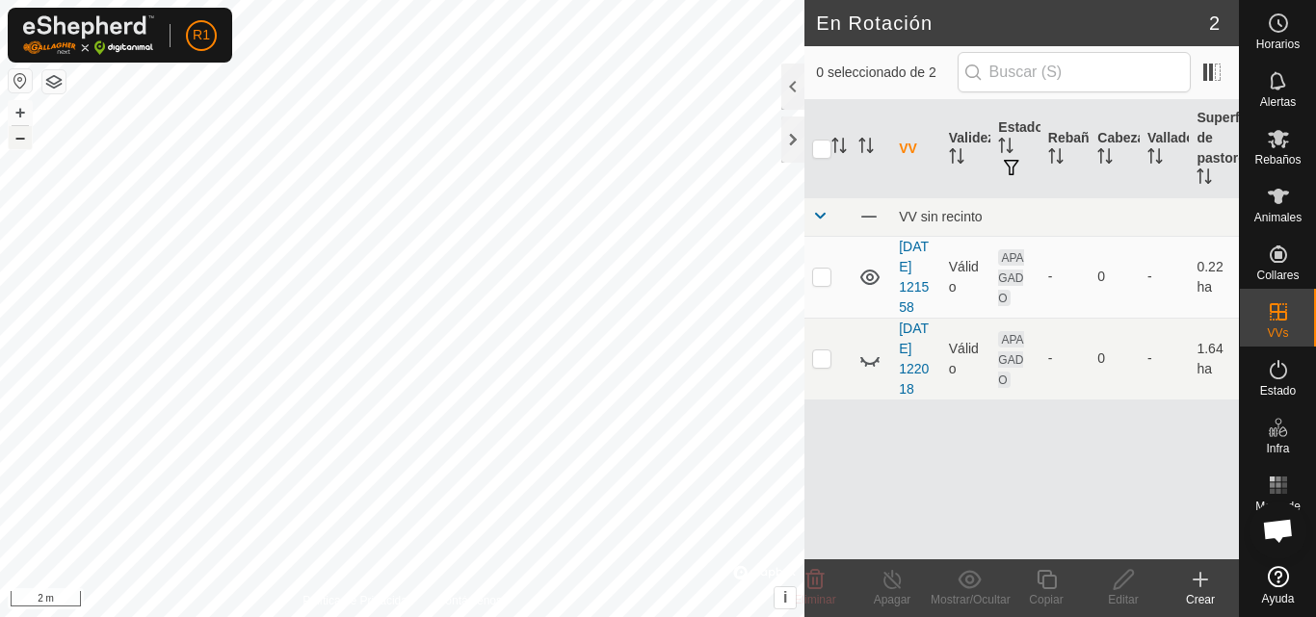
click at [17, 138] on button "–" at bounding box center [20, 137] width 23 height 23
click at [916, 367] on link "[DATE] 122018" at bounding box center [914, 359] width 30 height 76
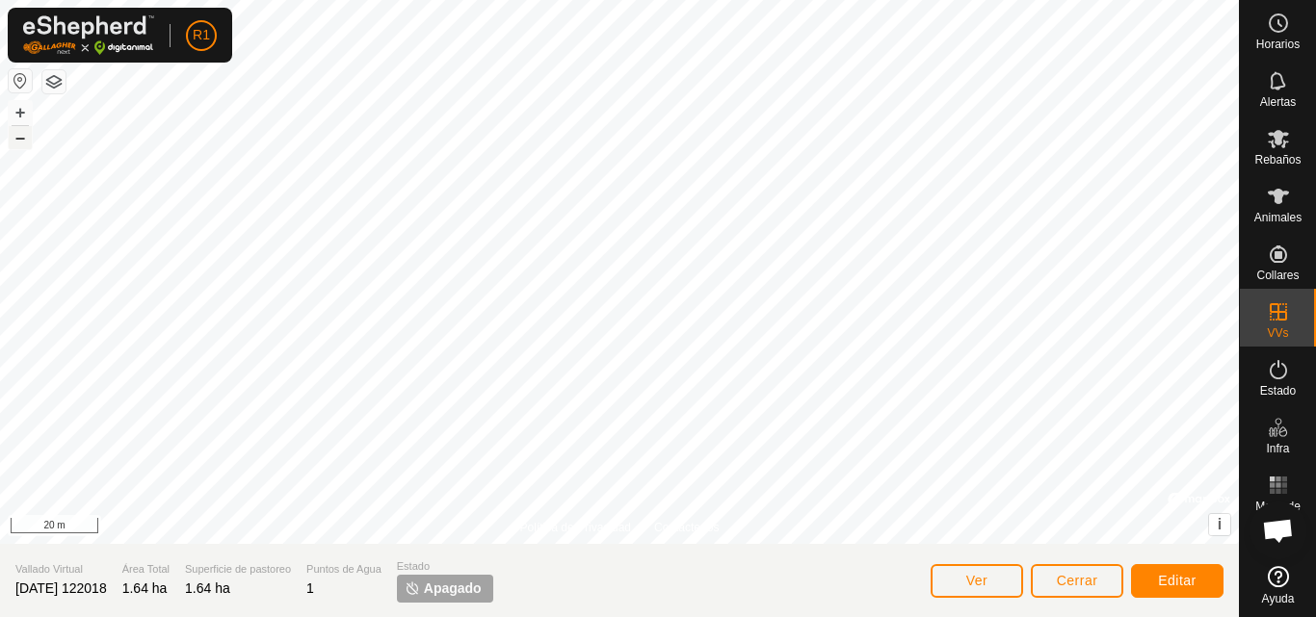
click at [19, 141] on button "–" at bounding box center [20, 137] width 23 height 23
click at [24, 142] on button "–" at bounding box center [20, 137] width 23 height 23
click at [139, 235] on div "Estado: APAGADO Tipo: Zona de Inclusión + – ⇧ i © Mapbox , © OpenStreetMap , Im…" at bounding box center [619, 272] width 1238 height 544
click at [23, 107] on button "+" at bounding box center [20, 112] width 23 height 23
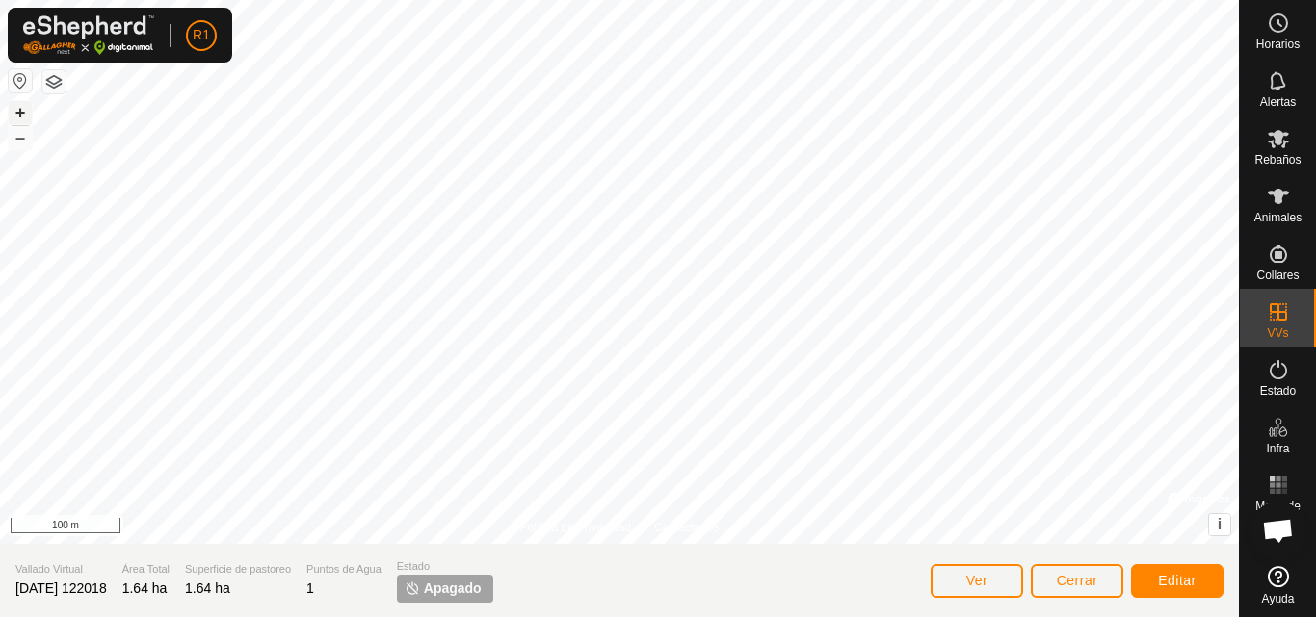
click at [23, 107] on button "+" at bounding box center [20, 112] width 23 height 23
click at [442, 0] on html "R1 Horarios Alertas Rebaños Animales Collares VVs Estado Infra Mapa de Calor Ay…" at bounding box center [658, 308] width 1316 height 617
click at [24, 115] on button "+" at bounding box center [20, 112] width 23 height 23
click at [17, 143] on button "–" at bounding box center [20, 137] width 23 height 23
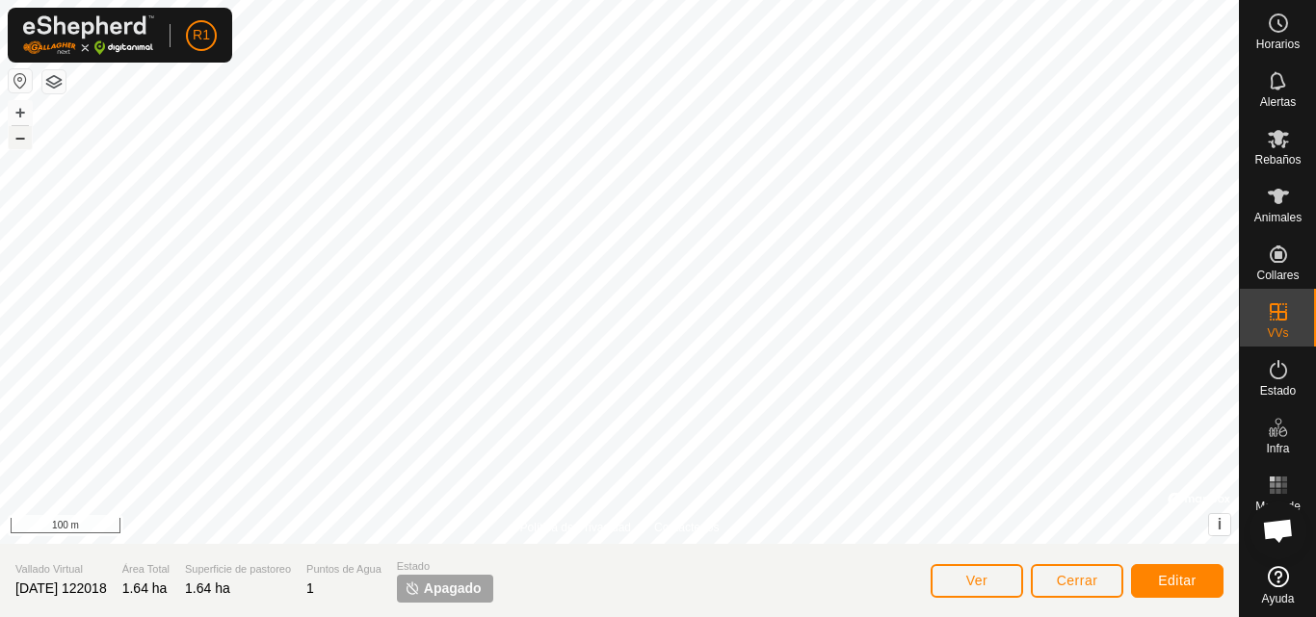
click at [17, 143] on button "–" at bounding box center [20, 137] width 23 height 23
click at [17, 107] on button "+" at bounding box center [20, 112] width 23 height 23
click at [23, 107] on button "+" at bounding box center [20, 112] width 23 height 23
click at [20, 137] on button "–" at bounding box center [20, 137] width 23 height 23
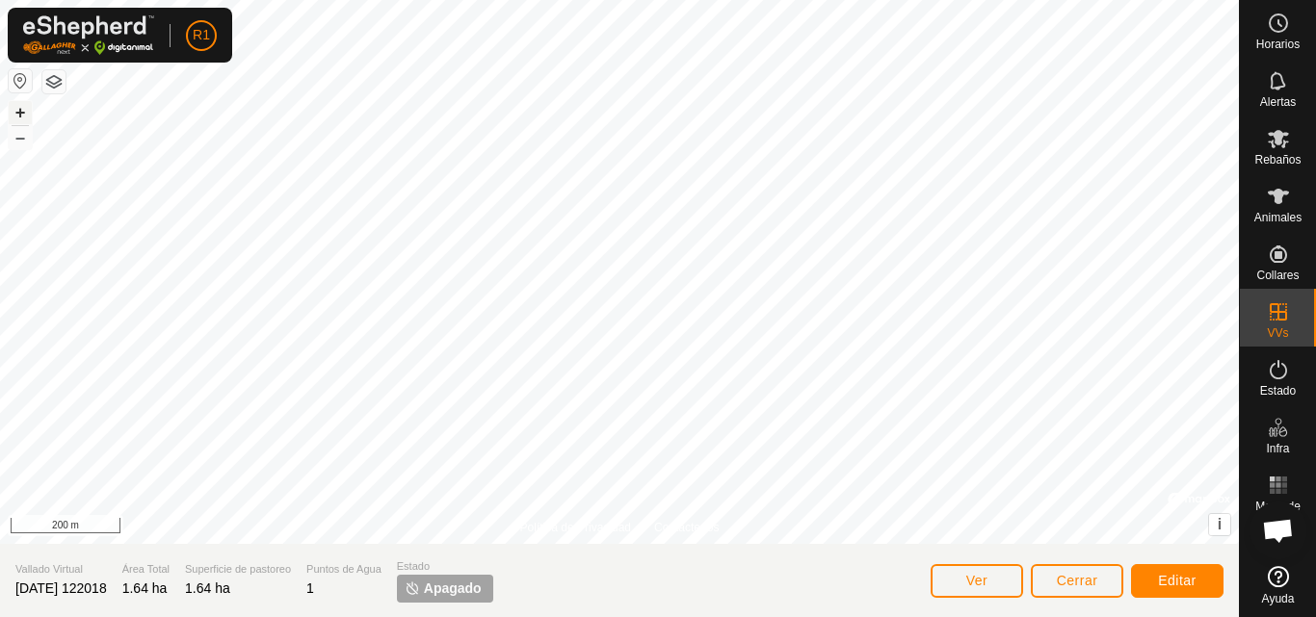
click at [17, 108] on button "+" at bounding box center [20, 112] width 23 height 23
